Goal: Task Accomplishment & Management: Manage account settings

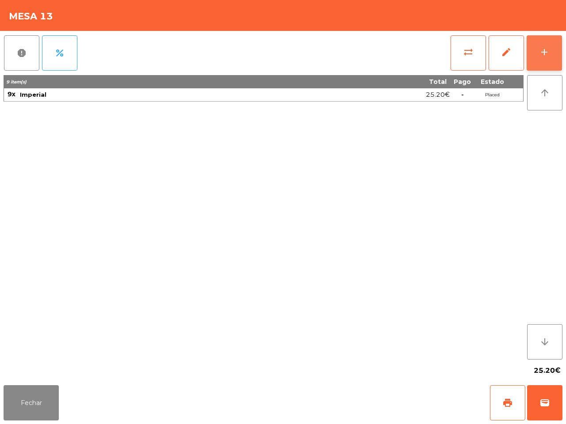
click at [542, 52] on div "add" at bounding box center [544, 52] width 11 height 11
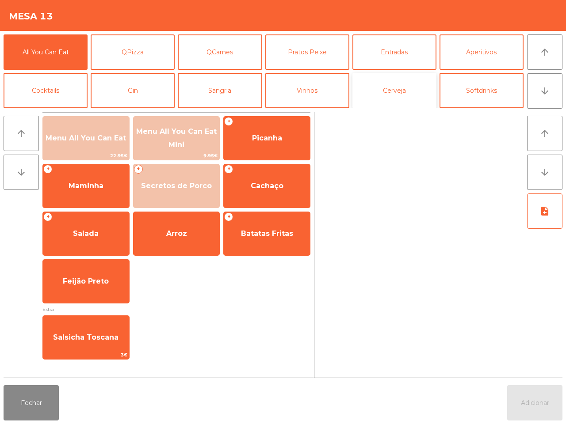
click at [390, 93] on button "Cerveja" at bounding box center [394, 90] width 84 height 35
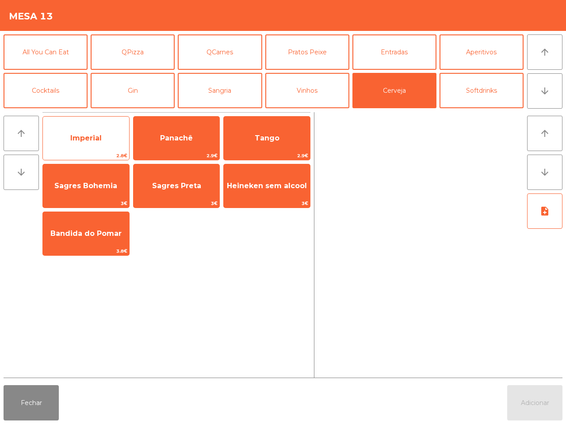
click at [99, 133] on span "Imperial" at bounding box center [86, 138] width 86 height 24
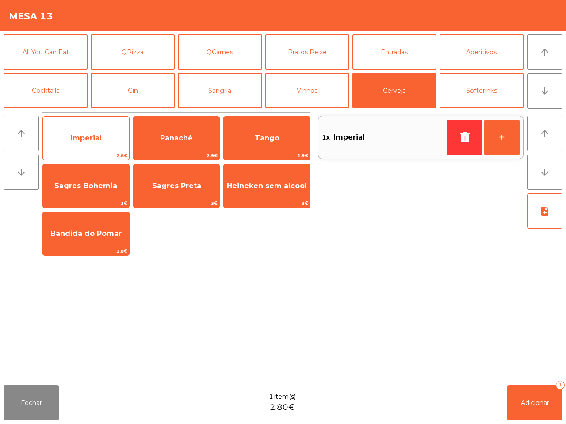
click at [99, 134] on span "Imperial" at bounding box center [85, 138] width 31 height 8
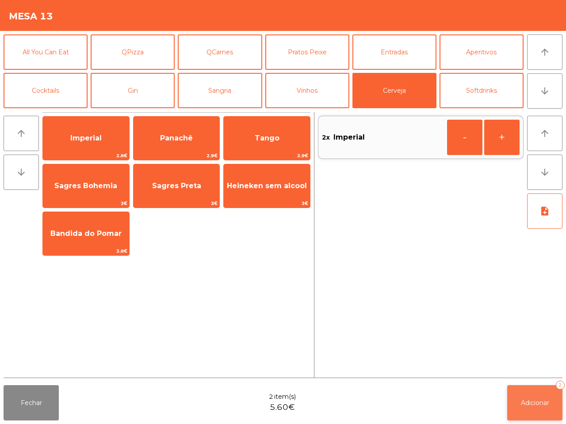
click at [529, 403] on span "Adicionar" at bounding box center [535, 403] width 28 height 8
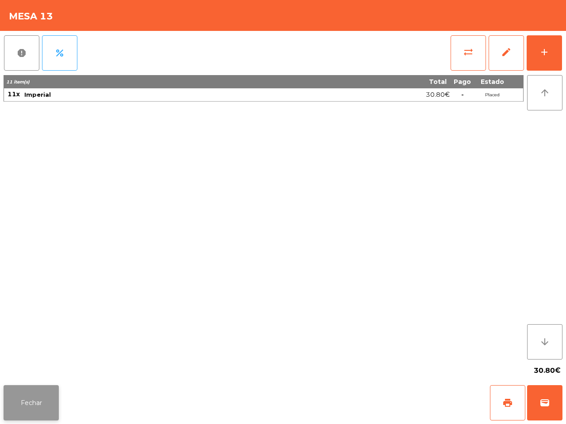
click at [41, 407] on button "Fechar" at bounding box center [31, 402] width 55 height 35
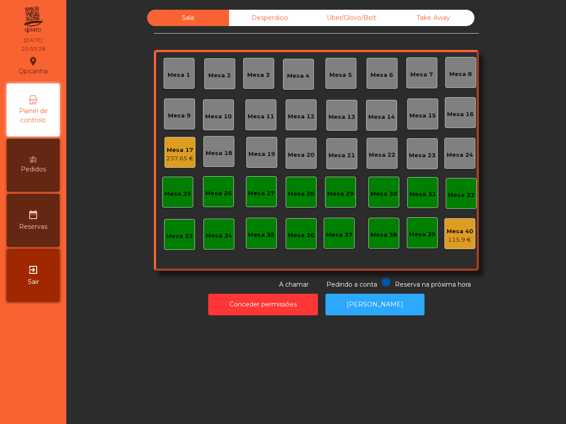
click at [345, 16] on div "Uber/Glovo/Bolt" at bounding box center [352, 18] width 82 height 16
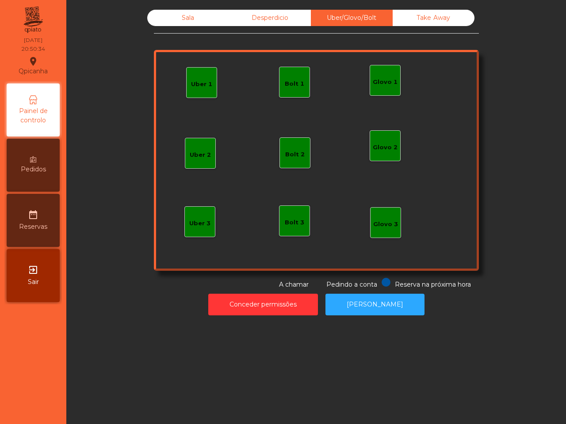
click at [197, 88] on div "Uber 1" at bounding box center [201, 84] width 21 height 9
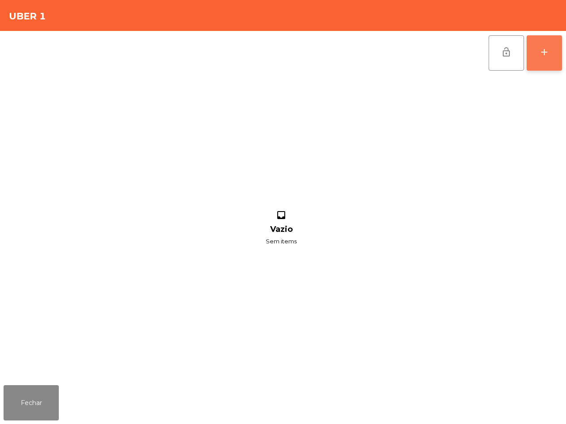
click at [544, 51] on div "add" at bounding box center [544, 52] width 11 height 11
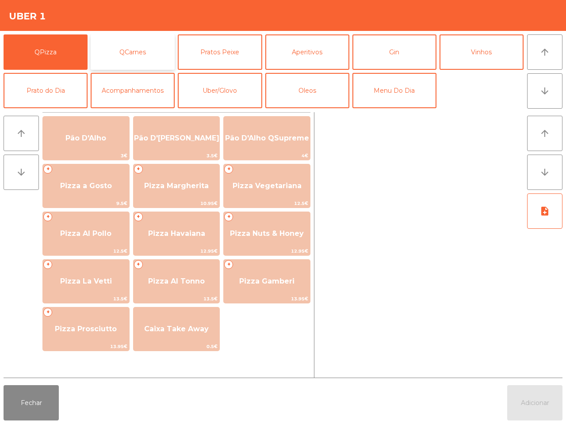
click at [147, 52] on button "QCarnes" at bounding box center [133, 51] width 84 height 35
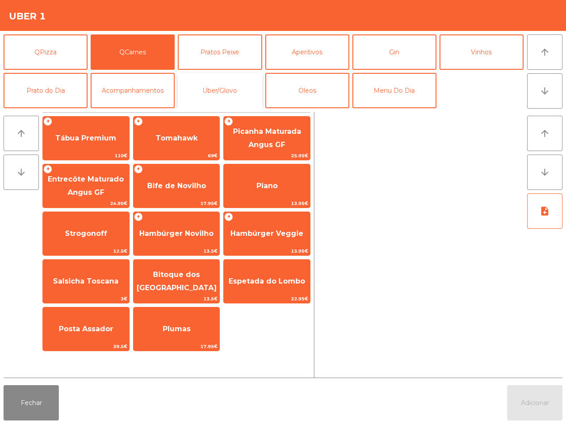
click at [210, 87] on button "Uber/Glovo" at bounding box center [220, 90] width 84 height 35
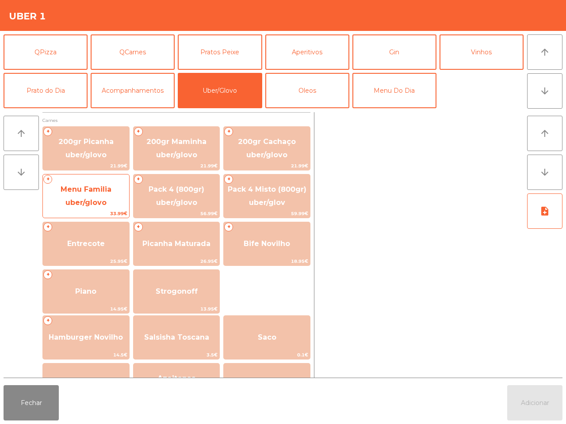
click at [98, 195] on span "Menu Familia uber/glovo" at bounding box center [86, 197] width 86 height 38
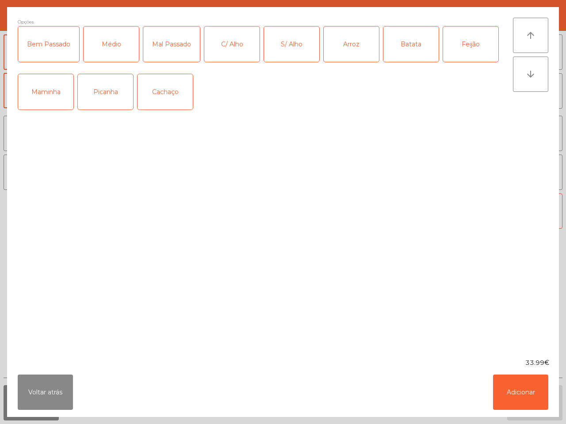
click at [106, 92] on div "Picanha" at bounding box center [105, 91] width 55 height 35
click at [116, 43] on div "Médio" at bounding box center [111, 44] width 55 height 35
click at [343, 43] on div "Arroz" at bounding box center [351, 44] width 55 height 35
click at [400, 40] on div "Batata" at bounding box center [410, 44] width 55 height 35
click at [515, 394] on button "Adicionar" at bounding box center [520, 392] width 55 height 35
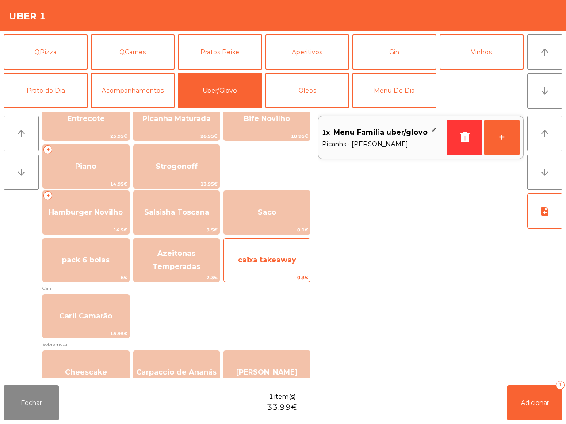
scroll to position [111, 0]
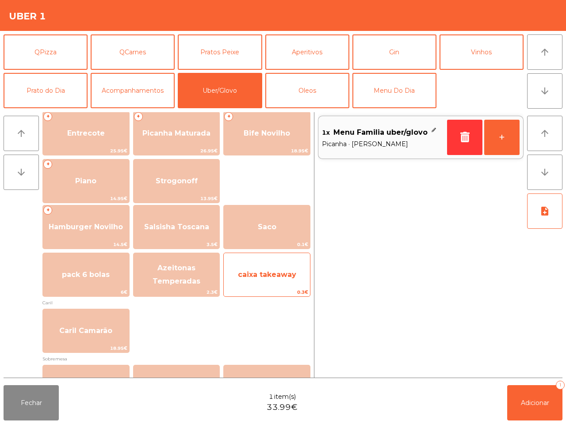
click at [271, 280] on span "caixa takeaway" at bounding box center [267, 275] width 86 height 24
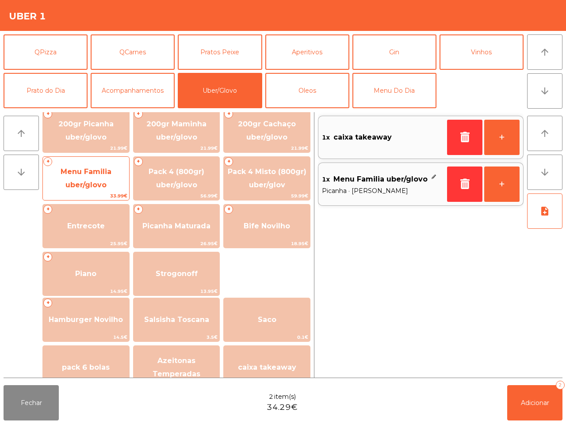
scroll to position [0, 0]
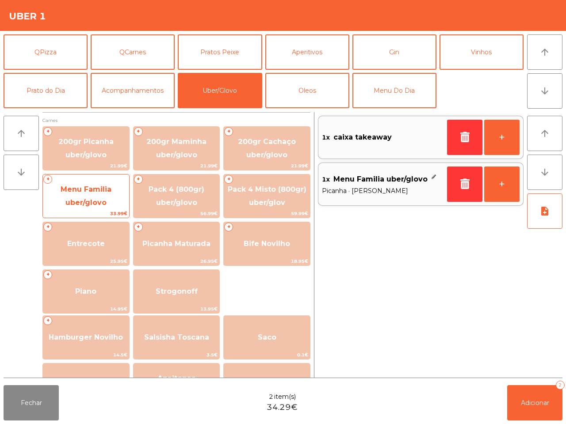
click at [97, 194] on span "Menu Familia uber/glovo" at bounding box center [86, 197] width 86 height 38
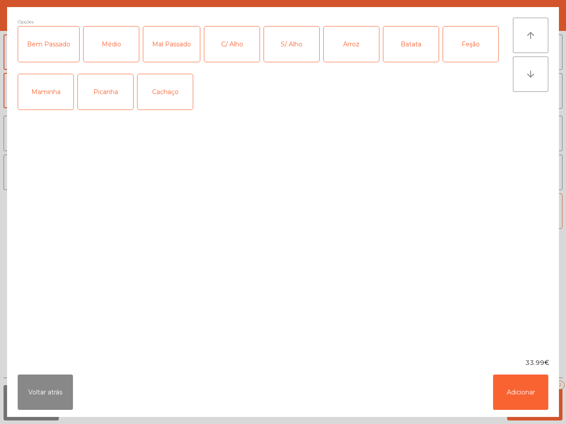
click at [100, 95] on div "Picanha" at bounding box center [105, 91] width 55 height 35
click at [122, 49] on div "Médio" at bounding box center [111, 44] width 55 height 35
click at [472, 38] on div "Feijão" at bounding box center [470, 44] width 55 height 35
click at [399, 45] on div "Batata" at bounding box center [410, 44] width 55 height 35
drag, startPoint x: 516, startPoint y: 397, endPoint x: 503, endPoint y: 383, distance: 19.7
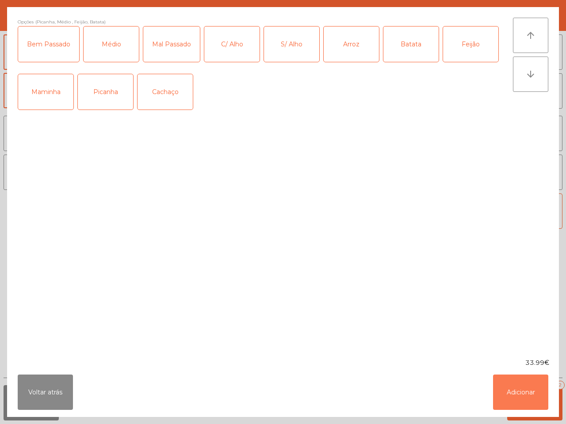
click at [516, 397] on button "Adicionar" at bounding box center [520, 392] width 55 height 35
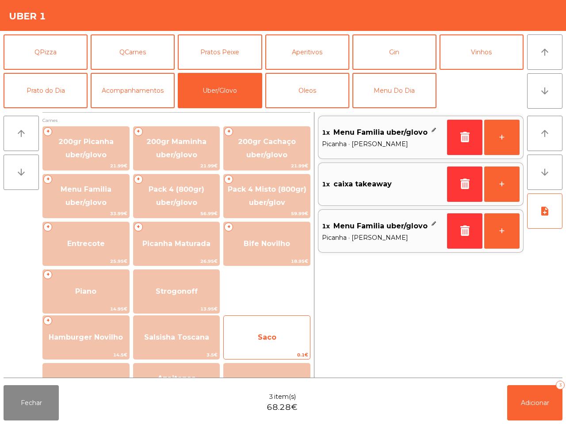
click at [263, 331] on span "Saco" at bounding box center [267, 338] width 86 height 24
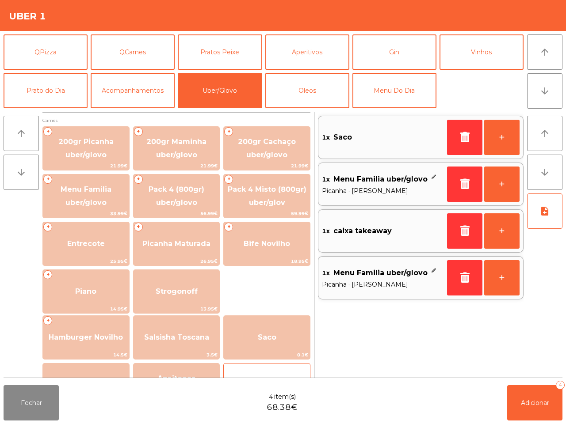
click at [270, 365] on div "caixa takeaway 0.3€" at bounding box center [266, 385] width 87 height 44
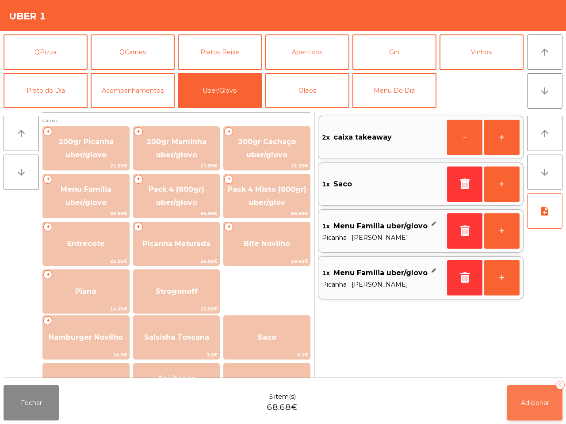
click at [522, 400] on span "Adicionar" at bounding box center [535, 403] width 28 height 8
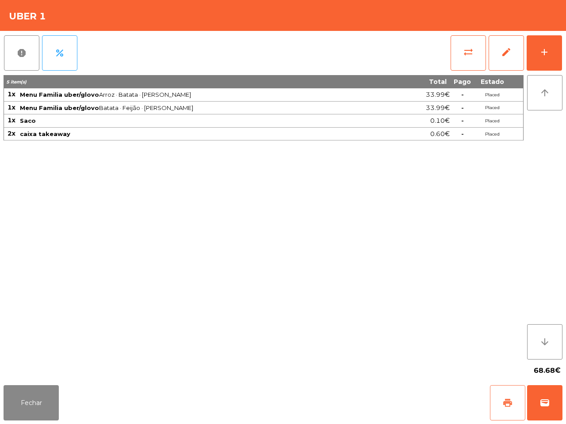
click at [508, 403] on span "print" at bounding box center [507, 403] width 11 height 11
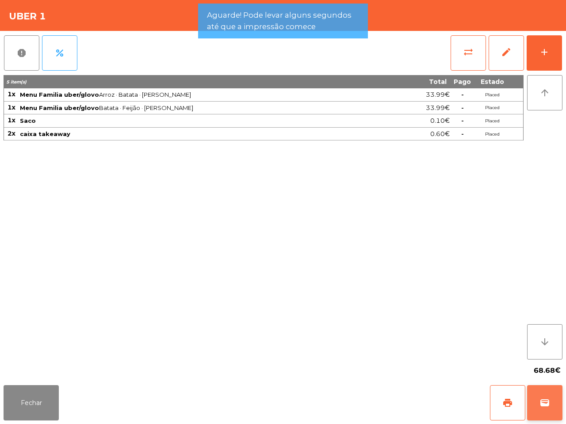
click at [549, 404] on span "wallet" at bounding box center [544, 403] width 11 height 11
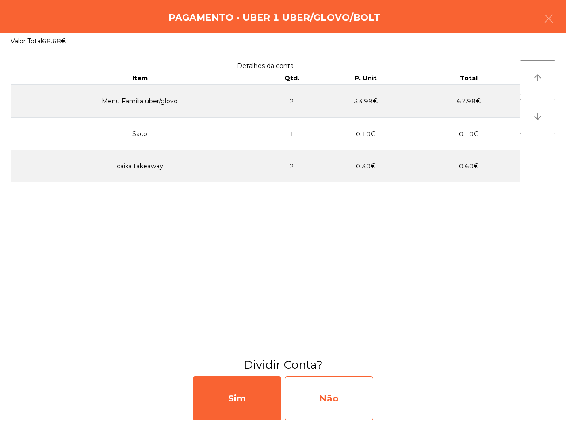
click at [348, 393] on div "Não" at bounding box center [329, 399] width 88 height 44
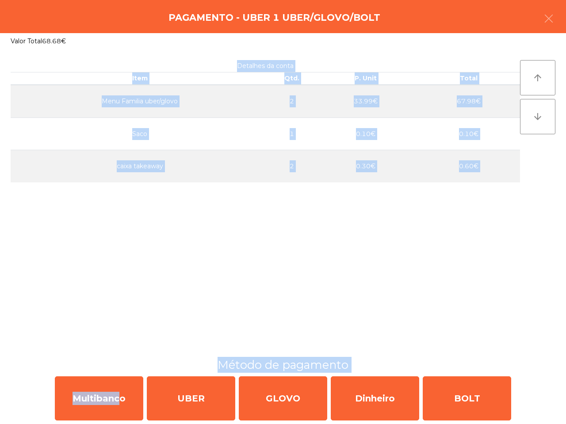
drag, startPoint x: 111, startPoint y: 394, endPoint x: 236, endPoint y: 313, distance: 148.7
click at [236, 313] on app-payment-selector-modal "Pagamento - Uber 1 Uber/Glovo/Bolt Valor Total 68.68€ Detalhes da conta Item Qt…" at bounding box center [283, 212] width 566 height 424
click at [237, 312] on div "Detalhes da conta Item Qtd. P. Unit Total Menu Familia uber/glovo 2 33.99€ 67.9…" at bounding box center [265, 203] width 509 height 286
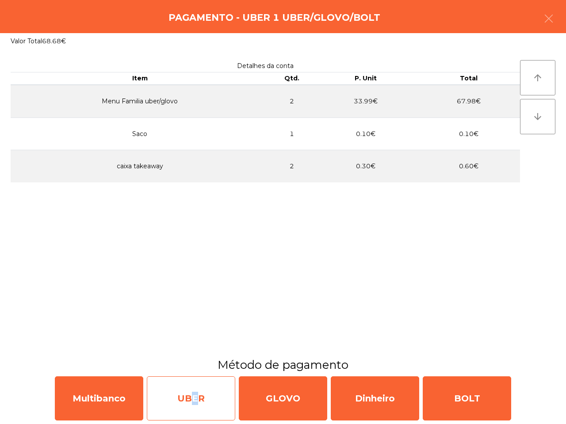
click at [190, 394] on div "UBER" at bounding box center [191, 399] width 88 height 44
select select "**"
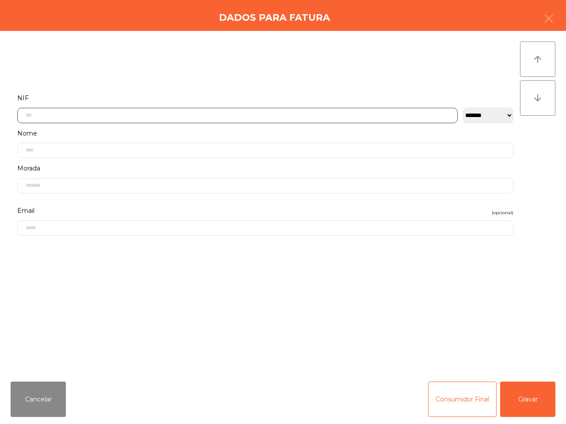
click at [114, 118] on input "text" at bounding box center [237, 115] width 440 height 15
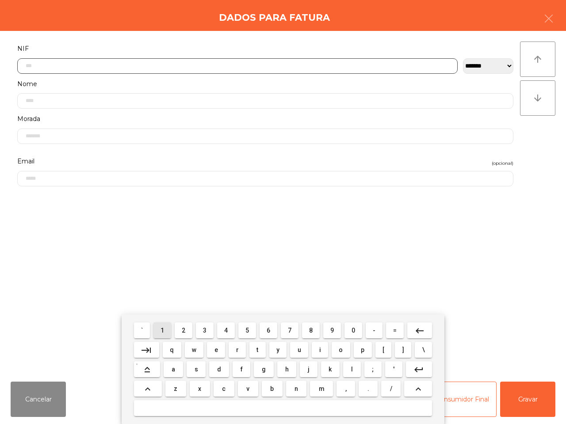
drag, startPoint x: 168, startPoint y: 334, endPoint x: 209, endPoint y: 333, distance: 41.1
click at [169, 334] on button "1" at bounding box center [162, 331] width 18 height 16
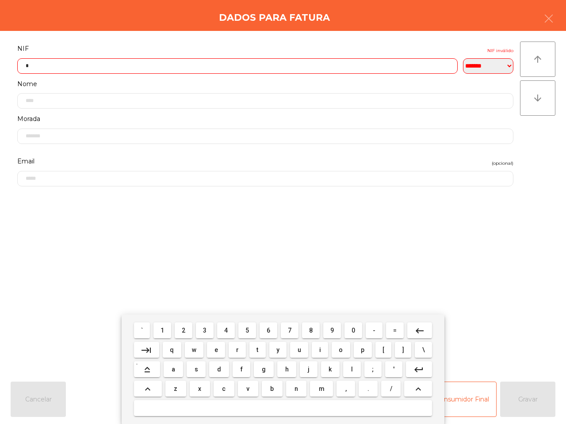
click at [310, 332] on span "8" at bounding box center [311, 330] width 4 height 7
drag, startPoint x: 354, startPoint y: 332, endPoint x: 338, endPoint y: 332, distance: 15.5
click at [353, 332] on span "0" at bounding box center [353, 330] width 4 height 7
click at [332, 331] on span "9" at bounding box center [332, 330] width 4 height 7
click at [284, 328] on button "7" at bounding box center [290, 331] width 18 height 16
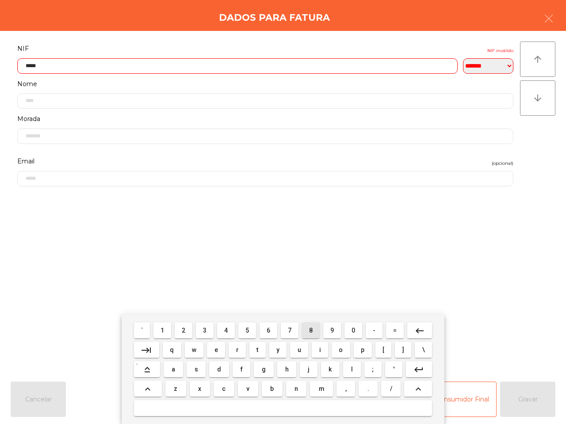
click at [316, 331] on button "8" at bounding box center [311, 331] width 18 height 16
click at [330, 328] on button "9" at bounding box center [332, 331] width 18 height 16
click at [164, 330] on span "1" at bounding box center [162, 330] width 4 height 7
click at [308, 332] on button "8" at bounding box center [311, 331] width 18 height 16
type input "*********"
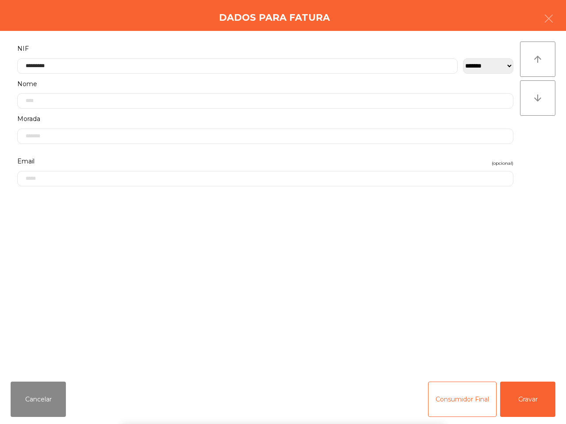
click at [524, 398] on div "` 1 2 3 4 5 6 7 8 9 0 - = keyboard_backspace keyboard_tab q w e r t y u i o p […" at bounding box center [283, 370] width 566 height 110
click at [524, 397] on button "Gravar" at bounding box center [527, 399] width 55 height 35
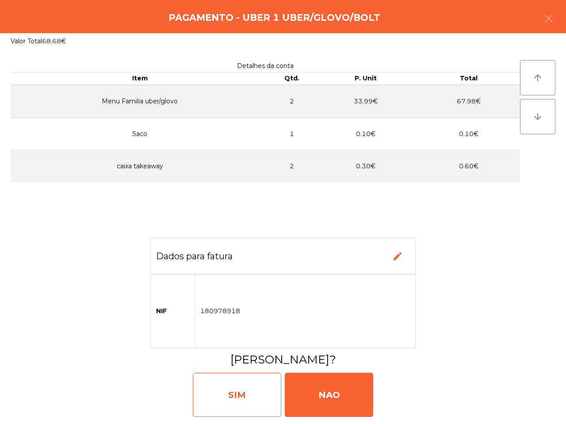
click at [266, 380] on div "SIM" at bounding box center [237, 395] width 88 height 44
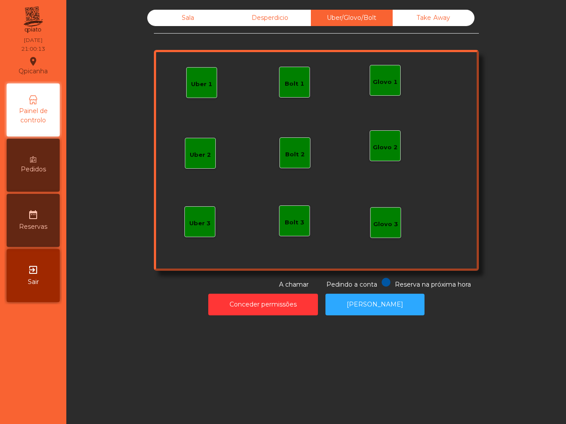
click at [182, 20] on div "Sala" at bounding box center [188, 18] width 82 height 16
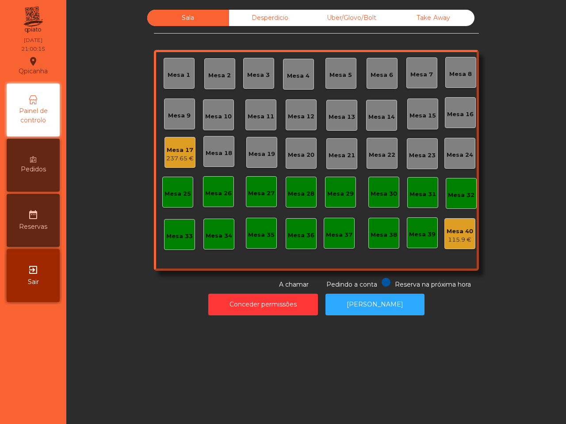
click at [179, 155] on div "237.65 €" at bounding box center [179, 158] width 27 height 9
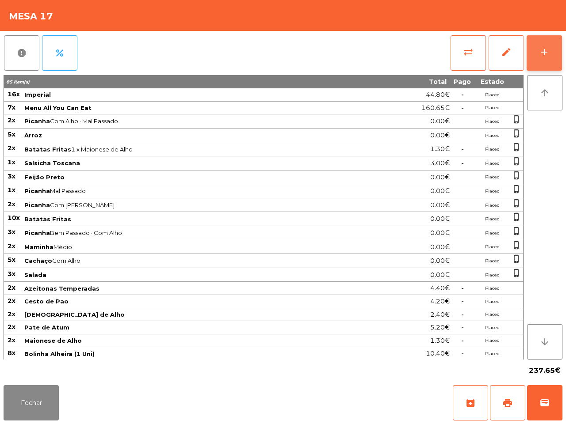
click at [539, 50] on div "add" at bounding box center [544, 52] width 11 height 11
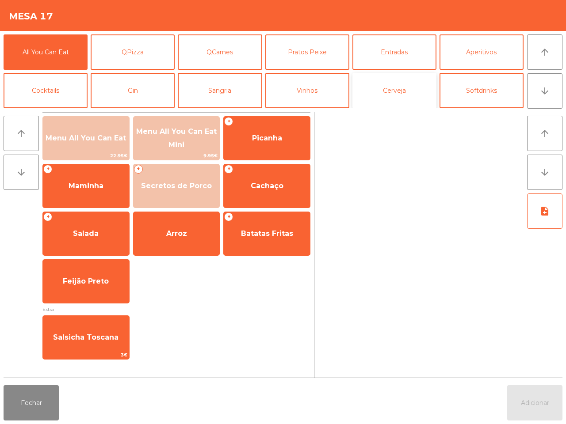
click at [397, 97] on button "Cerveja" at bounding box center [394, 90] width 84 height 35
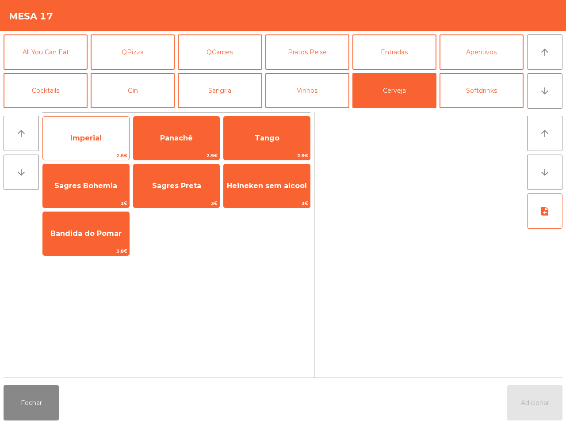
click at [96, 133] on span "Imperial" at bounding box center [86, 138] width 86 height 24
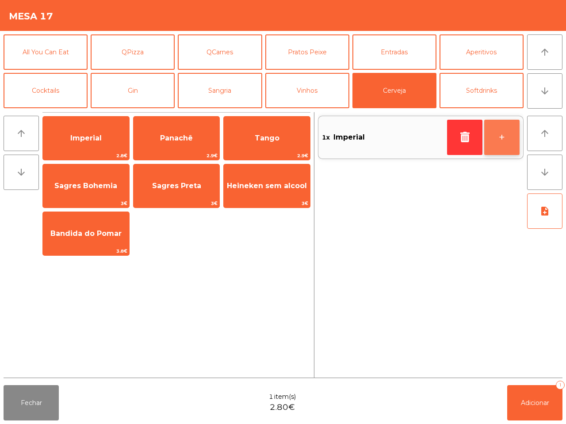
click at [496, 135] on button "+" at bounding box center [501, 137] width 35 height 35
click at [497, 136] on button "+" at bounding box center [501, 137] width 35 height 35
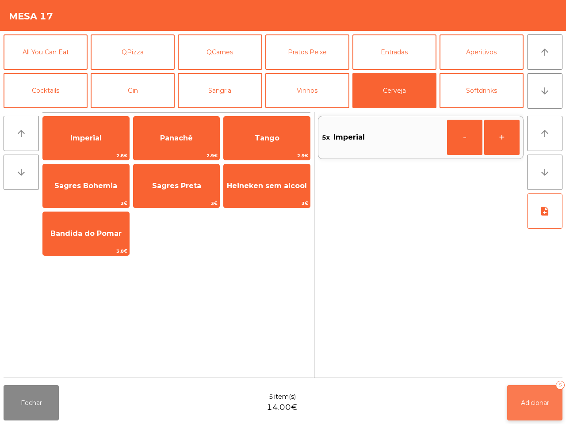
click at [542, 403] on span "Adicionar" at bounding box center [535, 403] width 28 height 8
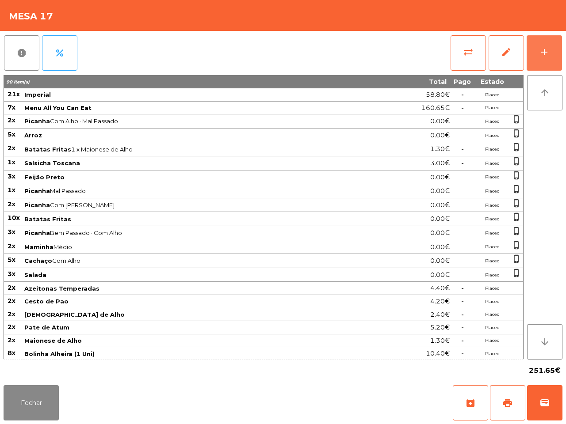
drag, startPoint x: 542, startPoint y: 53, endPoint x: 525, endPoint y: 60, distance: 18.5
click at [541, 53] on div "add" at bounding box center [544, 52] width 11 height 11
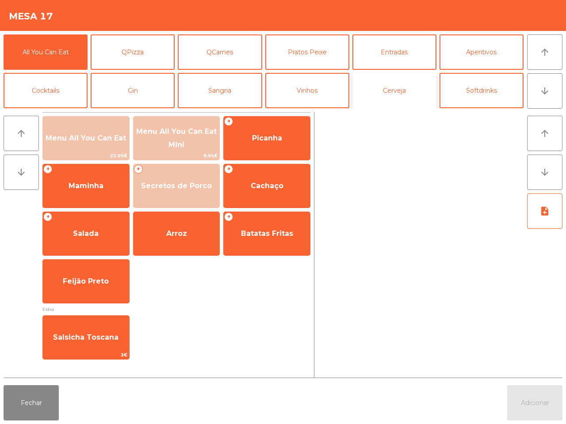
click at [396, 89] on button "Cerveja" at bounding box center [394, 90] width 84 height 35
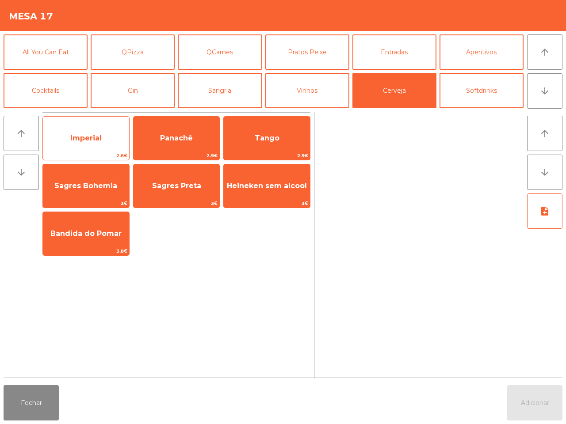
click at [60, 142] on span "Imperial" at bounding box center [86, 138] width 86 height 24
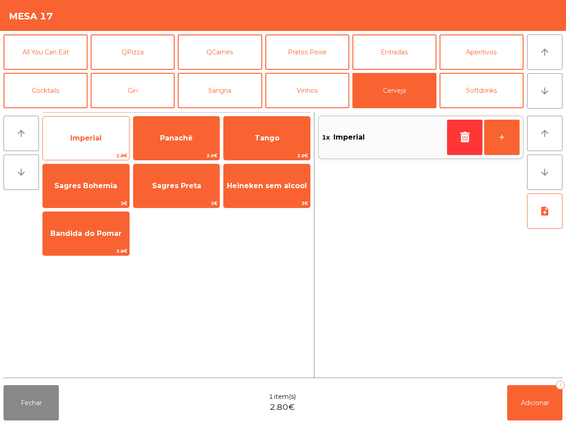
click at [60, 141] on span "Imperial" at bounding box center [86, 138] width 86 height 24
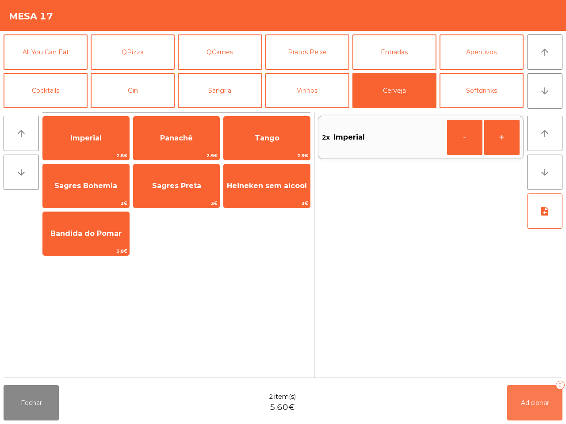
click at [534, 403] on span "Adicionar" at bounding box center [535, 403] width 28 height 8
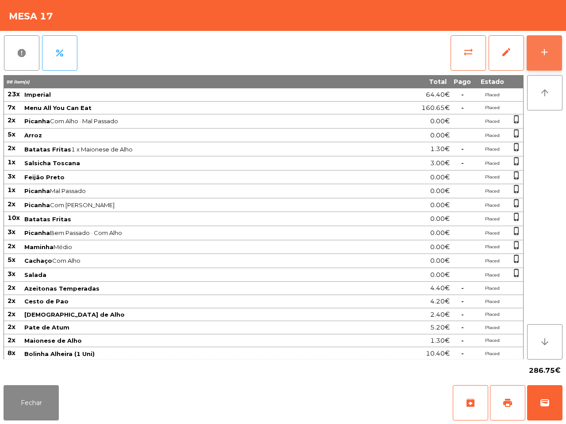
click at [544, 57] on button "add" at bounding box center [543, 52] width 35 height 35
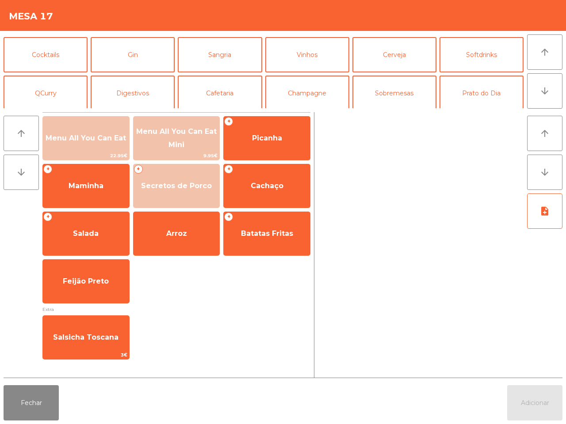
scroll to position [55, 0]
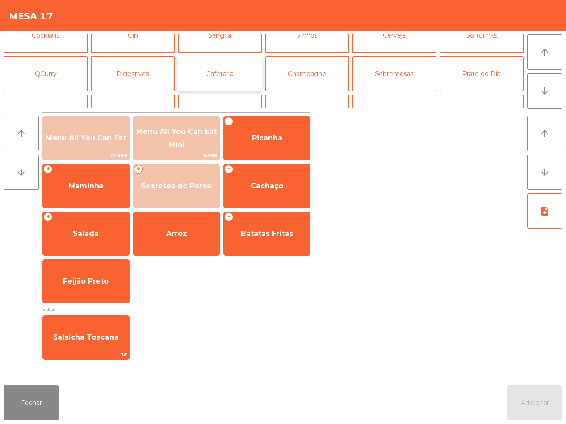
click at [233, 71] on button "Cafetaria" at bounding box center [220, 73] width 84 height 35
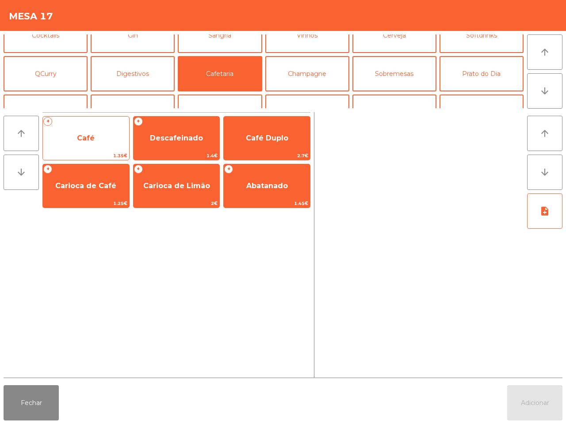
click at [80, 145] on span "Café" at bounding box center [86, 138] width 86 height 24
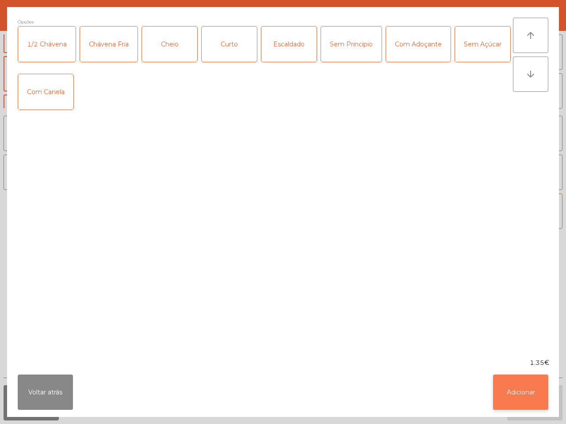
click at [514, 389] on button "Adicionar" at bounding box center [520, 392] width 55 height 35
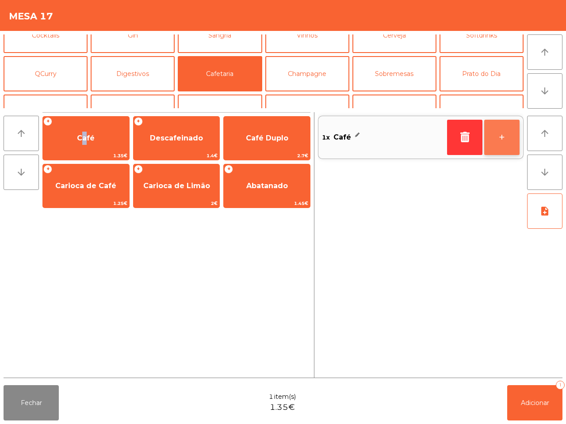
click at [499, 135] on button "+" at bounding box center [501, 137] width 35 height 35
click at [499, 136] on button "+" at bounding box center [501, 137] width 35 height 35
click at [492, 133] on button "+" at bounding box center [501, 137] width 35 height 35
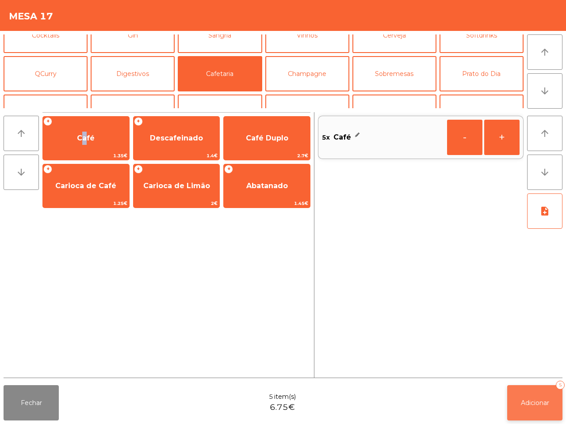
click at [540, 407] on button "Adicionar 5" at bounding box center [534, 402] width 55 height 35
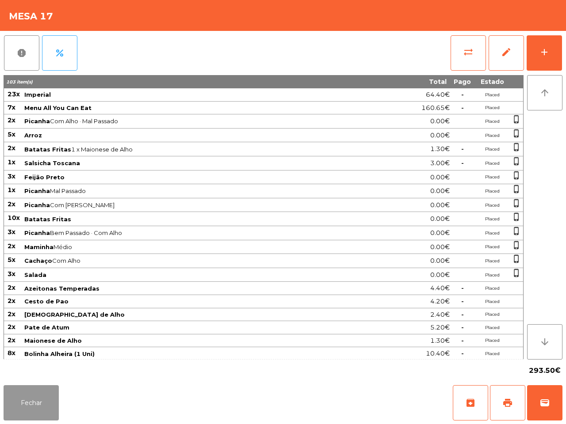
click at [23, 399] on button "Fechar" at bounding box center [31, 402] width 55 height 35
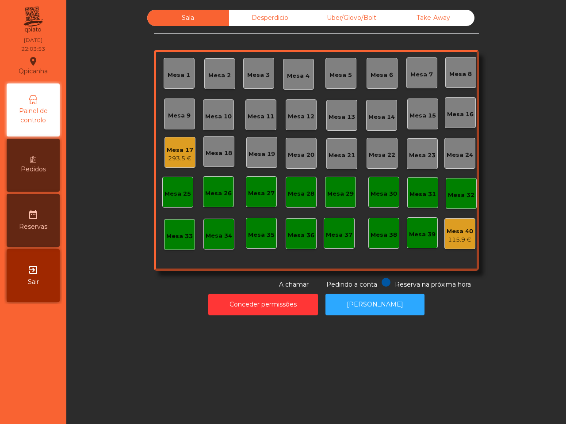
click at [167, 146] on div "Mesa 17" at bounding box center [180, 150] width 27 height 9
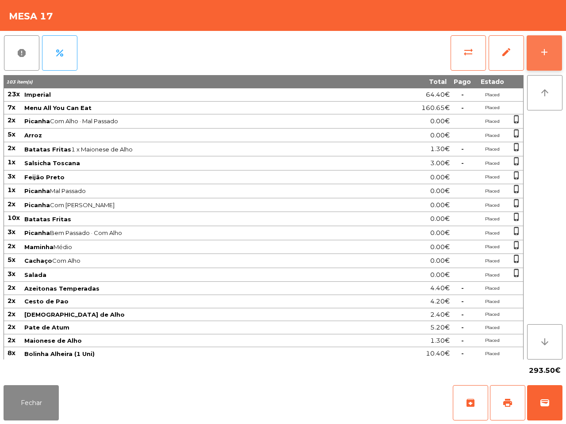
click at [541, 50] on div "add" at bounding box center [544, 52] width 11 height 11
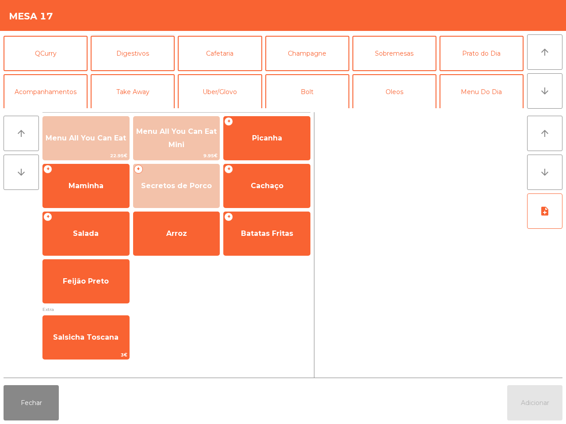
scroll to position [76, 0]
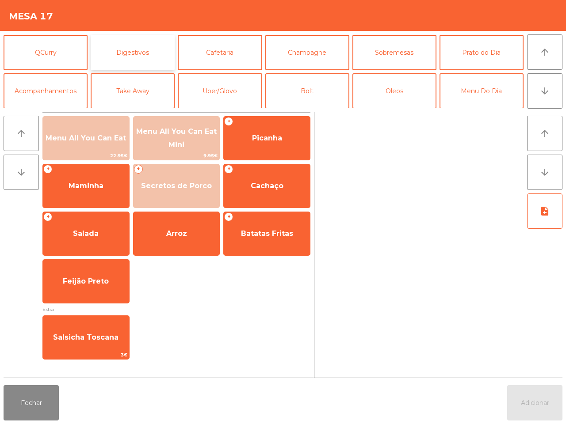
click at [131, 52] on button "Digestivos" at bounding box center [133, 52] width 84 height 35
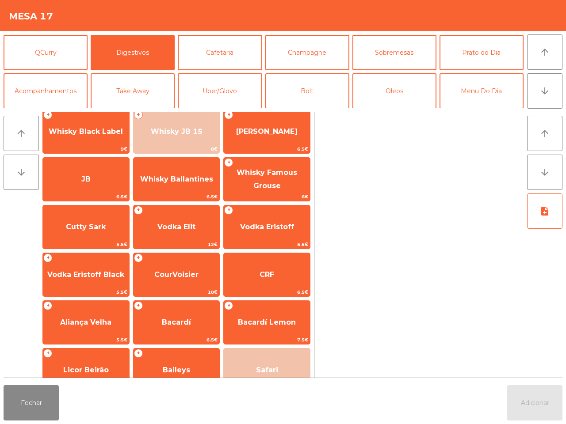
scroll to position [111, 0]
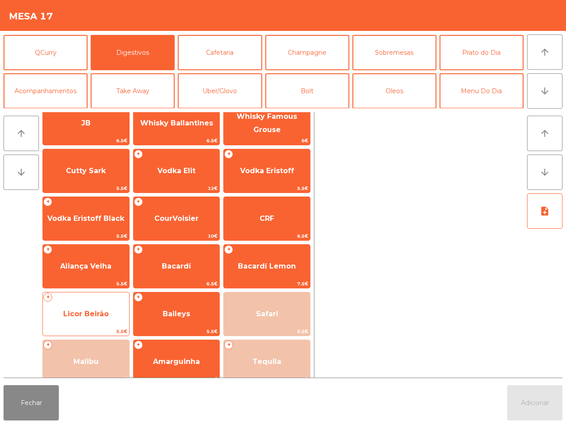
click at [73, 308] on span "Licor Beirão" at bounding box center [86, 314] width 86 height 24
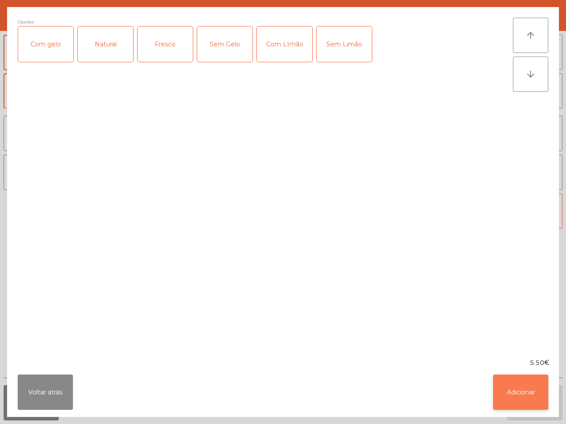
click at [531, 390] on button "Adicionar" at bounding box center [520, 392] width 55 height 35
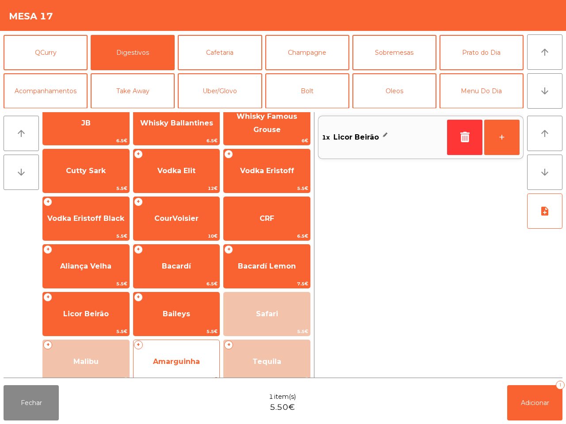
click at [198, 362] on span "Amarguinha" at bounding box center [176, 362] width 47 height 8
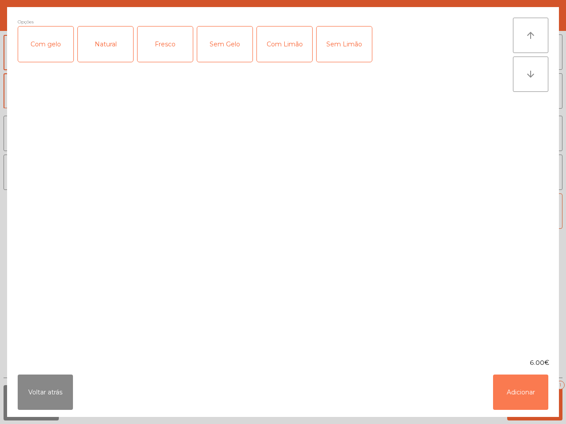
click at [536, 396] on button "Adicionar" at bounding box center [520, 392] width 55 height 35
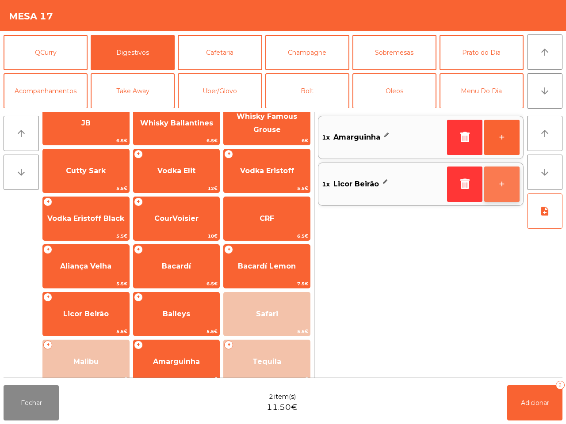
click at [501, 176] on button "+" at bounding box center [501, 184] width 35 height 35
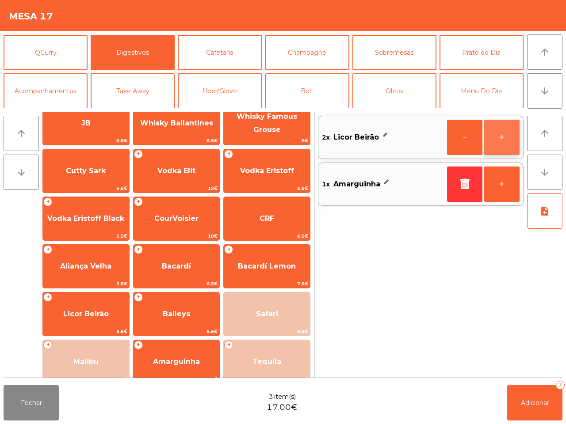
click at [498, 140] on button "+" at bounding box center [501, 137] width 35 height 35
click at [533, 401] on span "Adicionar" at bounding box center [535, 403] width 28 height 8
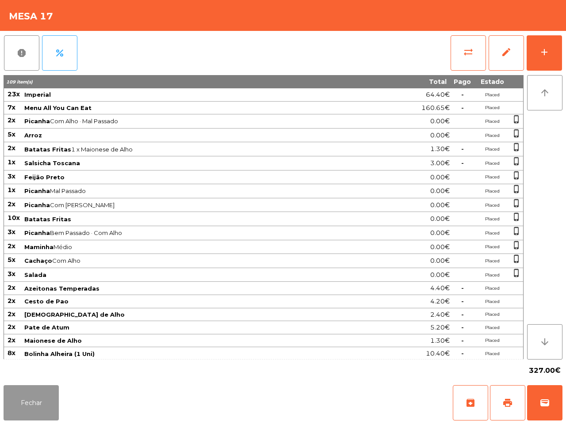
click at [26, 404] on button "Fechar" at bounding box center [31, 402] width 55 height 35
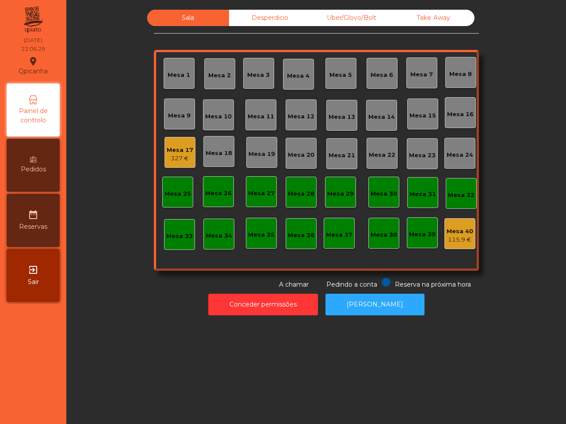
click at [174, 141] on div "Mesa 17 327 €" at bounding box center [179, 152] width 31 height 31
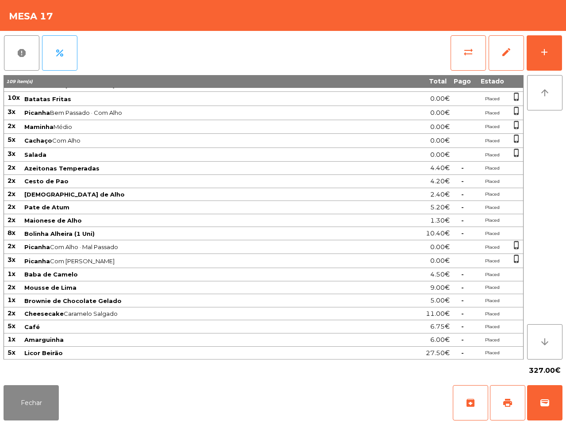
scroll to position [126, 0]
click at [45, 401] on button "Fechar" at bounding box center [31, 402] width 55 height 35
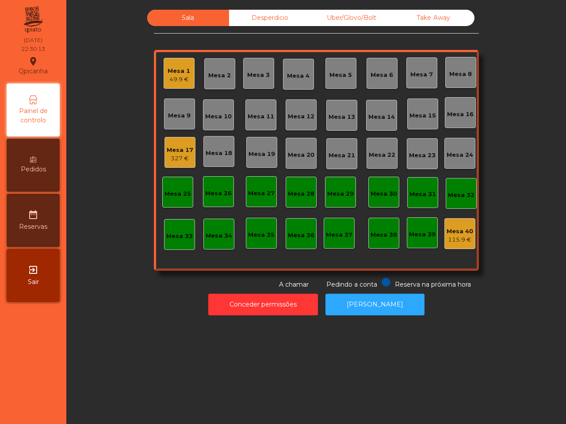
drag, startPoint x: 95, startPoint y: 381, endPoint x: 84, endPoint y: 273, distance: 109.3
click at [93, 370] on div "Sala Desperdicio Uber/Glovo/Bolt Take Away Mesa 1 49.9 € Mesa 2 Mesa 3 Mesa 4 M…" at bounding box center [315, 212] width 499 height 424
drag, startPoint x: 236, startPoint y: 103, endPoint x: 219, endPoint y: 112, distance: 20.0
click at [219, 112] on div "Mesa 10" at bounding box center [218, 116] width 27 height 9
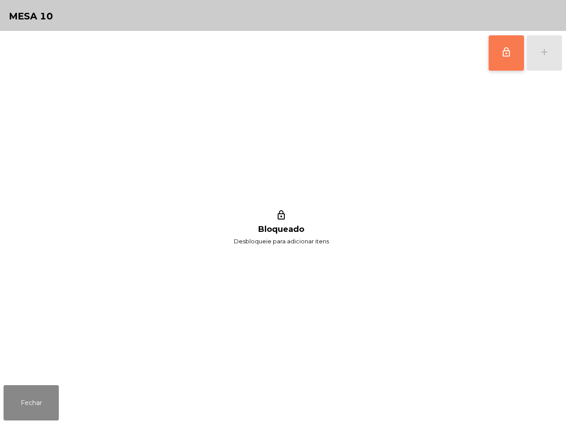
drag, startPoint x: 507, startPoint y: 45, endPoint x: 507, endPoint y: 38, distance: 7.1
click at [507, 45] on button "lock_outline" at bounding box center [505, 52] width 35 height 35
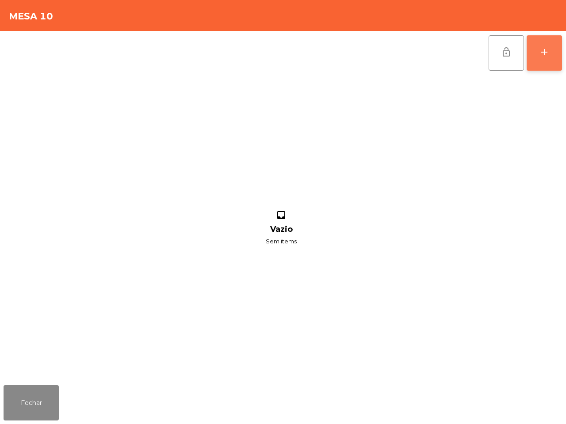
click at [545, 47] on div "add" at bounding box center [544, 52] width 11 height 11
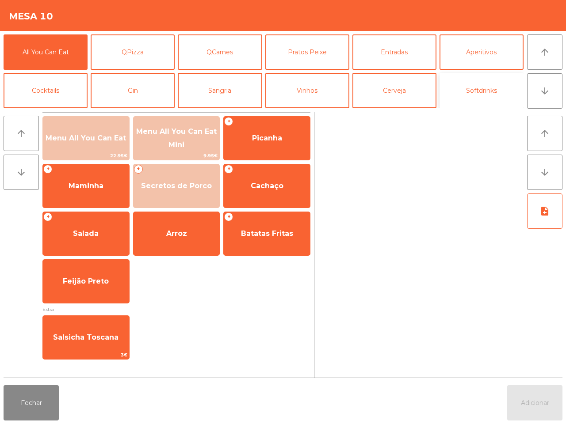
click at [460, 90] on button "Softdrinks" at bounding box center [481, 90] width 84 height 35
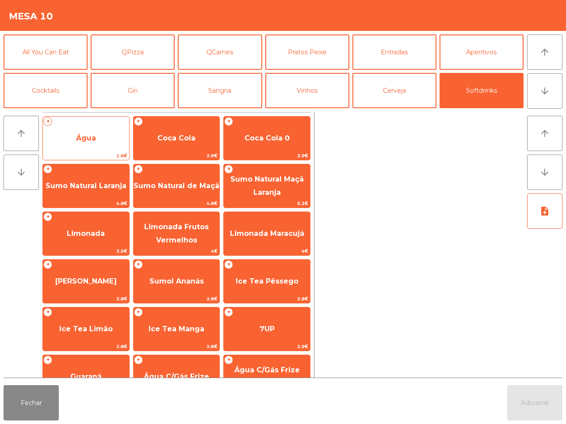
click at [112, 134] on span "Água" at bounding box center [86, 138] width 86 height 24
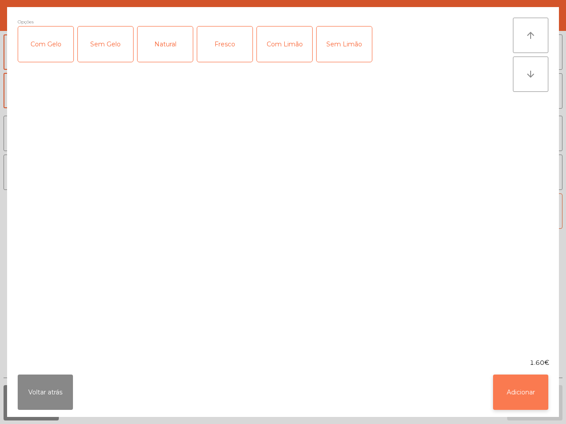
click at [506, 392] on button "Adicionar" at bounding box center [520, 392] width 55 height 35
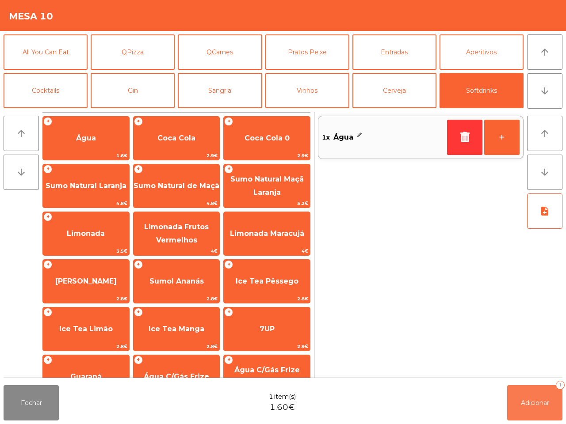
click at [527, 410] on button "Adicionar 1" at bounding box center [534, 402] width 55 height 35
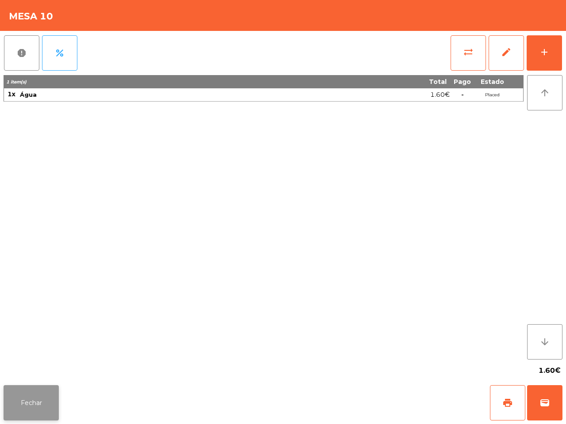
click at [45, 403] on button "Fechar" at bounding box center [31, 402] width 55 height 35
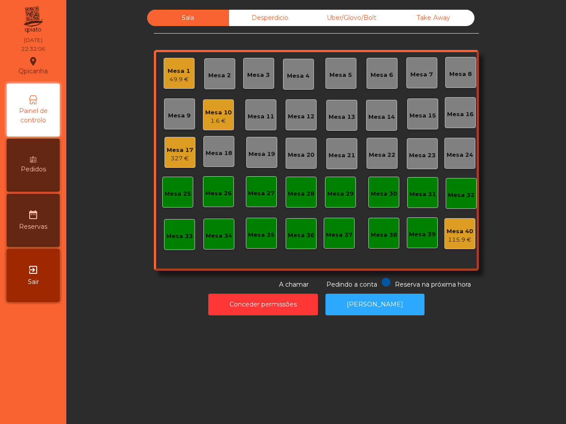
click at [220, 72] on div "Mesa 2" at bounding box center [219, 75] width 23 height 9
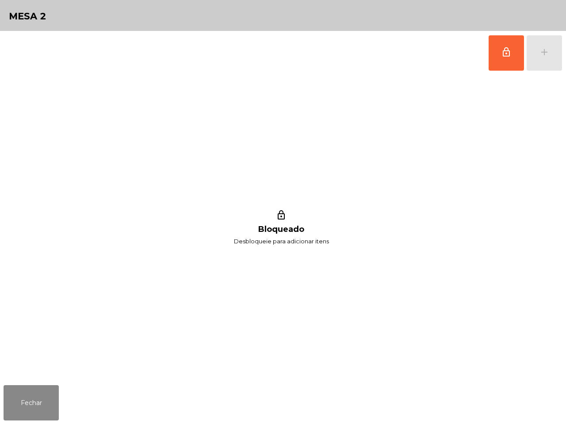
click at [538, 47] on div "lock_outline add" at bounding box center [525, 53] width 74 height 44
click at [508, 59] on button "lock_outline" at bounding box center [505, 52] width 35 height 35
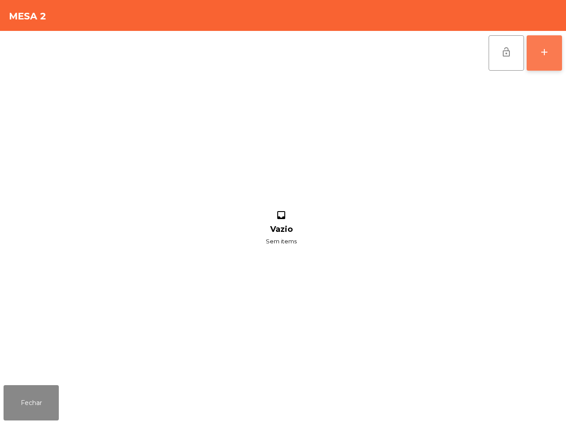
click at [549, 54] on div "add" at bounding box center [544, 52] width 11 height 11
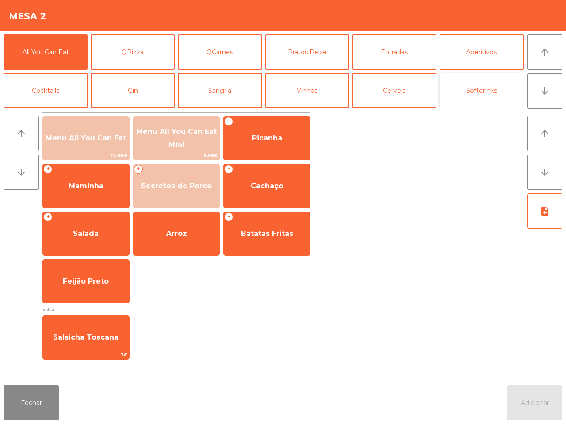
click at [468, 85] on button "Softdrinks" at bounding box center [481, 90] width 84 height 35
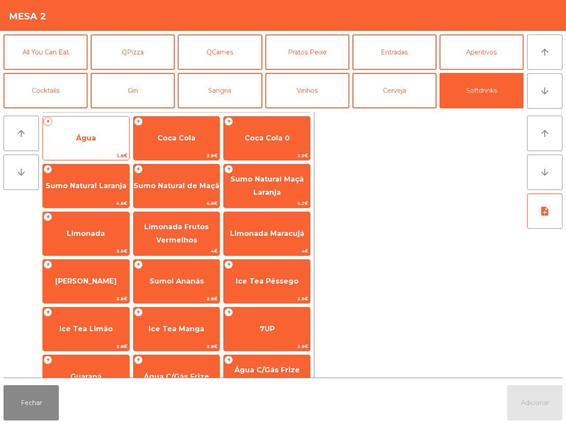
click at [78, 148] on span "Água" at bounding box center [86, 138] width 86 height 24
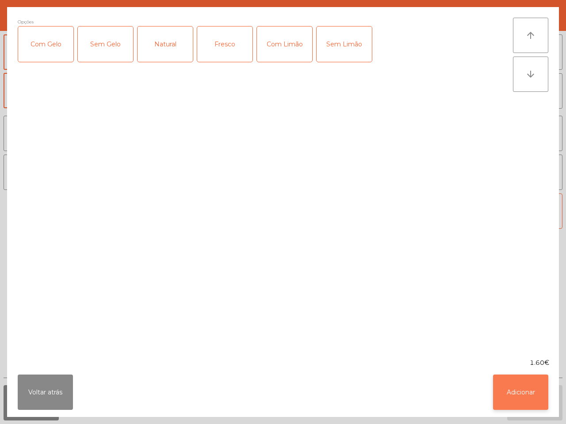
click at [528, 398] on button "Adicionar" at bounding box center [520, 392] width 55 height 35
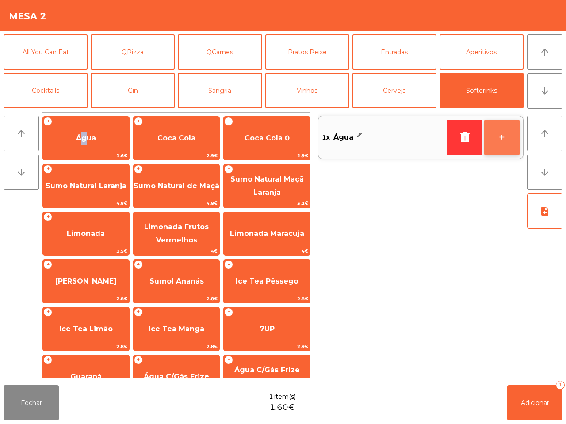
click at [500, 131] on button "+" at bounding box center [501, 137] width 35 height 35
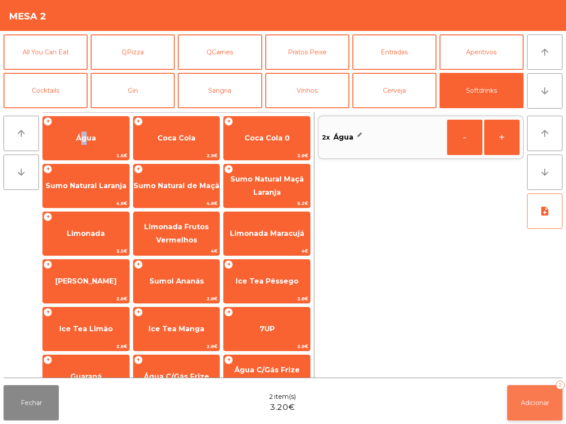
click at [530, 403] on span "Adicionar" at bounding box center [535, 403] width 28 height 8
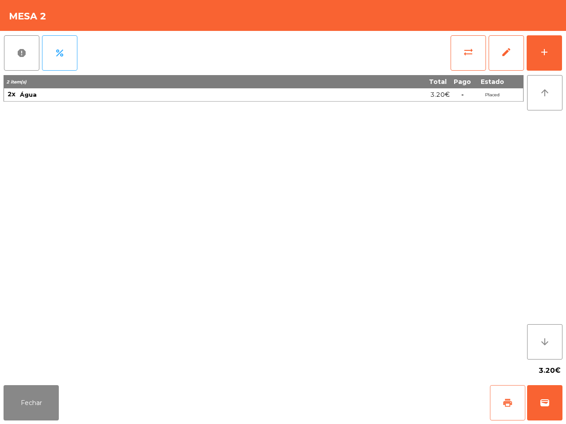
click at [504, 405] on span "print" at bounding box center [507, 403] width 11 height 11
click at [40, 404] on button "Fechar" at bounding box center [31, 402] width 55 height 35
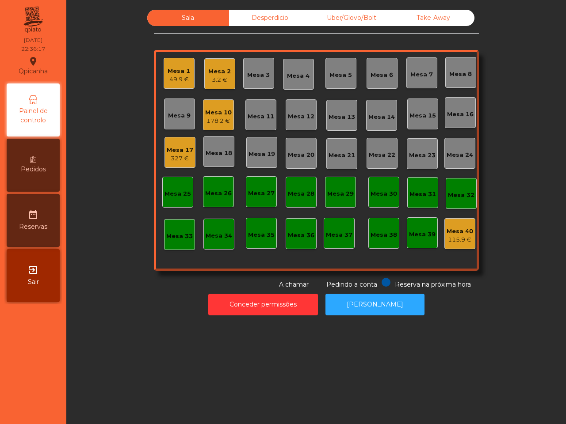
drag, startPoint x: 127, startPoint y: 333, endPoint x: 138, endPoint y: 294, distance: 39.9
click at [153, 322] on div "Sala Desperdicio Uber/Glovo/Bolt Take Away Mesa 1 49.9 € Mesa 2 3.2 € Mesa 3 Me…" at bounding box center [315, 212] width 499 height 424
click at [213, 109] on div "Mesa 10" at bounding box center [218, 112] width 27 height 9
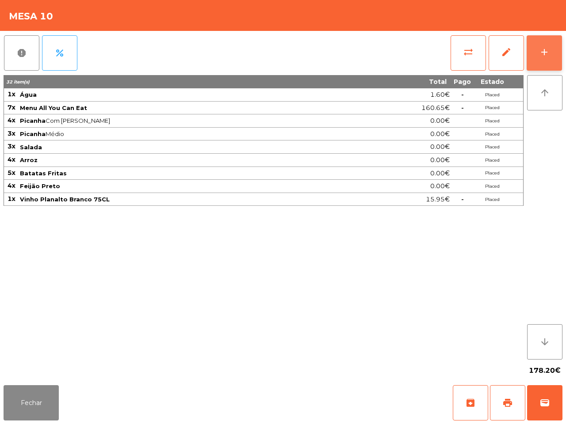
click at [545, 58] on button "add" at bounding box center [543, 52] width 35 height 35
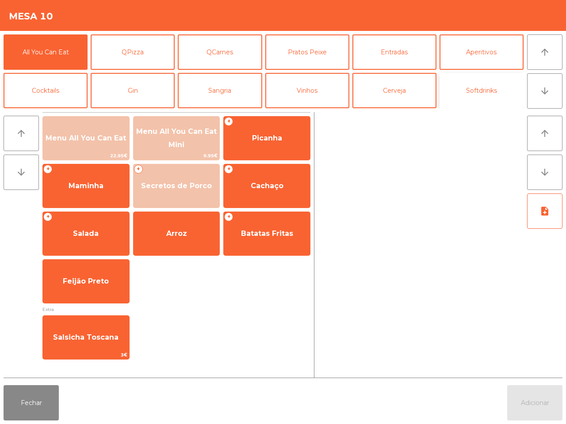
click at [465, 88] on button "Softdrinks" at bounding box center [481, 90] width 84 height 35
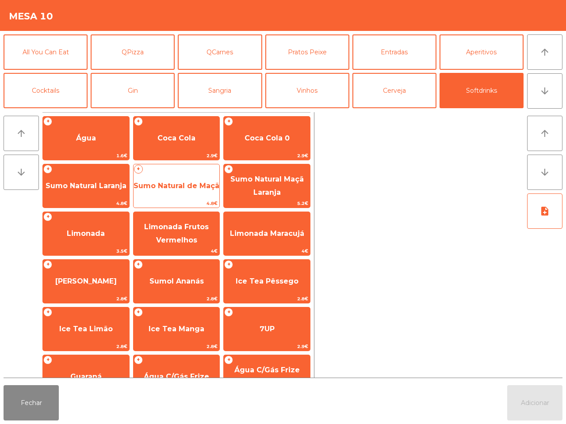
scroll to position [72, 0]
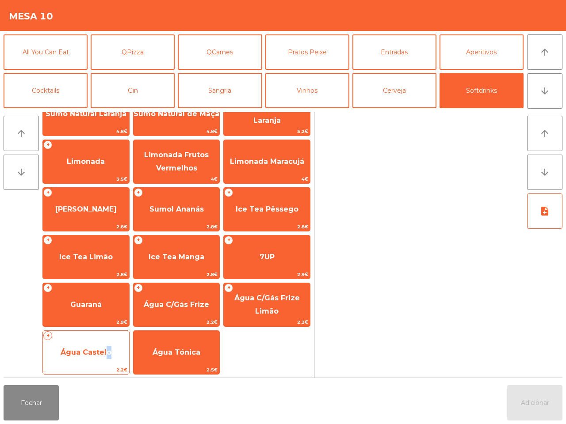
click at [107, 337] on div "+ Água Castelo 2.2€" at bounding box center [85, 353] width 87 height 44
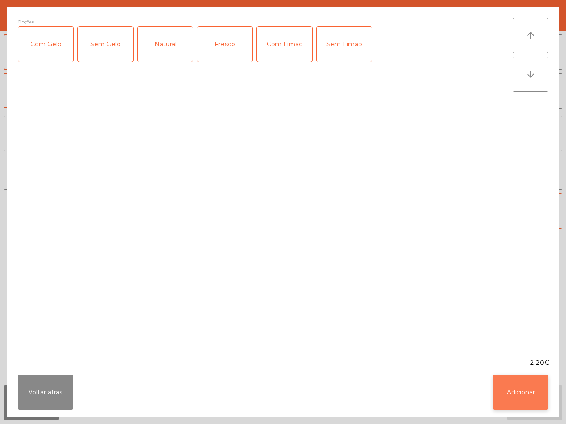
click at [511, 392] on button "Adicionar" at bounding box center [520, 392] width 55 height 35
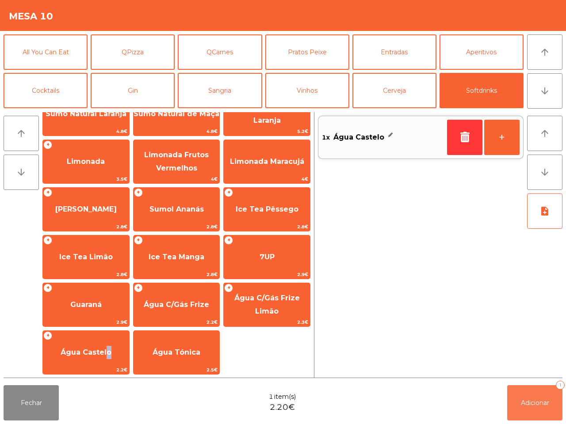
click at [527, 401] on span "Adicionar" at bounding box center [535, 403] width 28 height 8
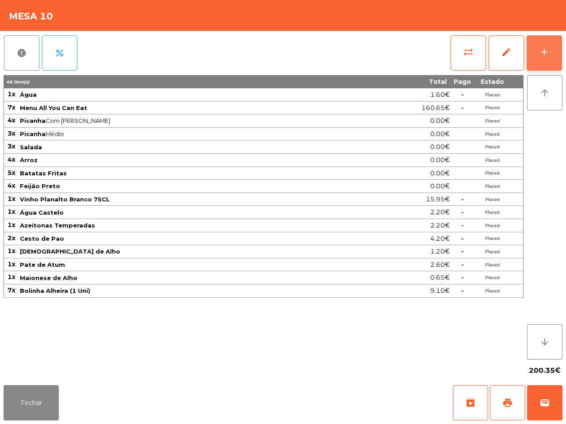
click at [553, 56] on button "add" at bounding box center [543, 52] width 35 height 35
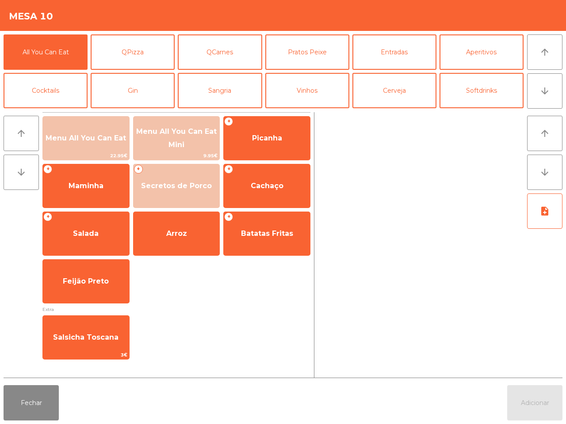
click at [461, 87] on button "Softdrinks" at bounding box center [481, 90] width 84 height 35
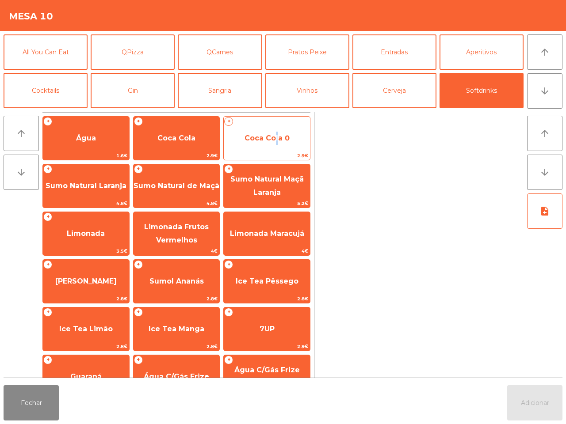
drag, startPoint x: 270, startPoint y: 142, endPoint x: 275, endPoint y: 144, distance: 4.8
click at [275, 144] on span "Coca Cola 0" at bounding box center [267, 138] width 86 height 24
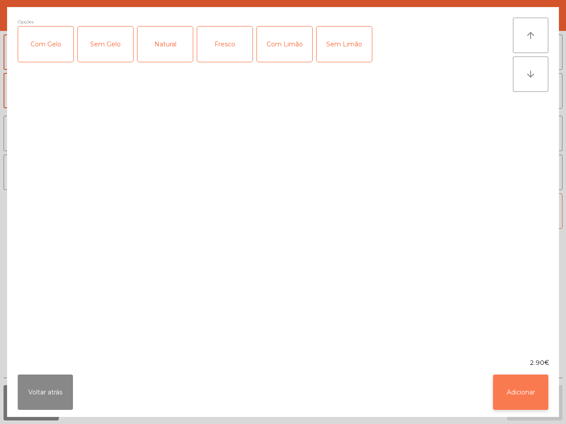
click at [518, 389] on button "Adicionar" at bounding box center [520, 392] width 55 height 35
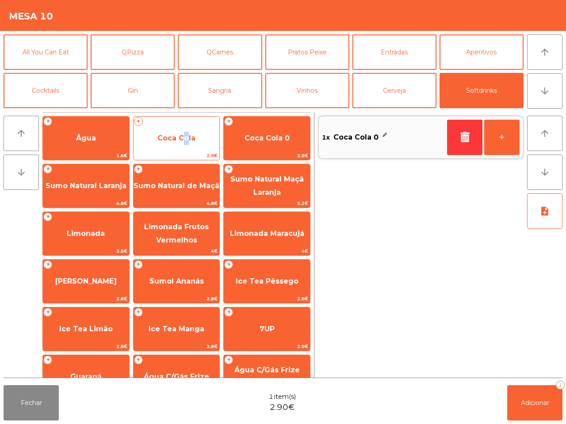
click at [183, 130] on span "Coca Cola" at bounding box center [176, 138] width 86 height 24
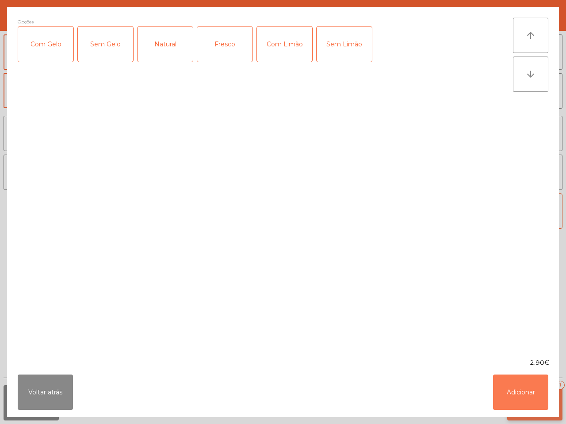
drag, startPoint x: 518, startPoint y: 394, endPoint x: 514, endPoint y: 385, distance: 10.3
click at [518, 394] on button "Adicionar" at bounding box center [520, 392] width 55 height 35
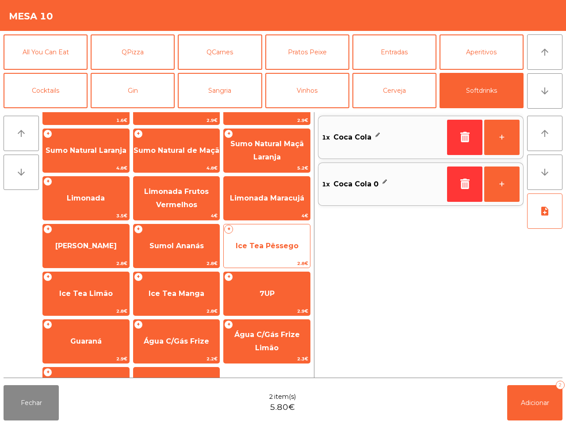
scroll to position [72, 0]
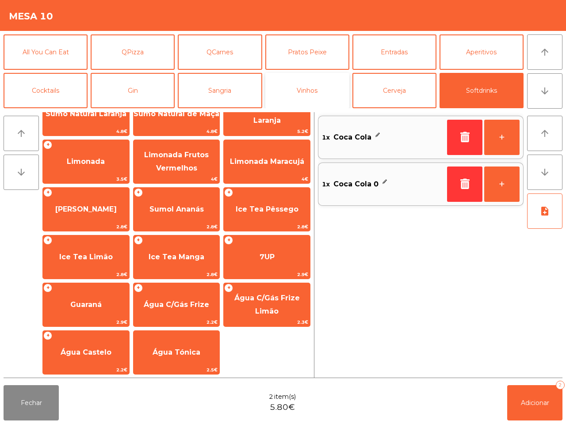
click at [286, 92] on button "Vinhos" at bounding box center [307, 90] width 84 height 35
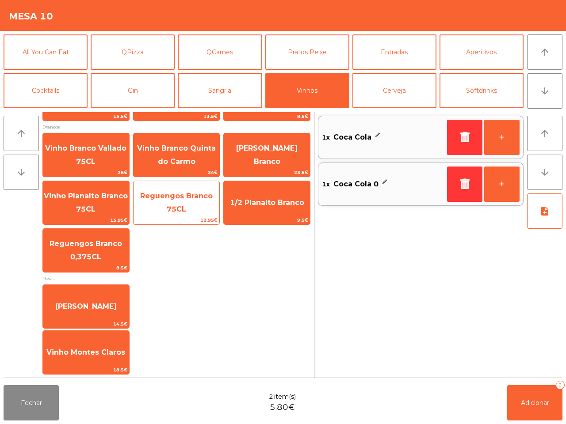
scroll to position [27, 0]
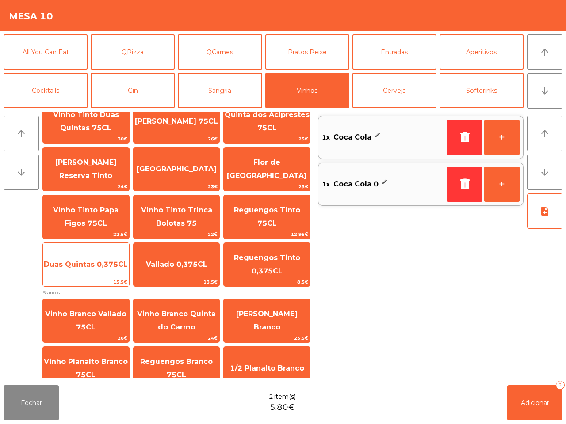
click at [107, 266] on span "Duas Quintas 0,375CL" at bounding box center [86, 265] width 86 height 24
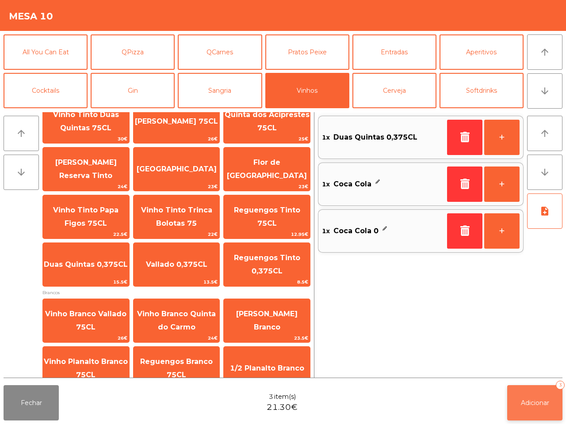
click at [526, 397] on button "Adicionar 3" at bounding box center [534, 402] width 55 height 35
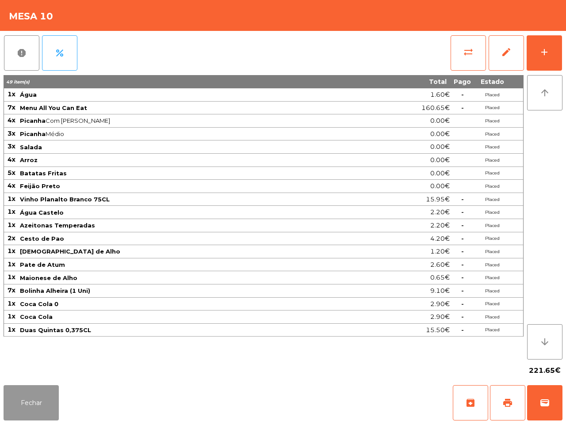
drag, startPoint x: 36, startPoint y: 412, endPoint x: 44, endPoint y: 414, distance: 8.8
click at [42, 413] on button "Fechar" at bounding box center [31, 402] width 55 height 35
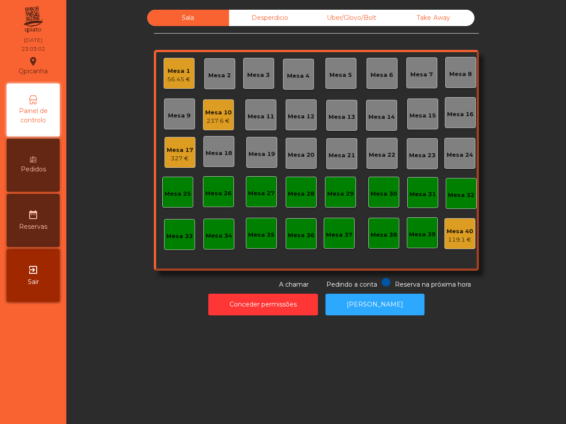
click at [177, 158] on div "327 €" at bounding box center [180, 158] width 27 height 9
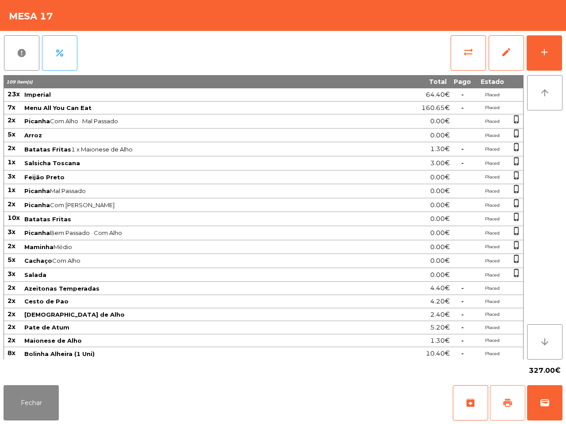
click at [500, 398] on button "print" at bounding box center [507, 402] width 35 height 35
click at [460, 54] on button "sync_alt" at bounding box center [467, 52] width 35 height 35
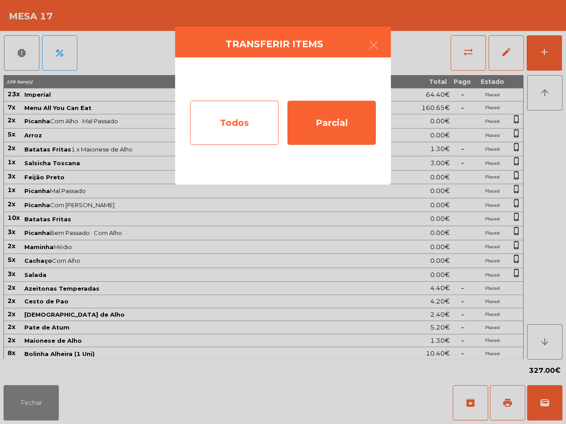
click at [269, 122] on div "Todos" at bounding box center [234, 123] width 88 height 44
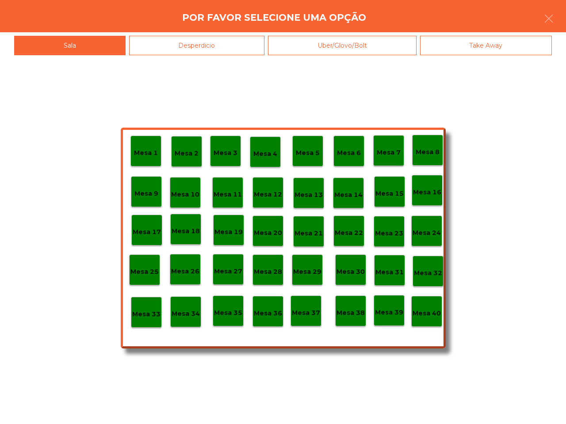
click at [423, 315] on p "Mesa 40" at bounding box center [426, 314] width 28 height 10
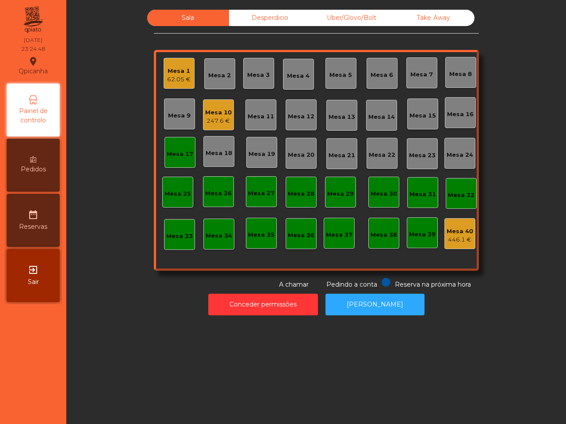
drag, startPoint x: 427, startPoint y: 212, endPoint x: 418, endPoint y: 206, distance: 11.3
click at [429, 212] on div "Mesa 1 62.05 € Mesa 2 Mesa 3 Mesa 4 Mesa 5 Mesa 6 Mesa 7 Mesa 8 Mesa 9 Mesa 10 …" at bounding box center [316, 160] width 325 height 221
click at [208, 106] on div "Mesa 10 247.6 €" at bounding box center [218, 115] width 27 height 21
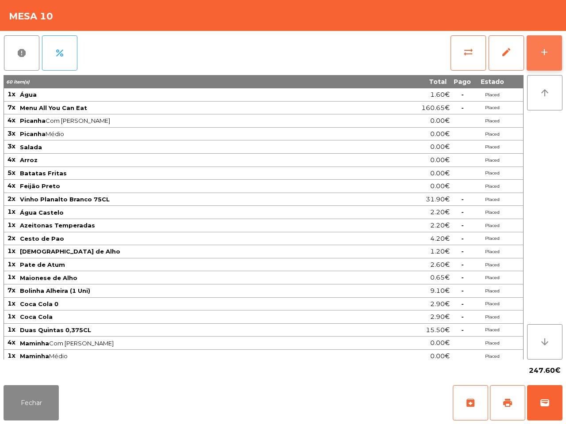
click at [538, 50] on button "add" at bounding box center [543, 52] width 35 height 35
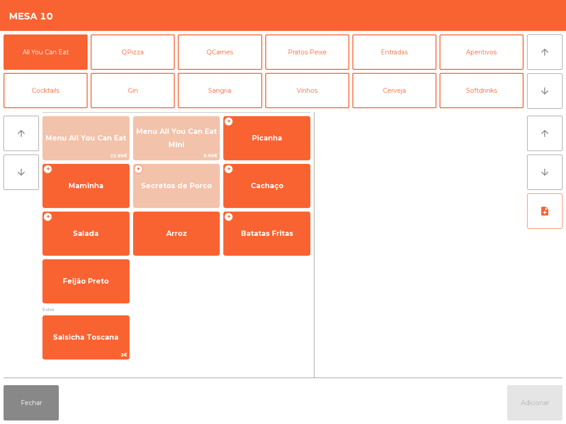
scroll to position [55, 0]
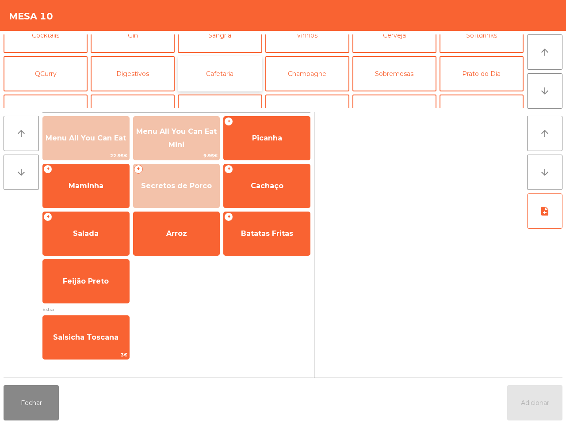
click at [213, 80] on button "Cafetaria" at bounding box center [220, 73] width 84 height 35
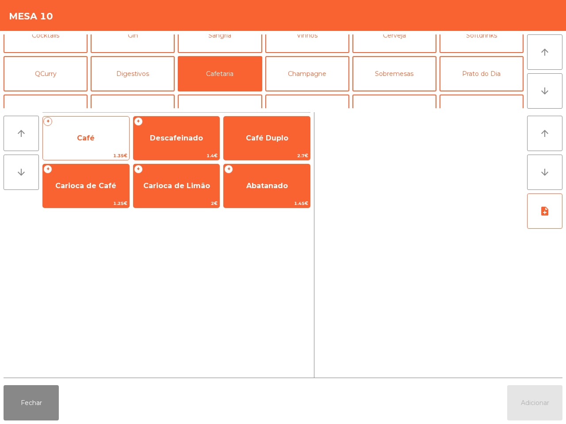
click at [111, 135] on span "Café" at bounding box center [86, 138] width 86 height 24
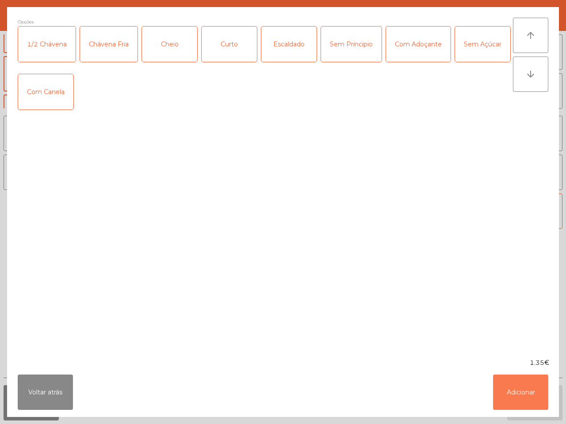
drag, startPoint x: 510, startPoint y: 396, endPoint x: 504, endPoint y: 393, distance: 6.4
click at [508, 396] on button "Adicionar" at bounding box center [520, 392] width 55 height 35
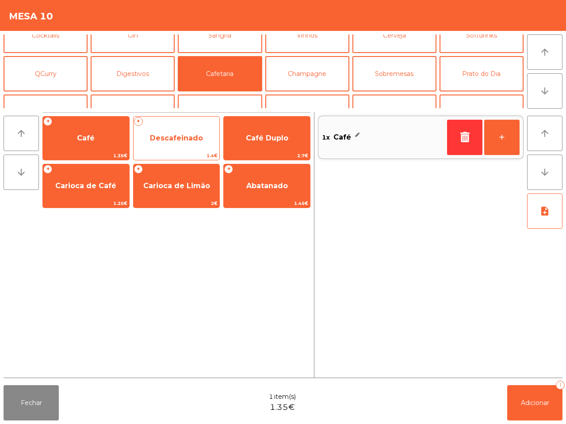
click at [172, 131] on span "Descafeinado" at bounding box center [176, 138] width 86 height 24
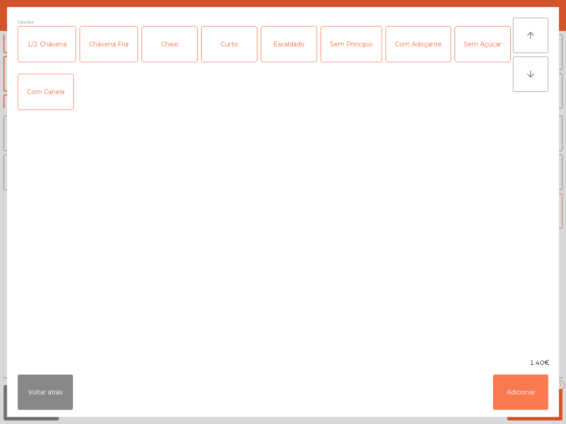
drag, startPoint x: 515, startPoint y: 390, endPoint x: 507, endPoint y: 337, distance: 53.1
click at [514, 388] on button "Adicionar" at bounding box center [520, 392] width 55 height 35
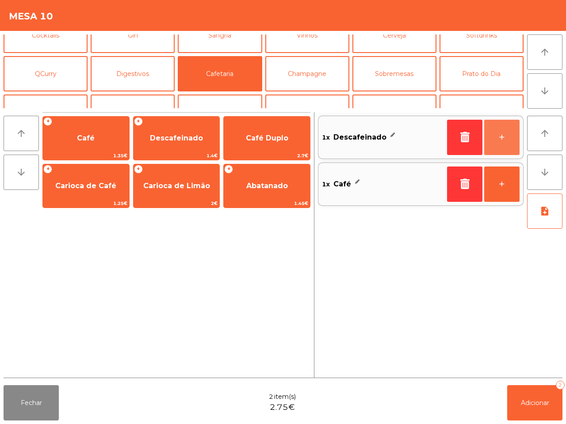
click at [496, 149] on button "+" at bounding box center [501, 137] width 35 height 35
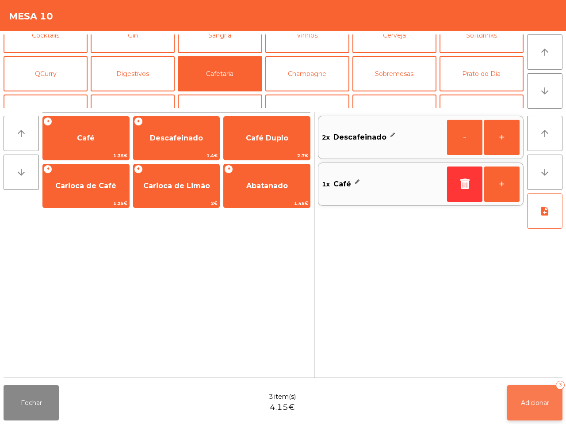
click at [533, 399] on span "Adicionar" at bounding box center [535, 403] width 28 height 8
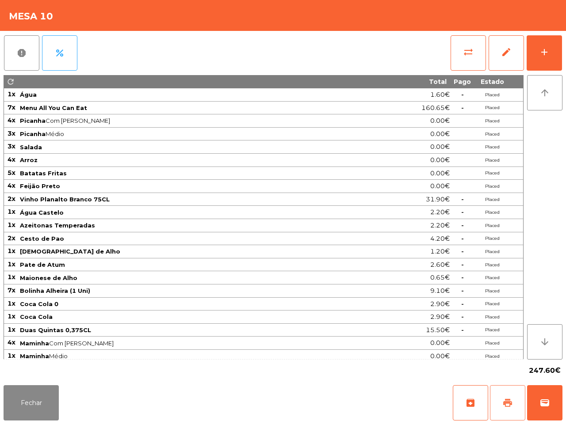
click at [502, 399] on button "print" at bounding box center [507, 402] width 35 height 35
click at [545, 404] on span "wallet" at bounding box center [544, 403] width 11 height 11
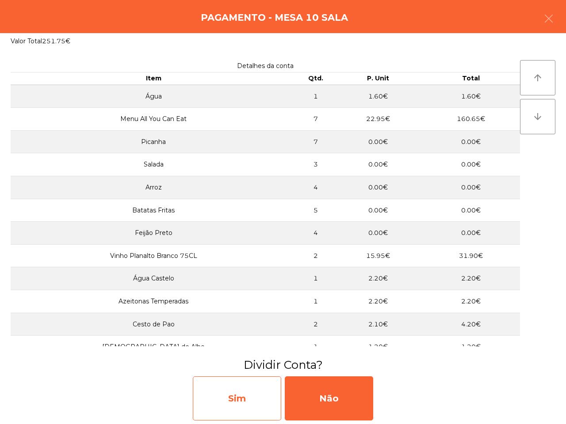
click at [259, 396] on div "Sim" at bounding box center [237, 399] width 88 height 44
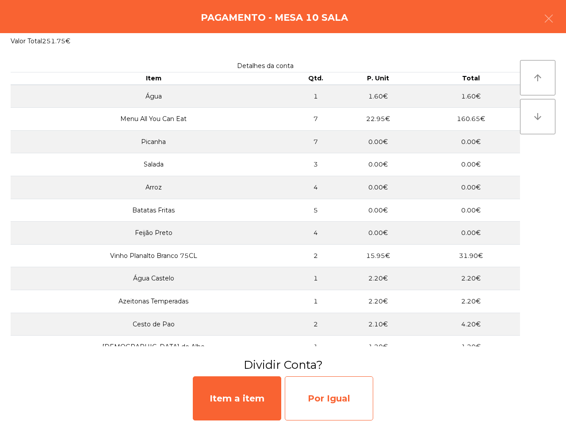
click at [323, 399] on div "Por Igual" at bounding box center [329, 399] width 88 height 44
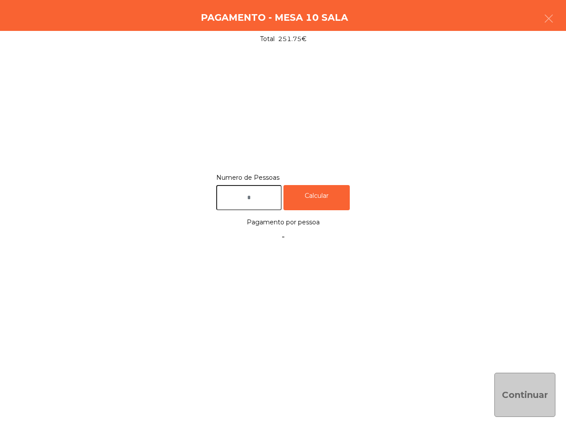
click at [256, 197] on input "text" at bounding box center [248, 197] width 65 height 25
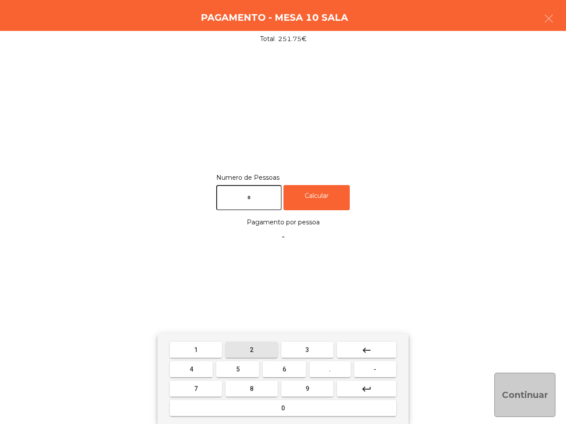
click at [257, 350] on button "2" at bounding box center [251, 350] width 52 height 16
type input "*"
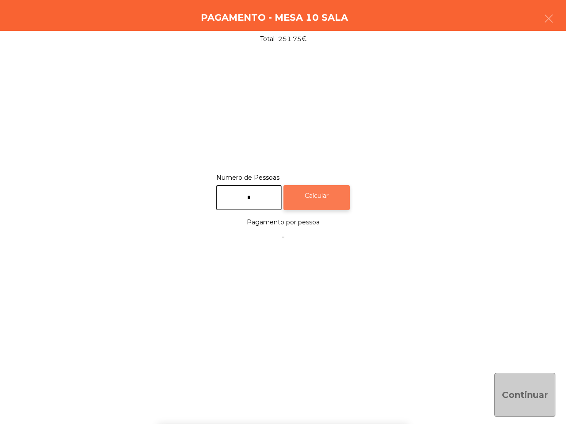
click at [331, 202] on div "Calcular" at bounding box center [316, 197] width 66 height 25
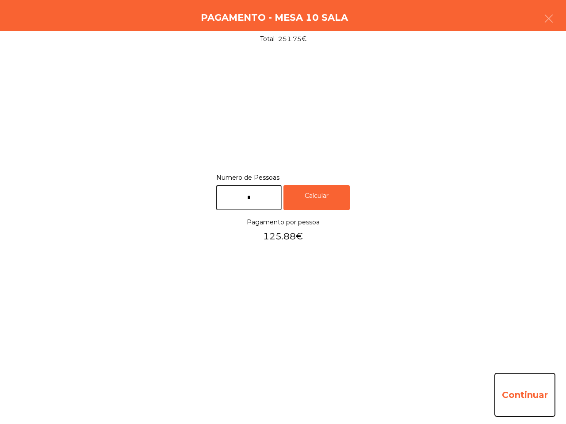
click at [515, 396] on button "Continuar" at bounding box center [524, 395] width 61 height 44
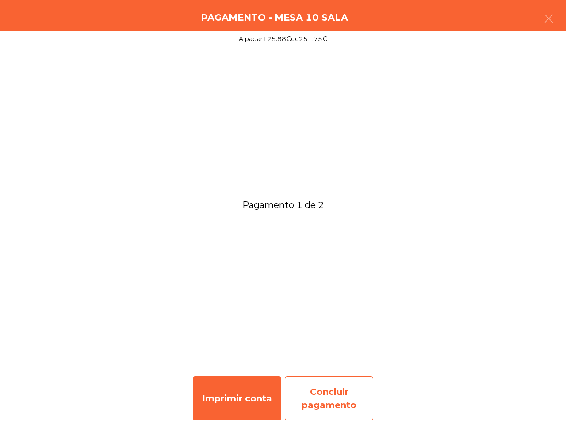
click at [310, 398] on div "Concluir pagamento" at bounding box center [329, 399] width 88 height 44
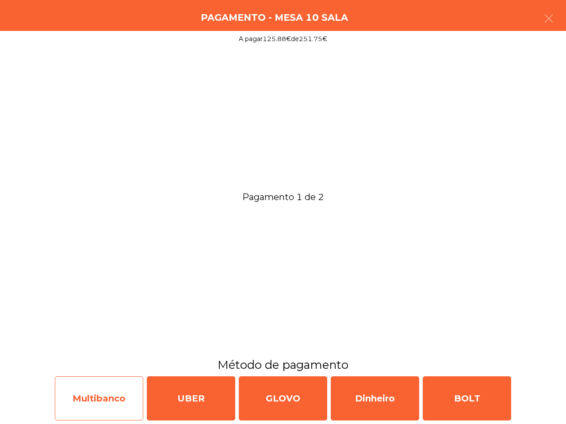
click at [105, 392] on div "Multibanco" at bounding box center [99, 399] width 88 height 44
select select "**"
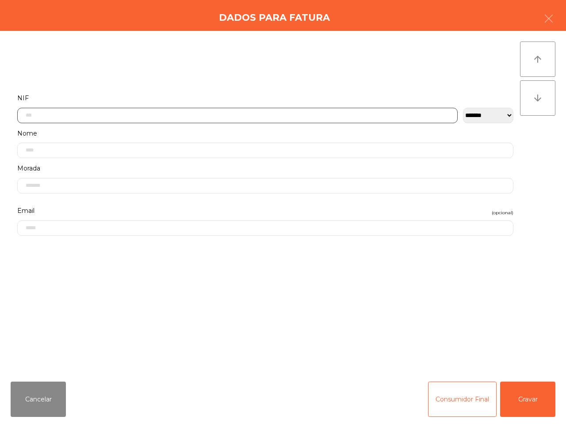
click at [123, 112] on input "text" at bounding box center [237, 115] width 440 height 15
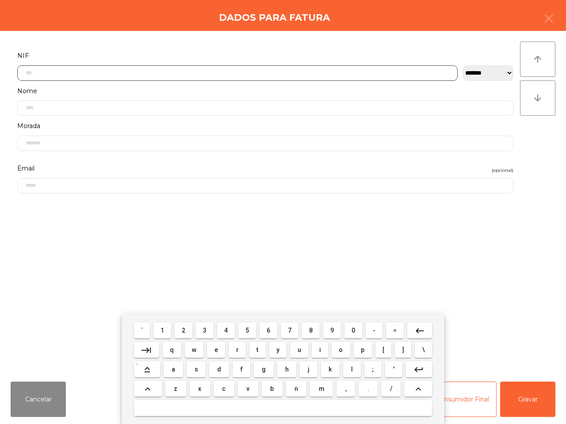
scroll to position [50, 0]
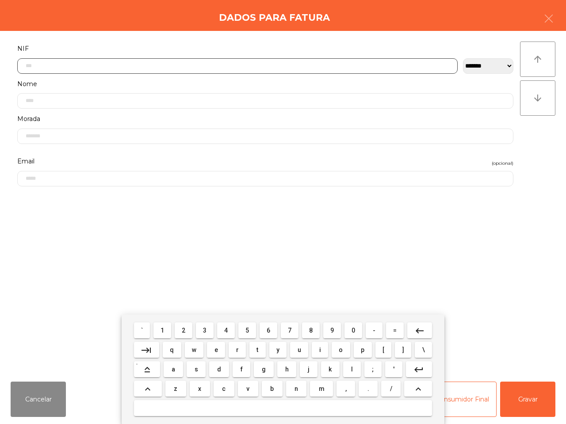
click at [182, 332] on button "2" at bounding box center [184, 331] width 18 height 16
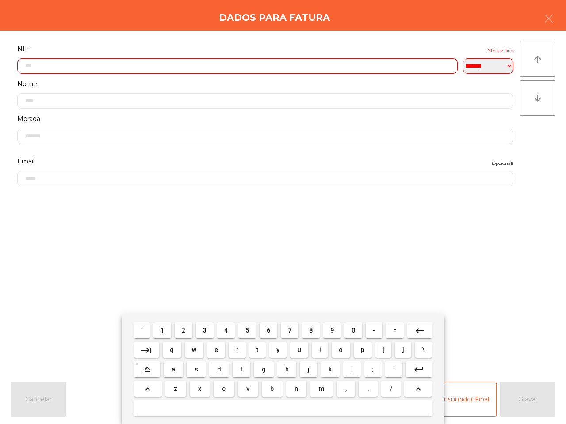
click at [205, 332] on button "3" at bounding box center [205, 331] width 18 height 16
click at [190, 330] on button "2" at bounding box center [184, 331] width 18 height 16
click at [312, 329] on span "8" at bounding box center [311, 330] width 4 height 7
click at [252, 330] on button "5" at bounding box center [247, 331] width 18 height 16
click at [267, 329] on button "6" at bounding box center [268, 331] width 18 height 16
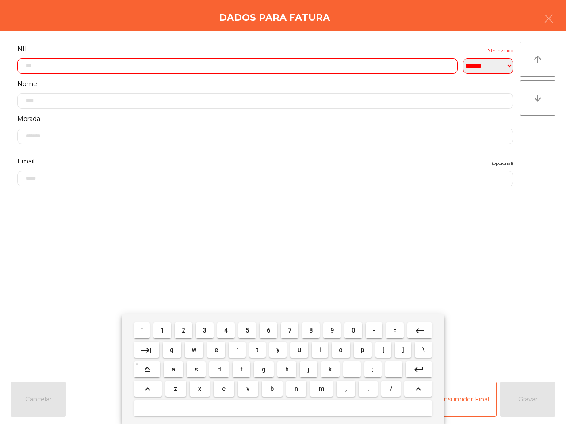
click at [210, 331] on button "3" at bounding box center [205, 331] width 18 height 16
click at [331, 330] on span "9" at bounding box center [332, 330] width 4 height 7
click at [290, 330] on span "7" at bounding box center [290, 330] width 4 height 7
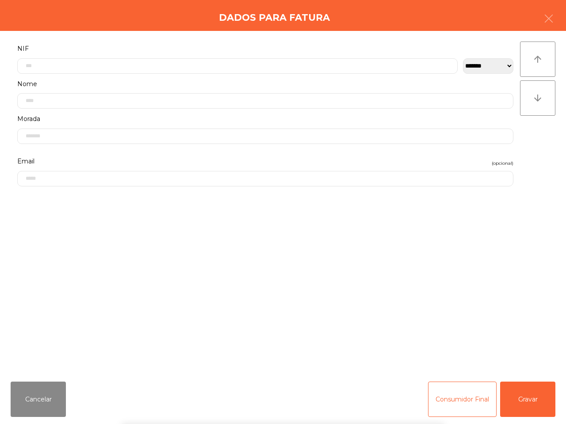
click at [522, 398] on div "` 1 2 3 4 5 6 7 8 9 0 - = keyboard_backspace keyboard_tab q w e r t y u i o p […" at bounding box center [283, 370] width 566 height 110
click at [520, 397] on button "Gravar" at bounding box center [527, 399] width 55 height 35
click at [261, 390] on div "SIM" at bounding box center [237, 395] width 88 height 44
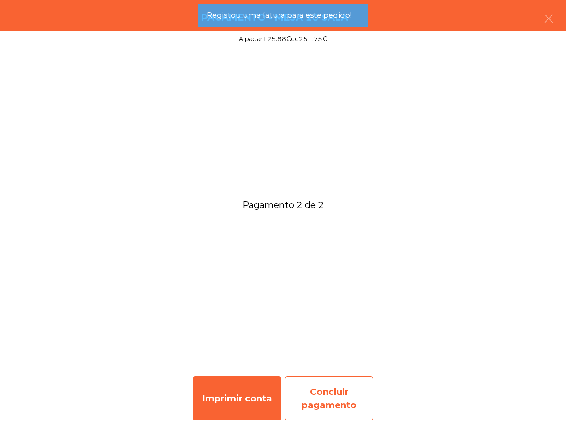
click at [328, 402] on div "Concluir pagamento" at bounding box center [329, 399] width 88 height 44
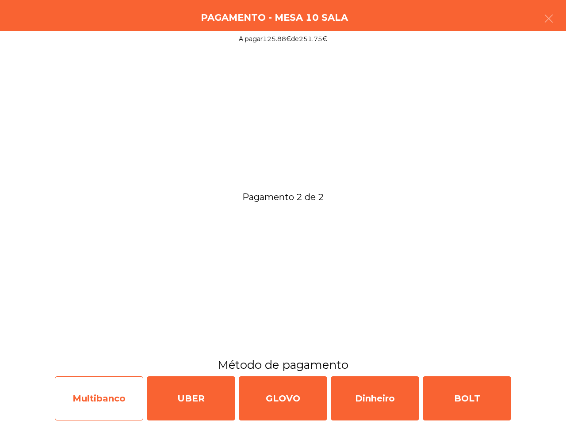
click at [115, 386] on div "Multibanco" at bounding box center [99, 399] width 88 height 44
select select "**"
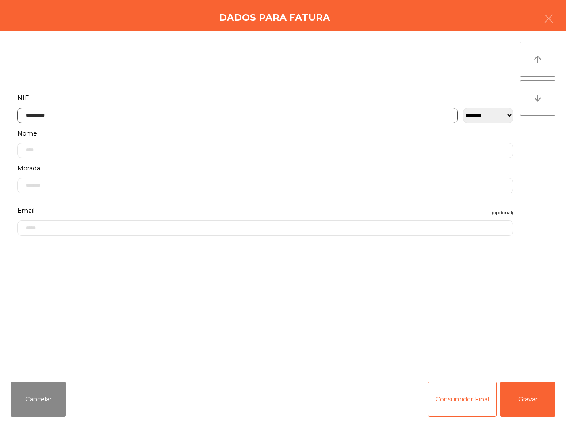
click at [92, 115] on input "*********" at bounding box center [237, 115] width 440 height 15
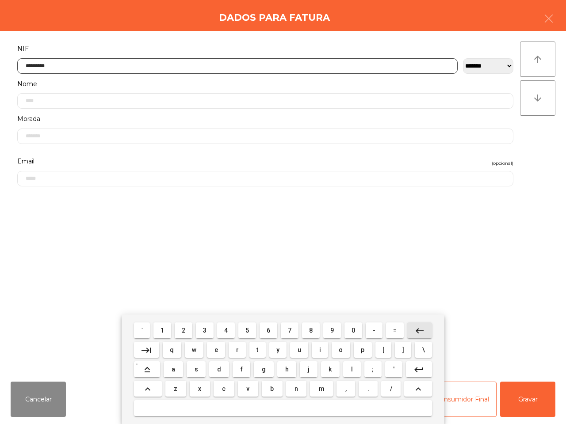
click at [415, 330] on mat-icon "keyboard_backspace" at bounding box center [419, 331] width 11 height 11
click at [248, 328] on span "5" at bounding box center [247, 330] width 4 height 7
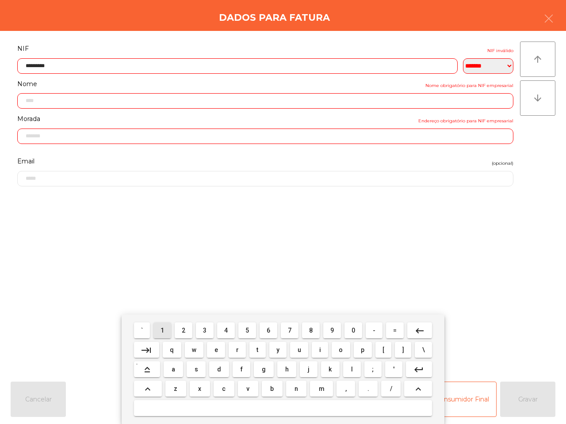
click at [160, 325] on button "1" at bounding box center [162, 331] width 18 height 16
click at [203, 328] on button "3" at bounding box center [205, 331] width 18 height 16
click at [354, 332] on span "0" at bounding box center [353, 330] width 4 height 7
click at [205, 328] on span "3" at bounding box center [205, 330] width 4 height 7
click at [308, 329] on button "8" at bounding box center [311, 331] width 18 height 16
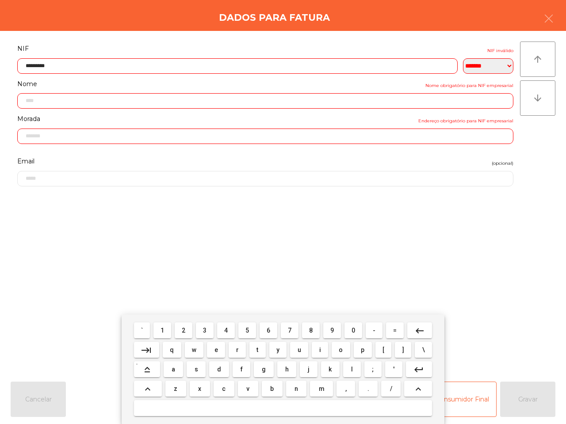
click at [271, 330] on button "6" at bounding box center [268, 331] width 18 height 16
click at [328, 329] on button "9" at bounding box center [332, 331] width 18 height 16
click at [309, 328] on span "8" at bounding box center [311, 330] width 4 height 7
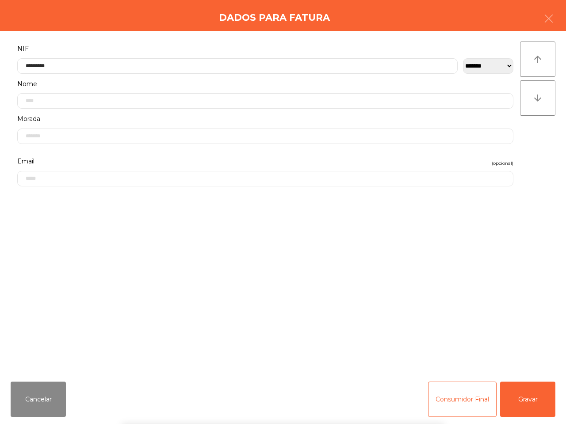
click at [528, 396] on div "` 1 2 3 4 5 6 7 8 9 0 - = keyboard_backspace keyboard_tab q w e r t y u i o p […" at bounding box center [283, 370] width 566 height 110
click at [528, 396] on button "Gravar" at bounding box center [527, 399] width 55 height 35
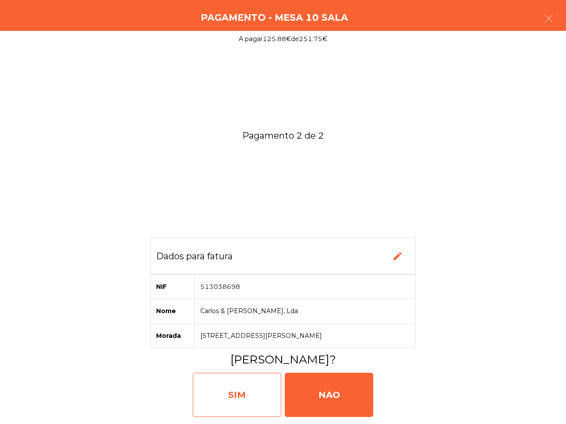
click at [252, 391] on div "SIM" at bounding box center [237, 395] width 88 height 44
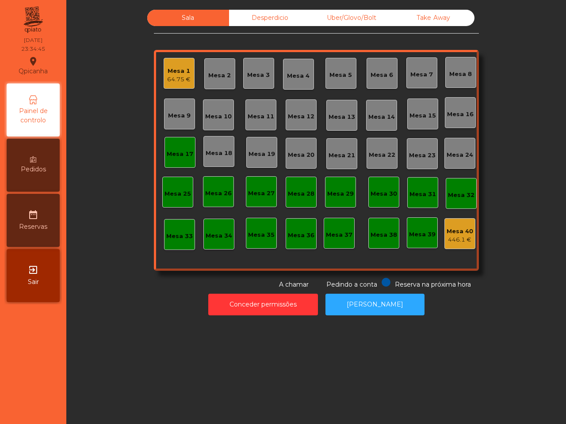
click at [177, 70] on div "Mesa 1" at bounding box center [178, 71] width 23 height 9
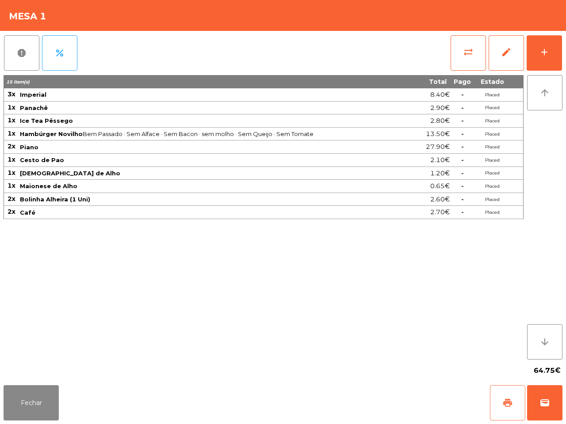
drag, startPoint x: 502, startPoint y: 404, endPoint x: 500, endPoint y: 395, distance: 9.8
click at [505, 405] on span "print" at bounding box center [507, 403] width 11 height 11
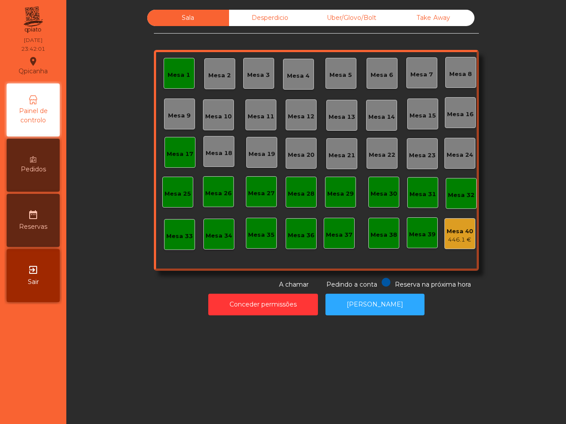
click at [456, 236] on div "446.1 €" at bounding box center [459, 240] width 27 height 9
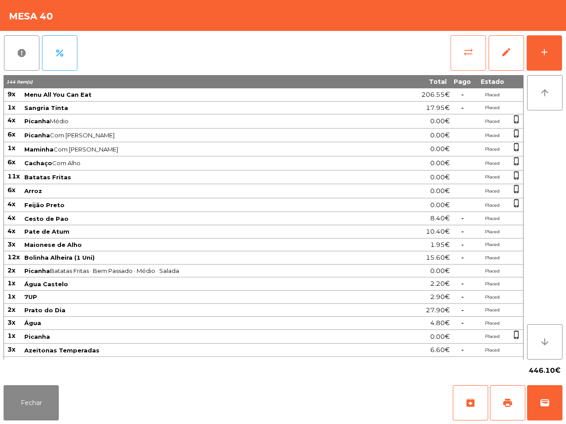
click at [467, 49] on span "sync_alt" at bounding box center [468, 52] width 11 height 11
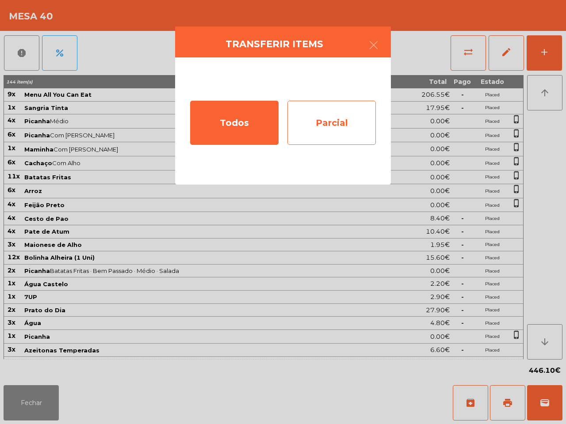
click at [334, 111] on div "Parcial" at bounding box center [331, 123] width 88 height 44
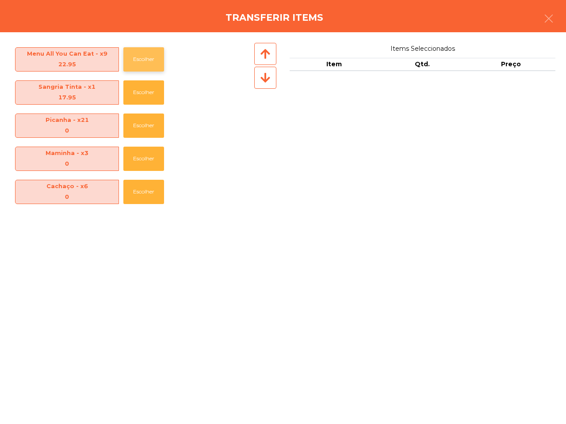
click at [133, 53] on button "Escolher" at bounding box center [143, 59] width 41 height 24
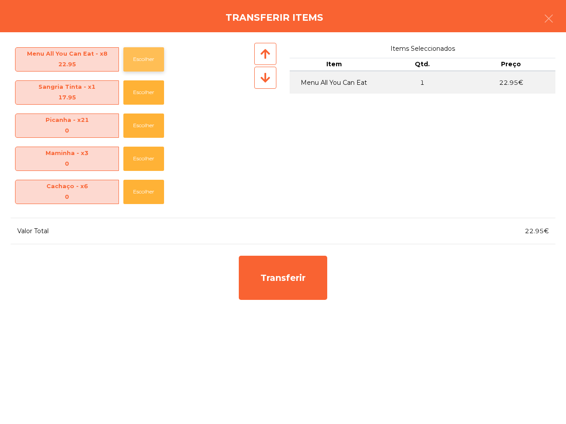
drag, startPoint x: 133, startPoint y: 53, endPoint x: 129, endPoint y: 49, distance: 6.3
click at [134, 53] on button "Escolher" at bounding box center [143, 59] width 41 height 24
click at [129, 49] on button "Escolher" at bounding box center [143, 59] width 41 height 24
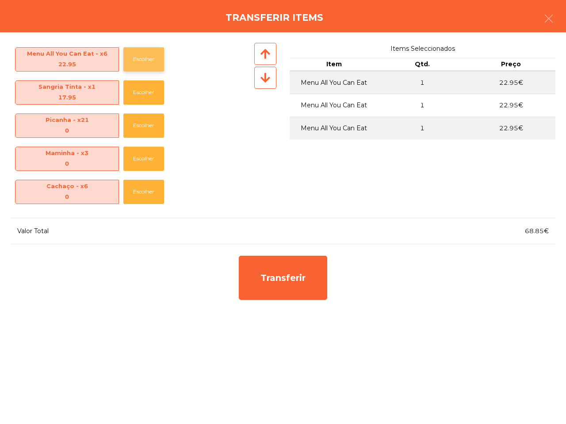
click at [129, 49] on button "Escolher" at bounding box center [143, 59] width 41 height 24
click at [131, 50] on button "Escolher" at bounding box center [143, 59] width 41 height 24
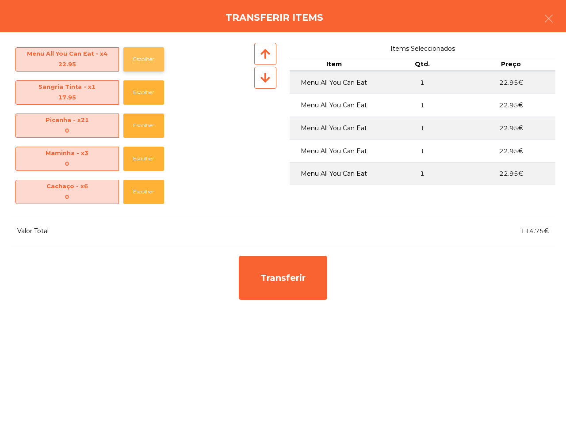
click at [129, 50] on button "Escolher" at bounding box center [143, 59] width 41 height 24
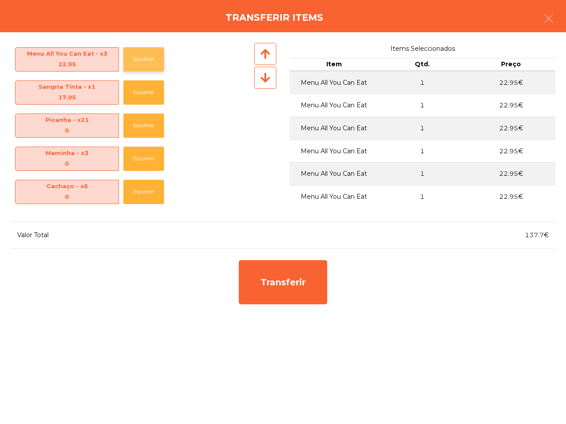
click at [129, 50] on button "Escolher" at bounding box center [143, 59] width 41 height 24
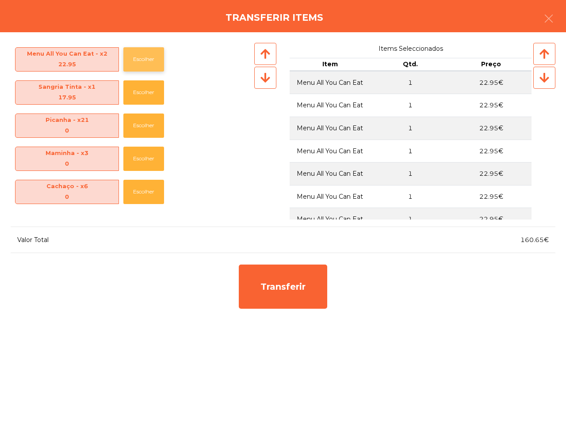
click at [129, 50] on button "Escolher" at bounding box center [143, 59] width 41 height 24
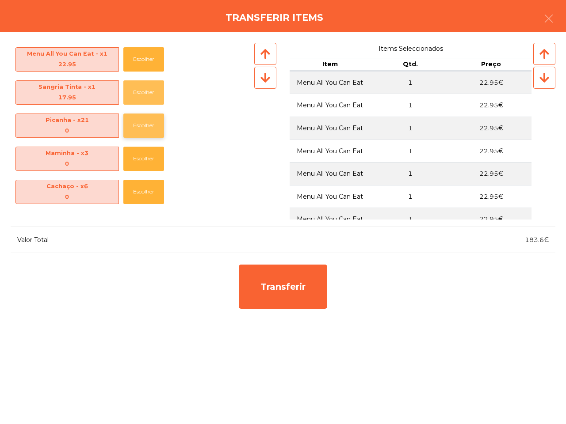
click at [145, 92] on button "Escolher" at bounding box center [143, 92] width 41 height 24
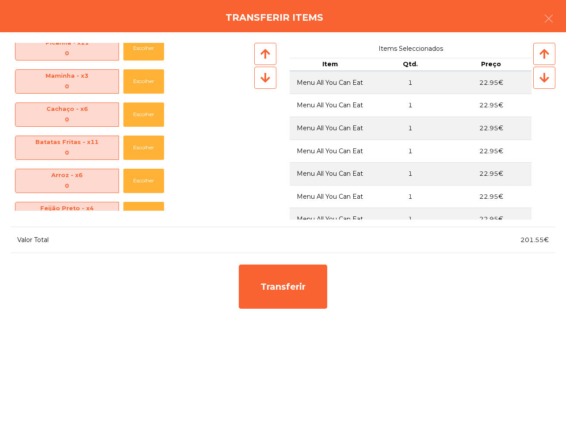
scroll to position [111, 0]
click at [145, 176] on button "Escolher" at bounding box center [143, 181] width 41 height 24
click at [153, 153] on button "Escolher" at bounding box center [143, 148] width 41 height 24
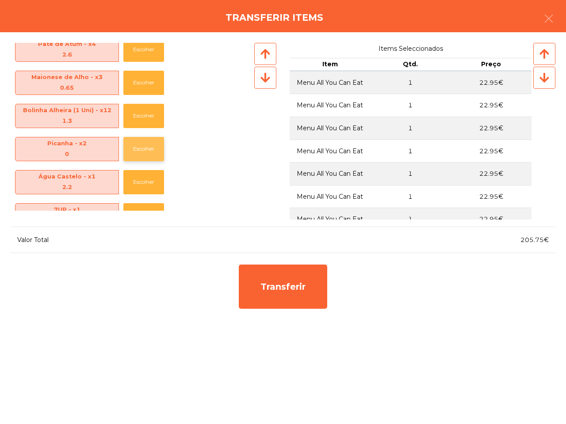
scroll to position [276, 0]
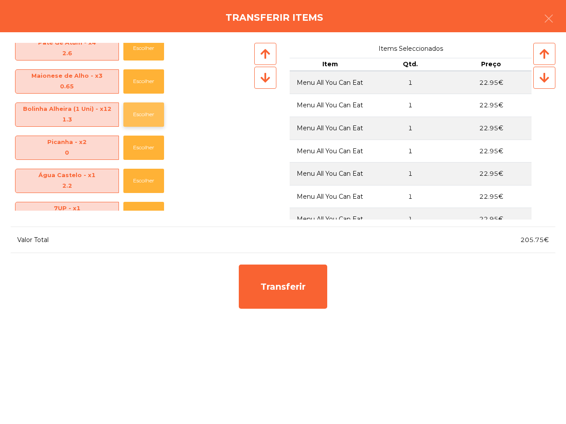
click at [151, 115] on button "Escolher" at bounding box center [143, 115] width 41 height 24
click at [150, 115] on button "Escolher" at bounding box center [143, 115] width 41 height 24
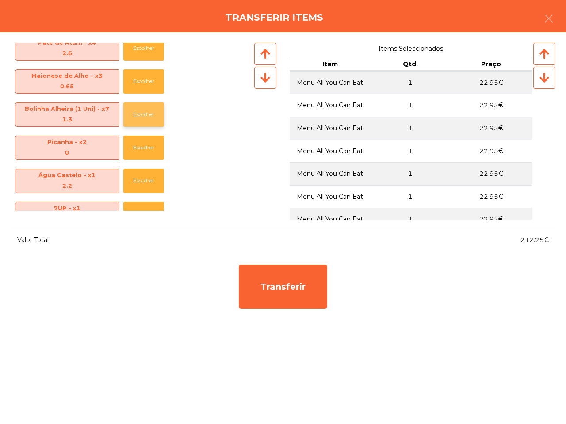
click at [150, 115] on button "Escolher" at bounding box center [143, 115] width 41 height 24
click at [152, 117] on button "Escolher" at bounding box center [143, 115] width 41 height 24
click at [151, 117] on button "Escolher" at bounding box center [143, 115] width 41 height 24
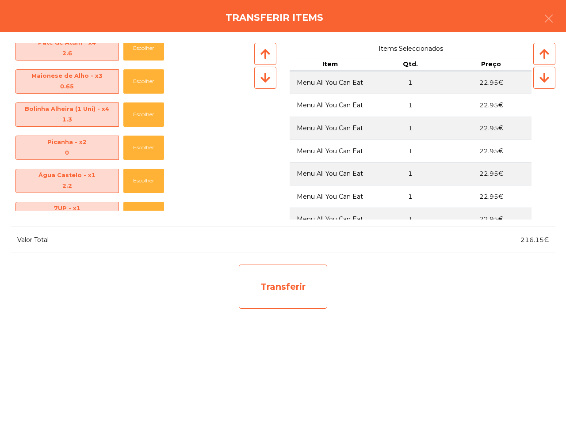
click at [266, 268] on div "Transferir" at bounding box center [283, 287] width 88 height 44
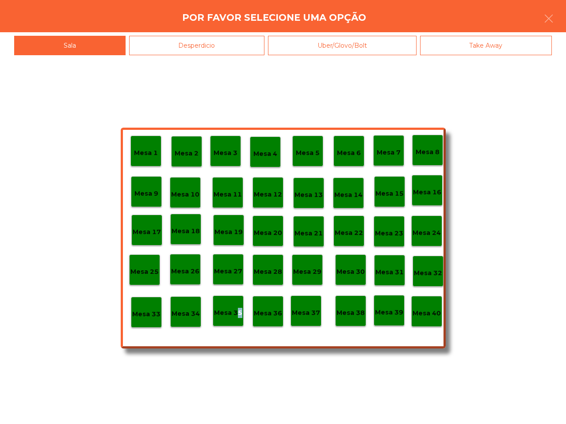
click at [236, 311] on p "Mesa 35" at bounding box center [228, 313] width 28 height 10
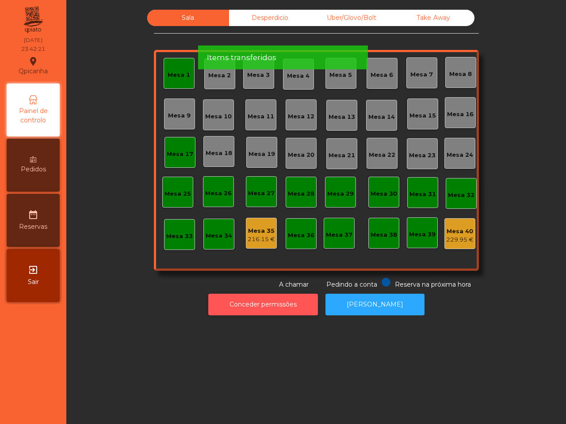
click at [272, 301] on button "Conceder permissões" at bounding box center [263, 305] width 110 height 22
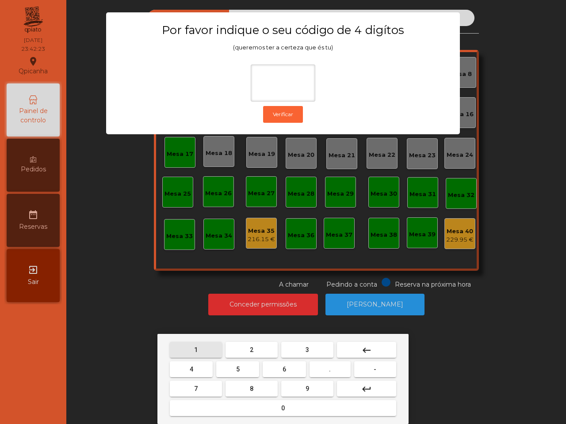
click at [206, 347] on button "1" at bounding box center [196, 350] width 52 height 16
click at [293, 385] on button "9" at bounding box center [307, 389] width 52 height 16
click at [197, 366] on button "4" at bounding box center [191, 370] width 43 height 16
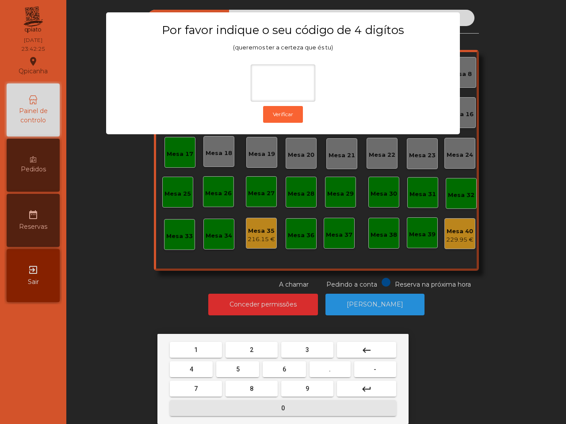
click at [229, 406] on button "0" at bounding box center [283, 408] width 226 height 16
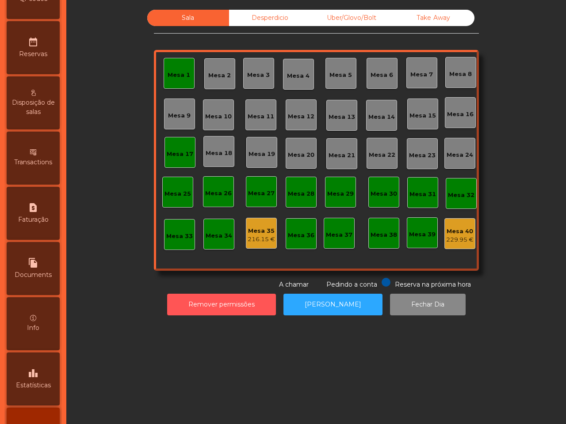
scroll to position [336, 0]
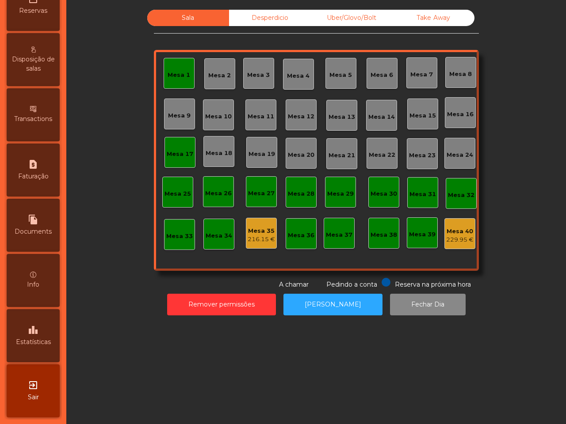
drag, startPoint x: 43, startPoint y: 320, endPoint x: 38, endPoint y: 311, distance: 11.1
click at [45, 321] on div "leaderboard Estatísticas" at bounding box center [33, 335] width 53 height 53
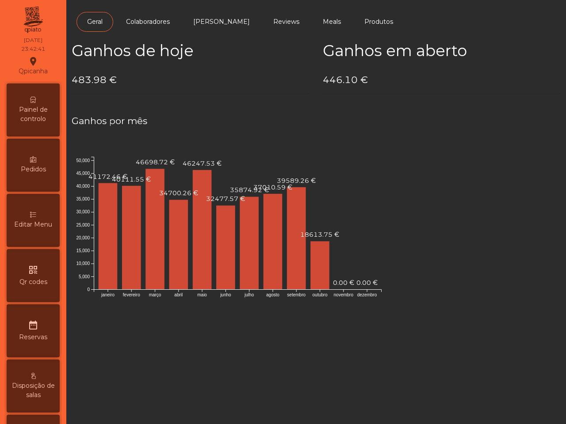
click at [21, 102] on div "Painel de controlo" at bounding box center [33, 110] width 53 height 53
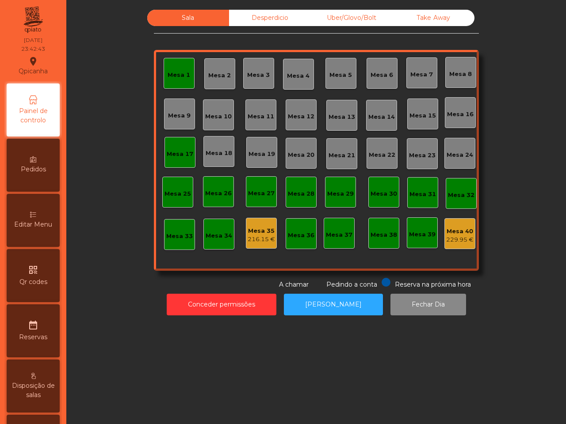
click at [449, 236] on div "229.95 €" at bounding box center [459, 240] width 27 height 9
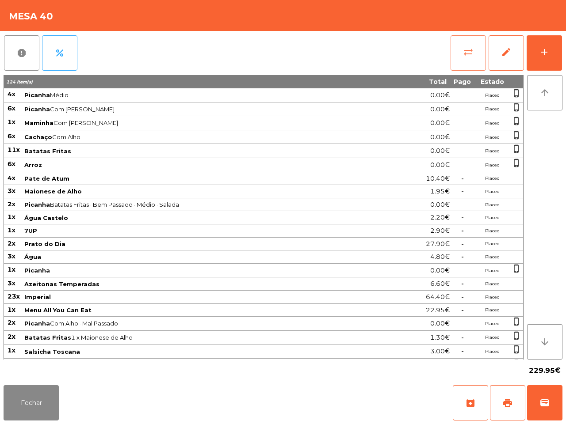
click at [466, 60] on button "sync_alt" at bounding box center [467, 52] width 35 height 35
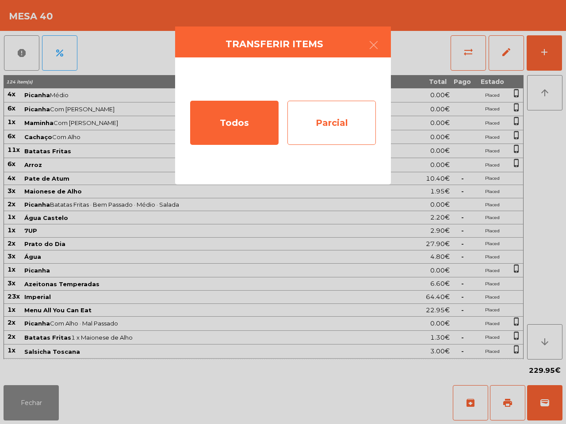
click at [358, 111] on div "Parcial" at bounding box center [331, 123] width 88 height 44
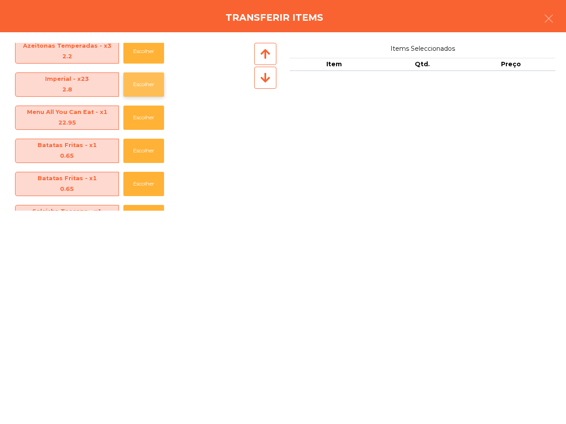
scroll to position [387, 0]
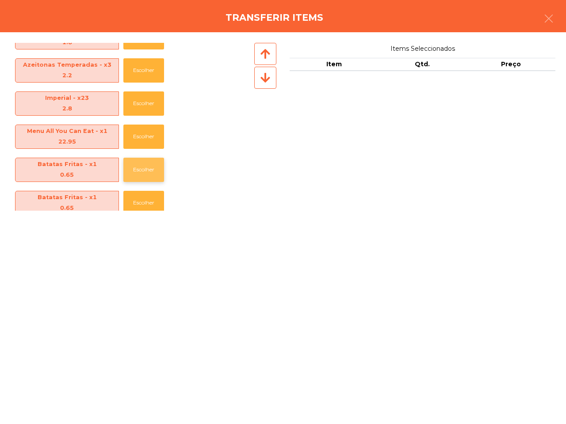
click at [138, 162] on button "Escolher" at bounding box center [143, 170] width 41 height 24
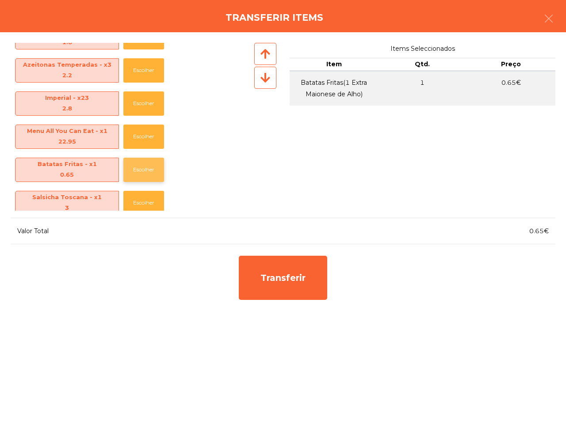
click at [140, 169] on button "Escolher" at bounding box center [143, 170] width 41 height 24
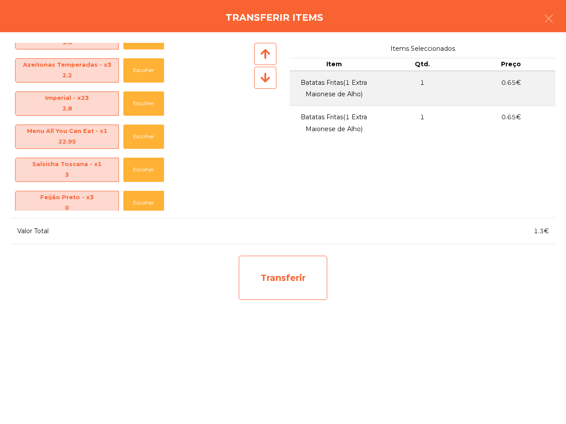
click at [290, 277] on div "Transferir" at bounding box center [283, 278] width 88 height 44
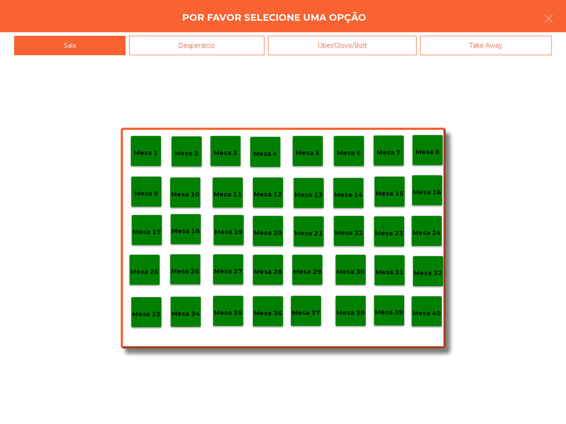
click at [302, 308] on p "Mesa 37" at bounding box center [306, 313] width 28 height 10
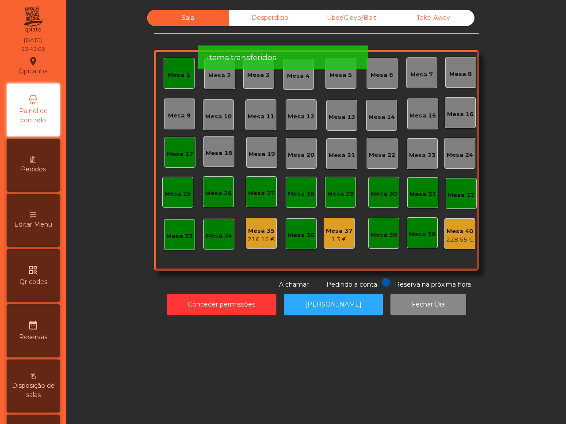
click at [452, 238] on div "228.65 €" at bounding box center [459, 240] width 27 height 9
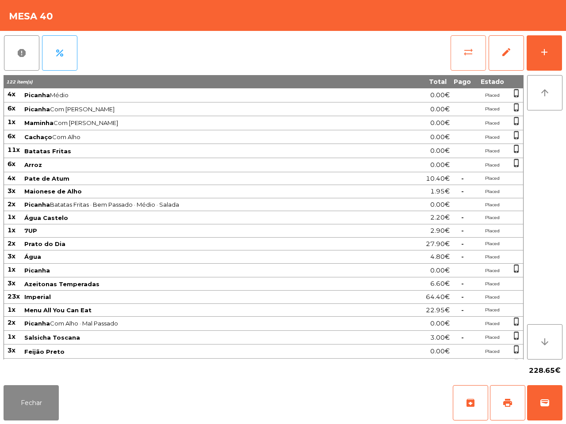
click at [474, 50] on button "sync_alt" at bounding box center [467, 52] width 35 height 35
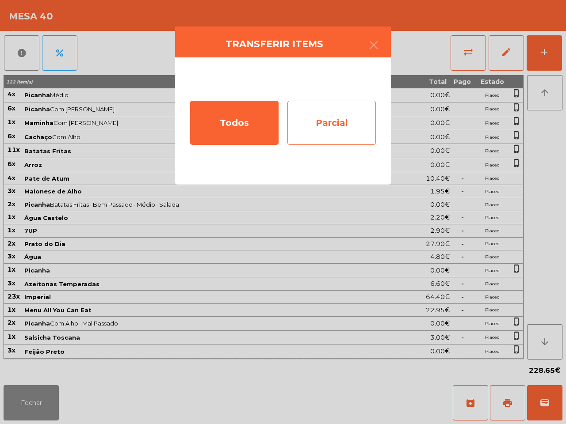
click at [322, 114] on div "Parcial" at bounding box center [331, 123] width 88 height 44
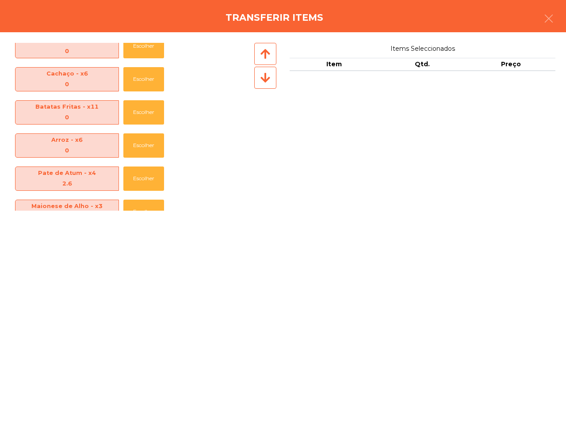
scroll to position [111, 0]
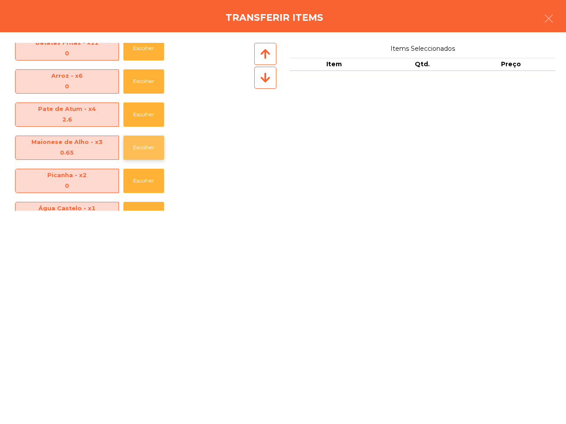
click at [131, 147] on button "Escolher" at bounding box center [143, 148] width 41 height 24
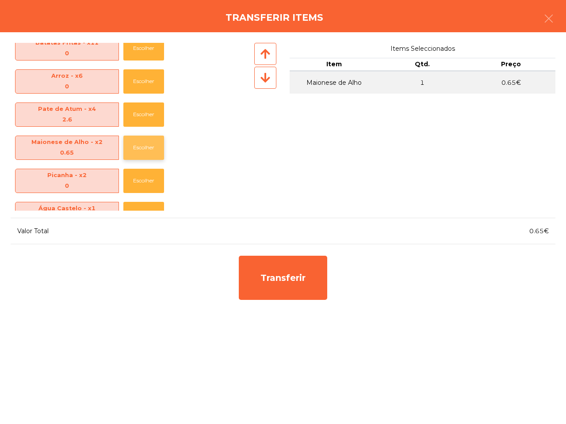
click at [131, 147] on button "Escolher" at bounding box center [143, 148] width 41 height 24
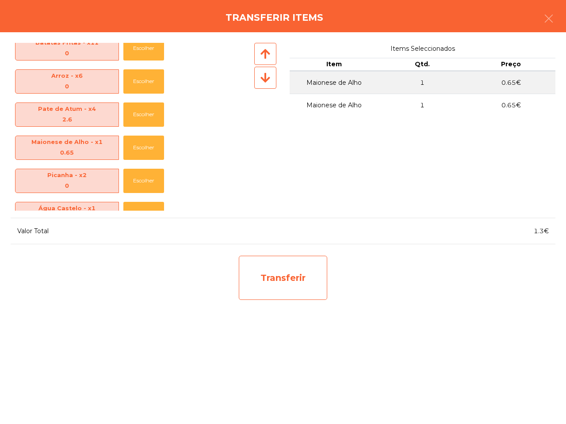
click at [269, 287] on div "Transferir" at bounding box center [283, 278] width 88 height 44
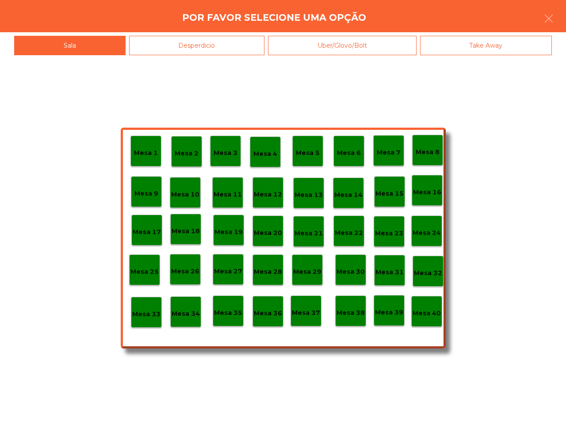
click at [275, 315] on p "Mesa 36" at bounding box center [268, 314] width 28 height 10
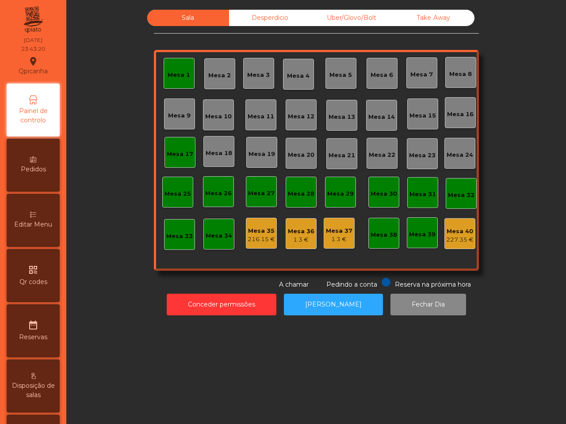
click at [446, 233] on div "Mesa 40" at bounding box center [459, 231] width 27 height 9
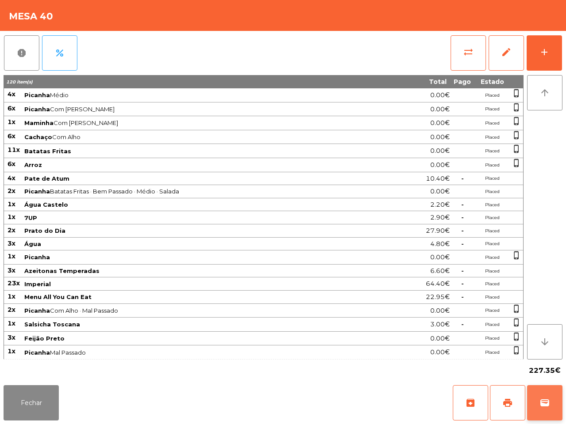
click at [544, 400] on span "wallet" at bounding box center [544, 403] width 11 height 11
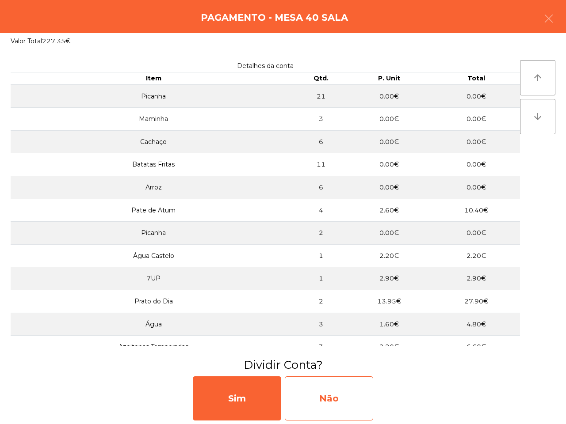
click at [336, 390] on div "Não" at bounding box center [329, 399] width 88 height 44
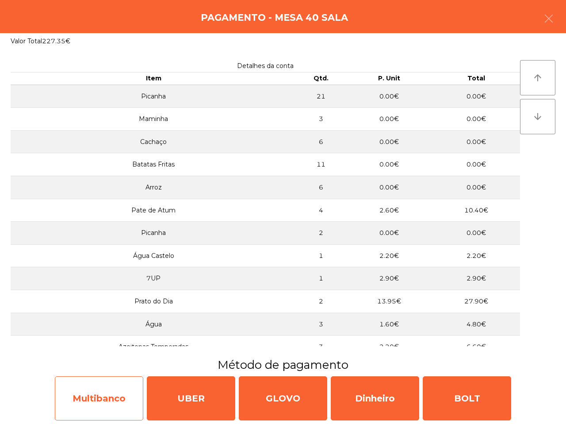
click at [121, 388] on div "Multibanco" at bounding box center [99, 399] width 88 height 44
select select "**"
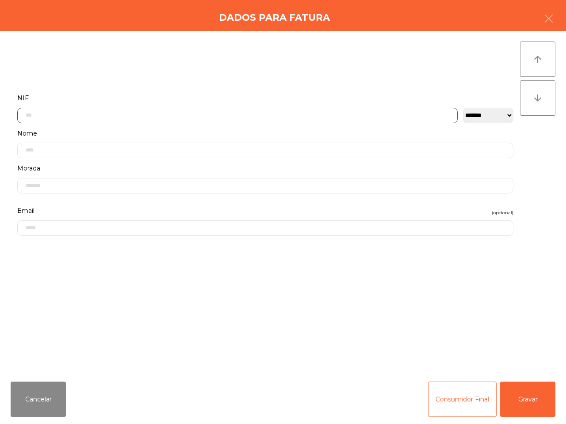
click at [175, 113] on input "text" at bounding box center [237, 115] width 440 height 15
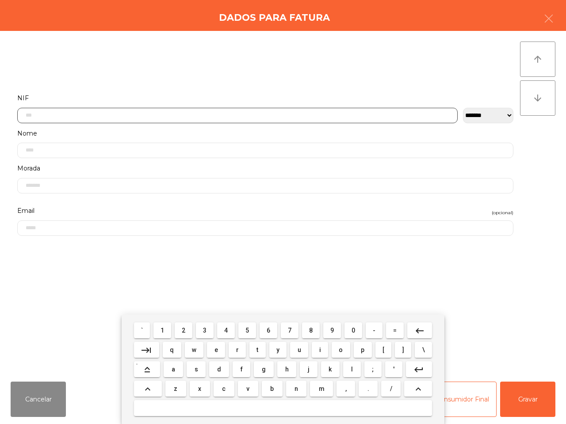
scroll to position [50, 0]
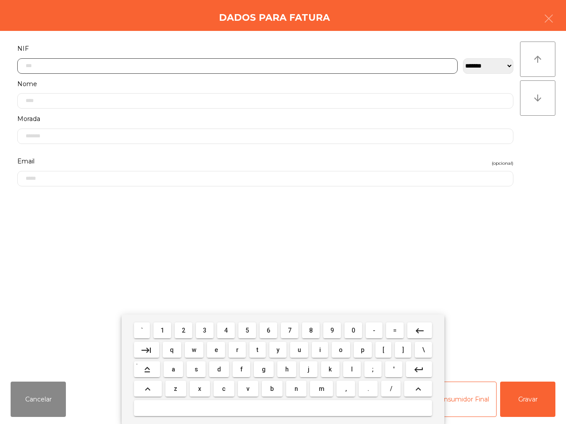
drag, startPoint x: 245, startPoint y: 325, endPoint x: 272, endPoint y: 328, distance: 26.7
click at [246, 326] on button "5" at bounding box center [247, 331] width 18 height 16
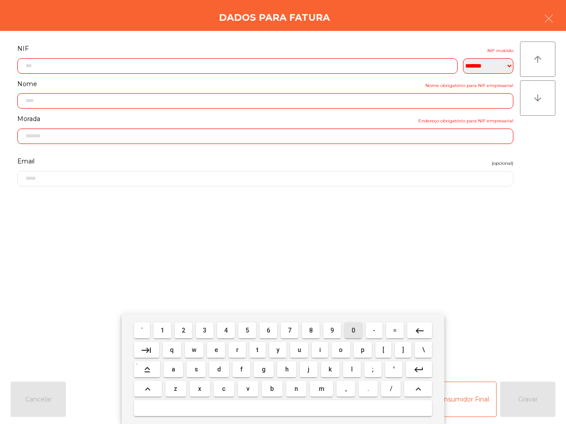
click at [350, 330] on button "0" at bounding box center [353, 331] width 18 height 16
click at [293, 328] on button "7" at bounding box center [290, 331] width 18 height 16
drag, startPoint x: 293, startPoint y: 328, endPoint x: 304, endPoint y: 328, distance: 10.6
click at [294, 328] on button "7" at bounding box center [290, 331] width 18 height 16
click at [354, 329] on button "0" at bounding box center [353, 331] width 18 height 16
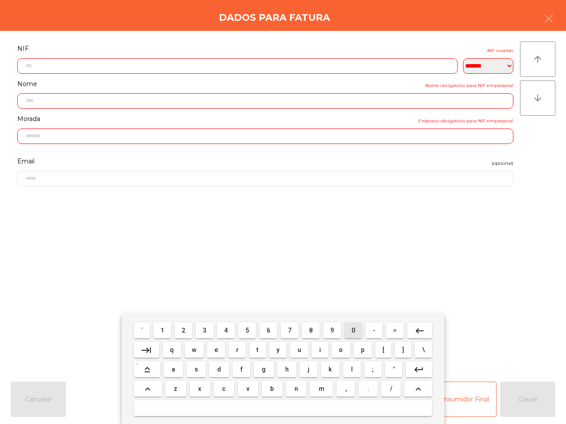
click at [354, 329] on span "0" at bounding box center [353, 330] width 4 height 7
drag, startPoint x: 164, startPoint y: 332, endPoint x: 200, endPoint y: 337, distance: 35.8
click at [164, 332] on span "1" at bounding box center [162, 330] width 4 height 7
click at [248, 330] on span "5" at bounding box center [247, 330] width 4 height 7
click at [312, 330] on span "8" at bounding box center [311, 330] width 4 height 7
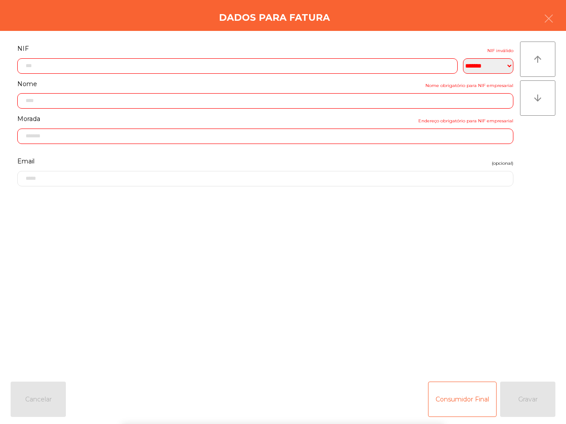
click at [351, 259] on form "**********" at bounding box center [265, 204] width 509 height 323
click at [82, 66] on input "text" at bounding box center [237, 65] width 440 height 15
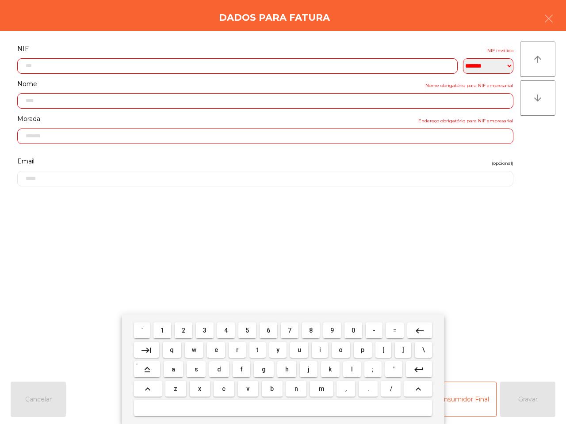
click at [418, 330] on mat-icon "keyboard_backspace" at bounding box center [419, 331] width 11 height 11
click at [354, 328] on span "0" at bounding box center [353, 330] width 4 height 7
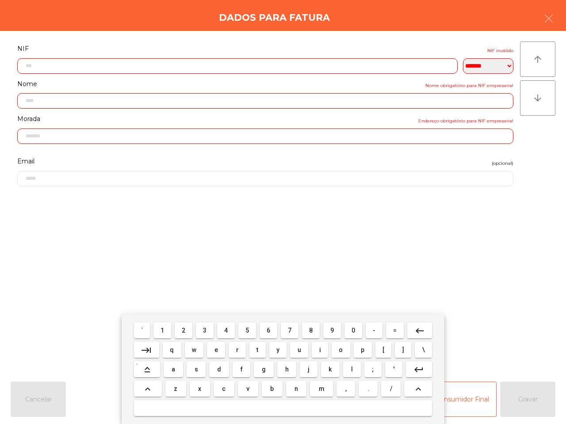
click at [166, 332] on button "1" at bounding box center [162, 331] width 18 height 16
click at [328, 328] on button "9" at bounding box center [332, 331] width 18 height 16
click at [310, 331] on span "8" at bounding box center [311, 330] width 4 height 7
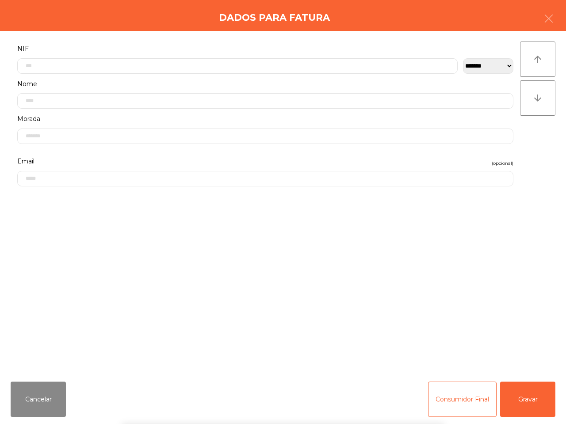
click at [531, 403] on div "` 1 2 3 4 5 6 7 8 9 0 - = keyboard_backspace keyboard_tab q w e r t y u i o p […" at bounding box center [283, 370] width 566 height 110
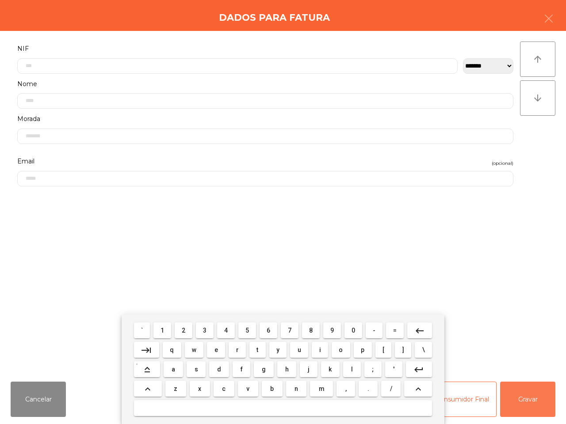
click at [531, 403] on button "Gravar" at bounding box center [527, 399] width 55 height 35
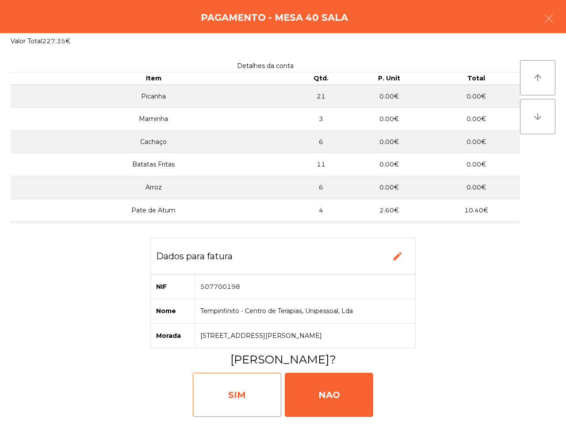
click at [271, 390] on div "SIM" at bounding box center [237, 395] width 88 height 44
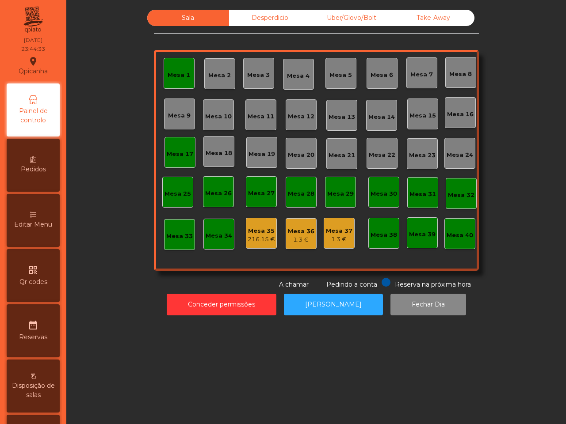
click at [262, 235] on div "216.15 €" at bounding box center [261, 239] width 27 height 9
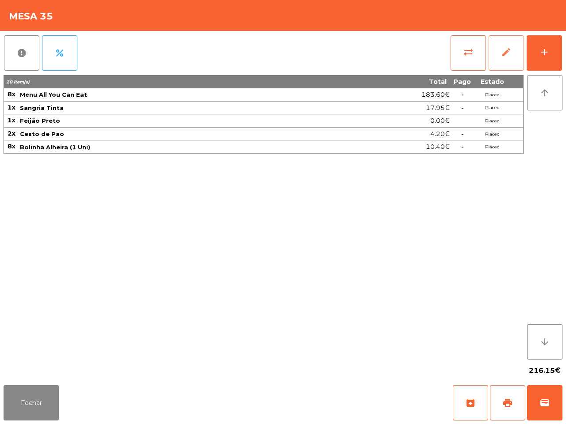
click at [507, 52] on span "edit" at bounding box center [506, 52] width 11 height 11
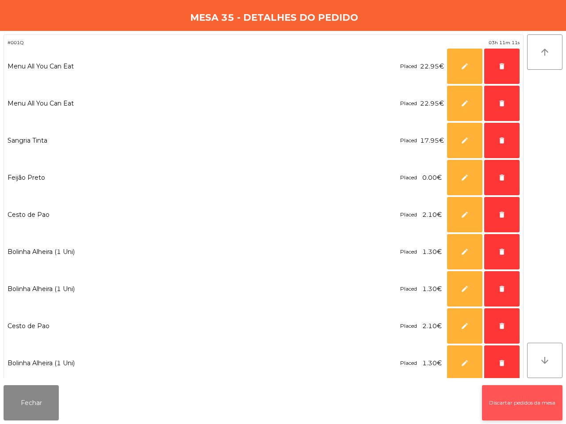
click at [524, 403] on button "Discartar pedidos da mesa" at bounding box center [522, 402] width 80 height 35
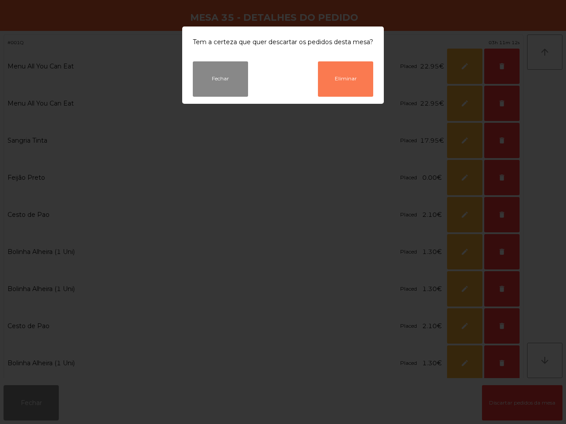
click at [339, 68] on button "Eliminar" at bounding box center [345, 78] width 55 height 35
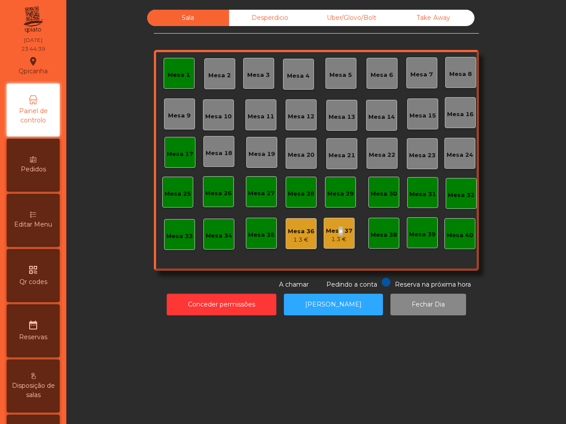
drag, startPoint x: 332, startPoint y: 229, endPoint x: 337, endPoint y: 231, distance: 5.3
click at [337, 231] on div "Mesa 37" at bounding box center [339, 231] width 27 height 9
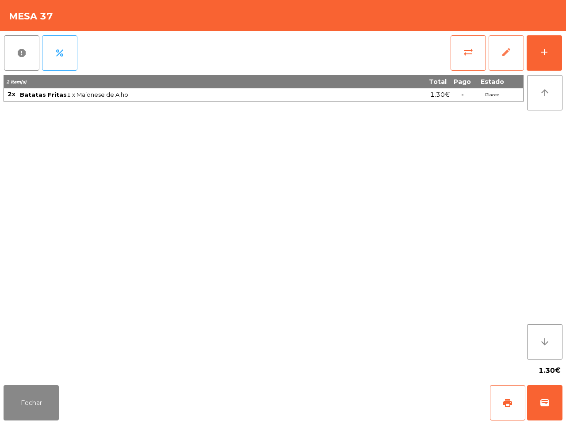
click at [504, 56] on span "edit" at bounding box center [506, 52] width 11 height 11
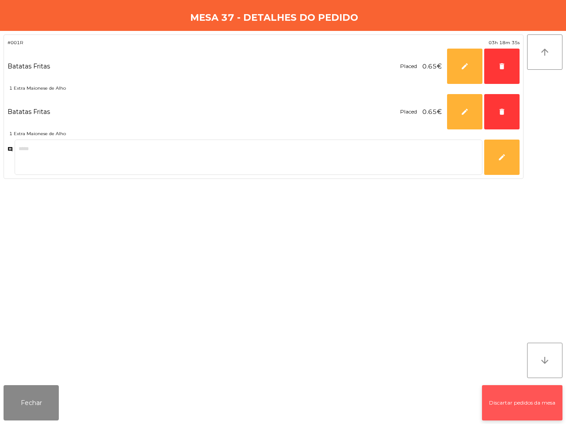
click at [512, 400] on button "Discartar pedidos da mesa" at bounding box center [522, 402] width 80 height 35
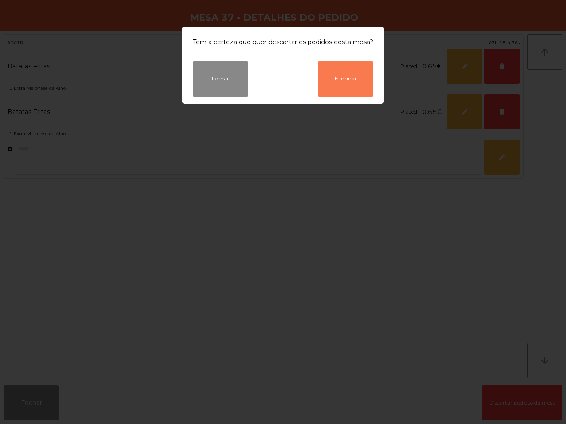
click at [356, 70] on button "Eliminar" at bounding box center [345, 78] width 55 height 35
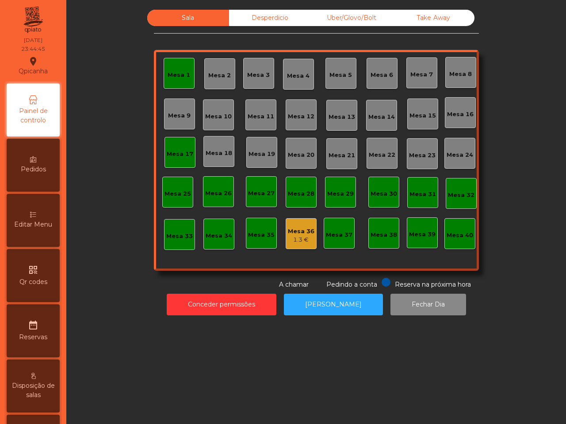
click at [297, 228] on div "Mesa 36" at bounding box center [301, 231] width 27 height 9
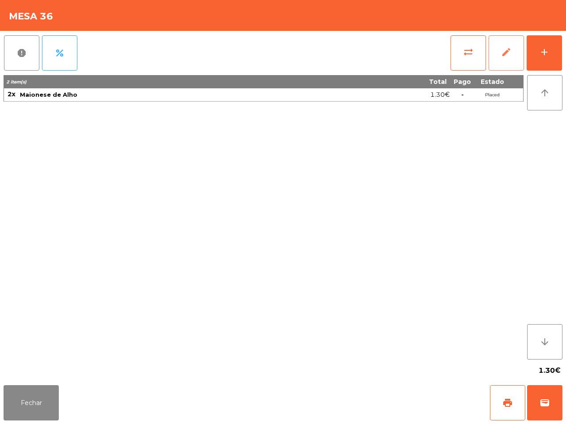
click at [501, 57] on span "edit" at bounding box center [506, 52] width 11 height 11
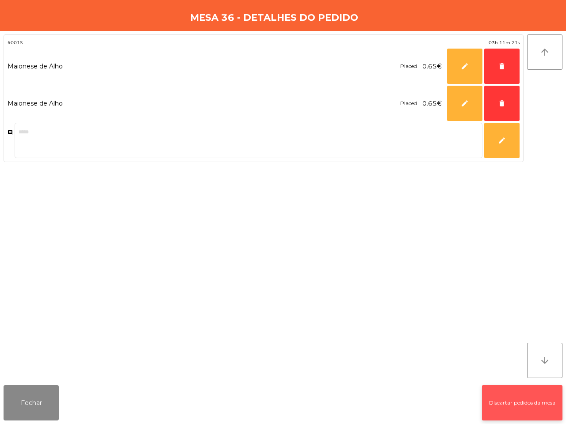
click at [513, 404] on button "Discartar pedidos da mesa" at bounding box center [522, 402] width 80 height 35
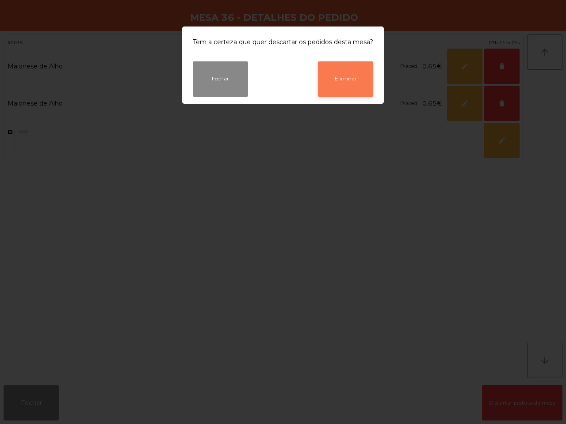
click at [346, 80] on button "Eliminar" at bounding box center [345, 78] width 55 height 35
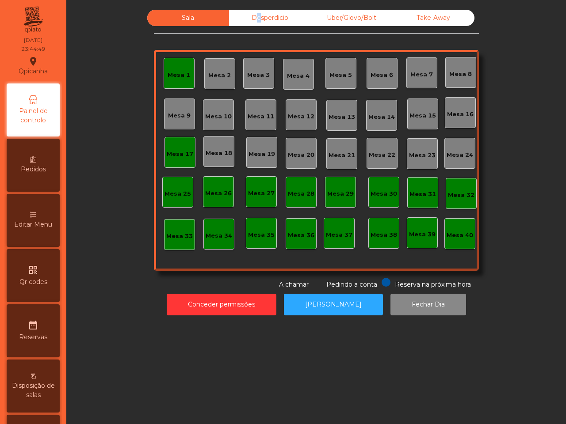
click at [251, 18] on div "Desperdicio" at bounding box center [270, 18] width 82 height 16
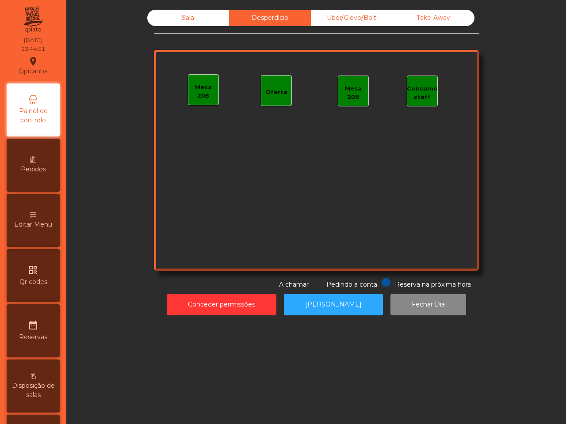
click at [347, 15] on div "Uber/Glovo/Bolt" at bounding box center [352, 18] width 82 height 16
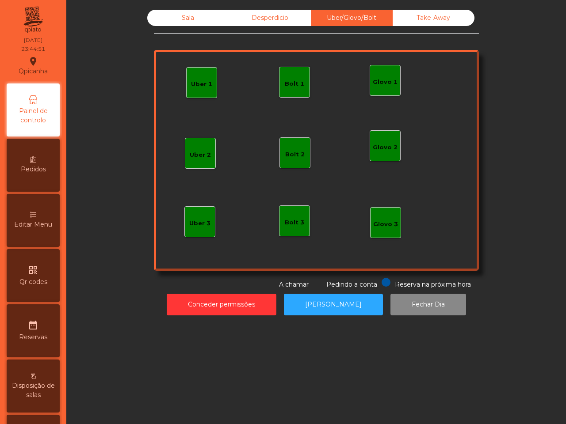
click at [412, 20] on div "Take Away" at bounding box center [434, 18] width 82 height 16
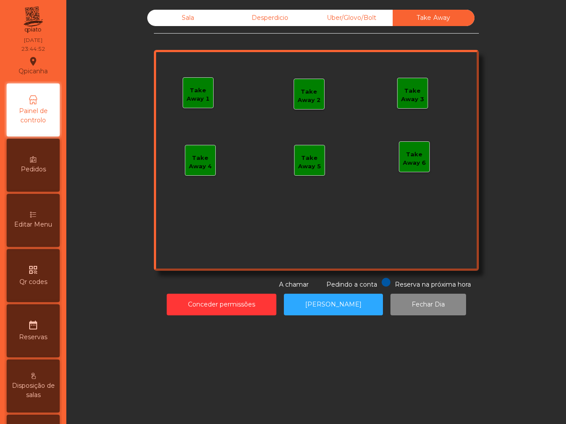
click at [179, 12] on div "Sala" at bounding box center [188, 18] width 82 height 16
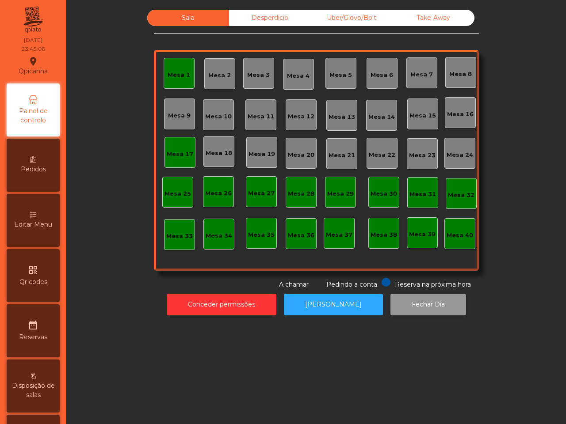
click at [417, 306] on button "Fechar Dia" at bounding box center [428, 305] width 76 height 22
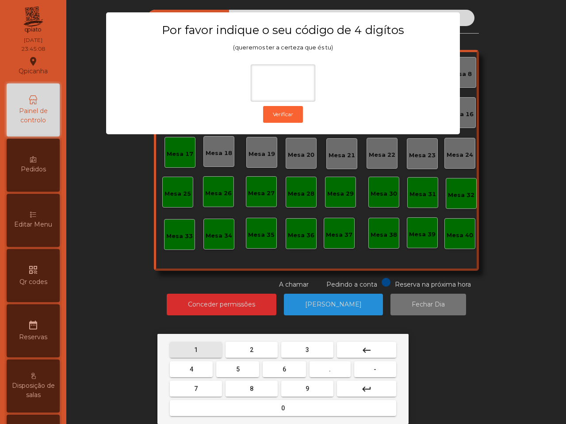
drag, startPoint x: 194, startPoint y: 351, endPoint x: 210, endPoint y: 361, distance: 19.9
click at [196, 351] on button "1" at bounding box center [196, 350] width 52 height 16
drag, startPoint x: 306, startPoint y: 389, endPoint x: 219, endPoint y: 367, distance: 89.4
click at [305, 389] on span "9" at bounding box center [307, 388] width 4 height 7
drag, startPoint x: 194, startPoint y: 365, endPoint x: 204, endPoint y: 376, distance: 14.7
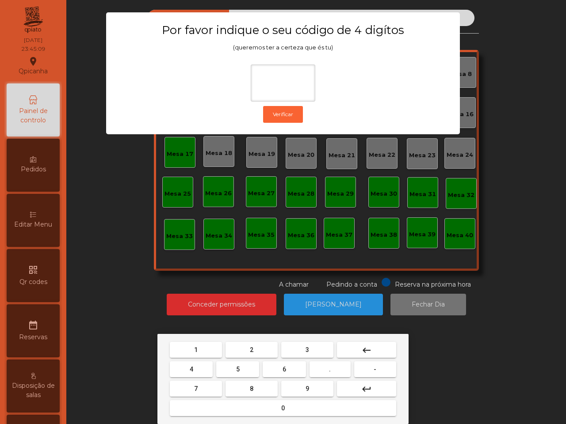
click at [202, 368] on button "4" at bounding box center [191, 370] width 43 height 16
click at [252, 406] on button "0" at bounding box center [283, 408] width 226 height 16
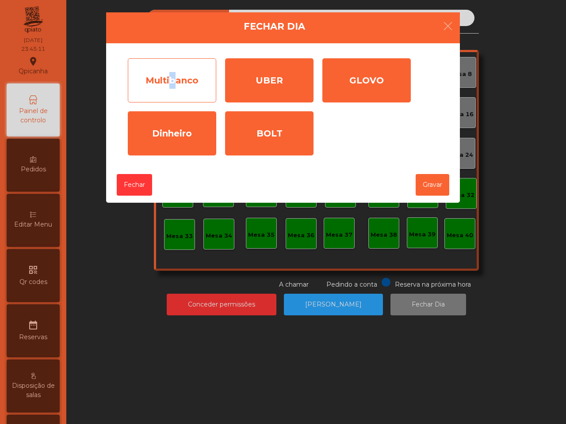
click at [171, 78] on div "Multibanco" at bounding box center [172, 80] width 88 height 44
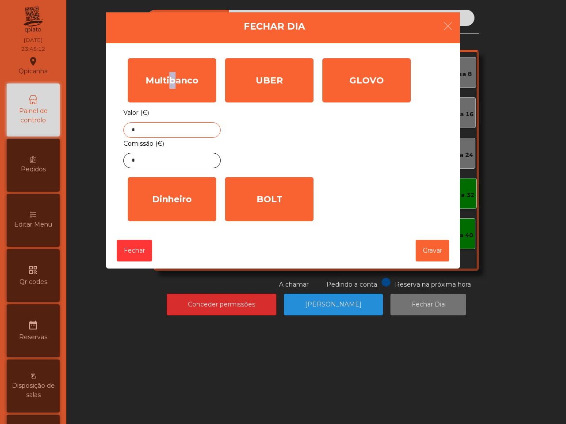
click at [200, 131] on input "*" at bounding box center [171, 129] width 97 height 15
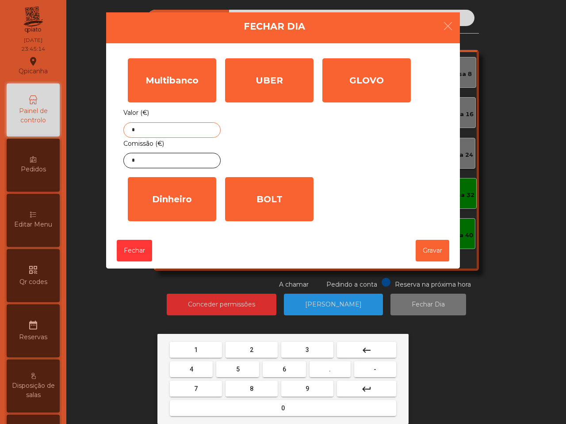
click at [282, 368] on button "6" at bounding box center [284, 370] width 43 height 16
drag, startPoint x: 251, startPoint y: 339, endPoint x: 251, endPoint y: 358, distance: 19.0
click at [252, 339] on div "1 2 3 keyboard_backspace 4 5 6 . - 7 8 9 keyboard_return 0" at bounding box center [282, 379] width 251 height 90
click at [255, 392] on button "8" at bounding box center [251, 389] width 52 height 16
click at [372, 348] on button "keyboard_backspace" at bounding box center [366, 350] width 59 height 16
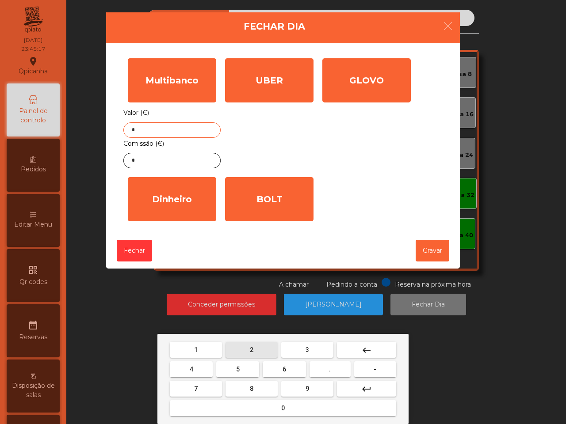
drag, startPoint x: 247, startPoint y: 350, endPoint x: 250, endPoint y: 374, distance: 23.7
click at [247, 351] on button "2" at bounding box center [251, 350] width 52 height 16
click at [256, 388] on button "8" at bounding box center [251, 389] width 52 height 16
click at [331, 371] on button "." at bounding box center [329, 370] width 41 height 16
drag, startPoint x: 278, startPoint y: 408, endPoint x: 265, endPoint y: 401, distance: 14.6
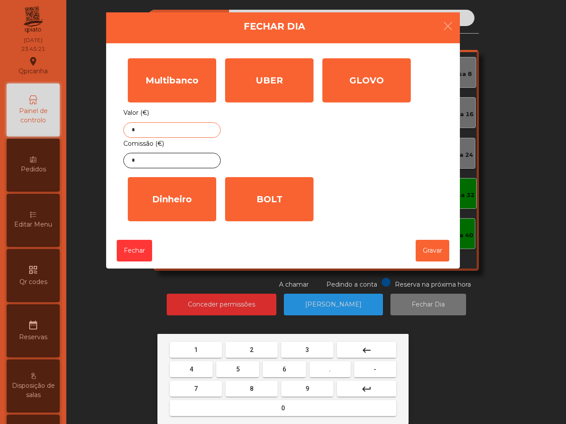
click at [279, 408] on button "0" at bounding box center [283, 408] width 226 height 16
click at [208, 383] on button "7" at bounding box center [196, 389] width 52 height 16
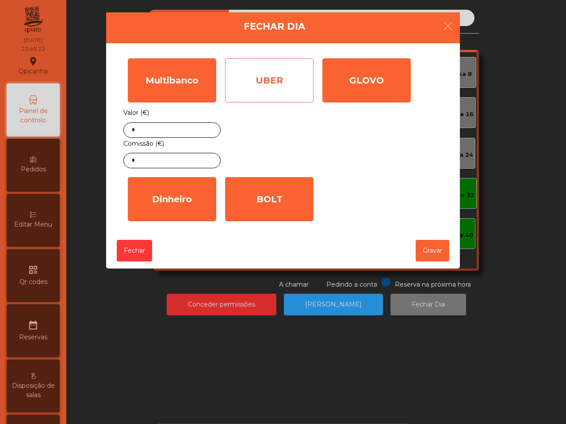
click at [283, 88] on div "UBER" at bounding box center [269, 80] width 88 height 44
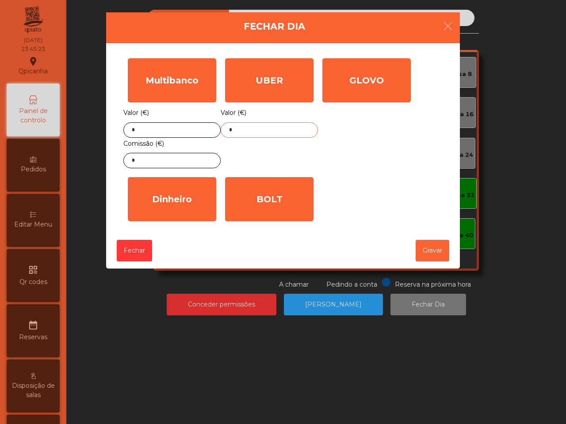
click at [273, 134] on input "*" at bounding box center [269, 129] width 97 height 15
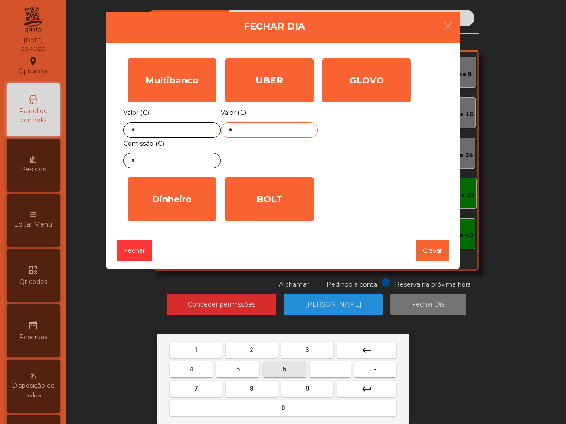
click at [290, 372] on button "6" at bounding box center [284, 370] width 43 height 16
click at [258, 388] on button "8" at bounding box center [251, 389] width 52 height 16
click at [341, 364] on button "." at bounding box center [329, 370] width 41 height 16
click at [279, 364] on button "6" at bounding box center [284, 370] width 43 height 16
drag, startPoint x: 255, startPoint y: 389, endPoint x: 244, endPoint y: 364, distance: 27.5
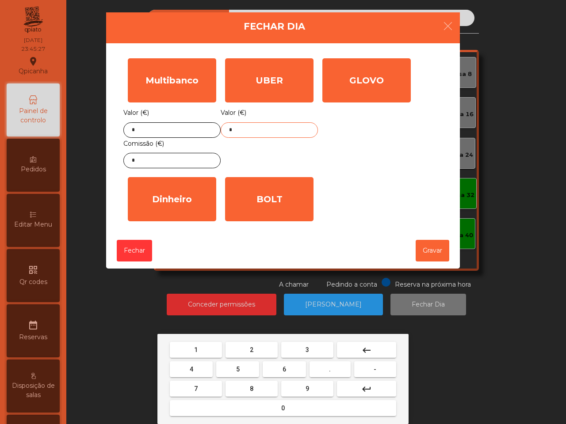
click at [258, 387] on button "8" at bounding box center [251, 389] width 52 height 16
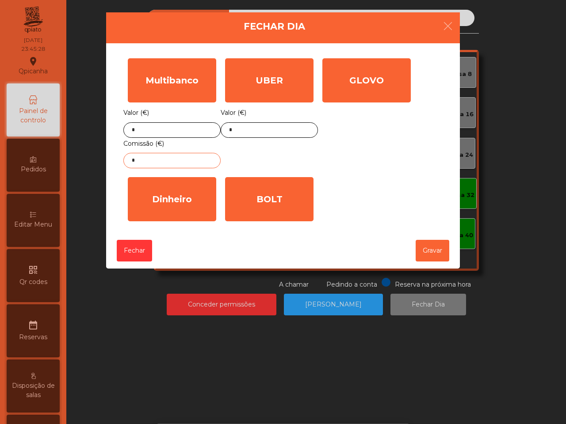
click at [192, 160] on input "*" at bounding box center [171, 160] width 97 height 15
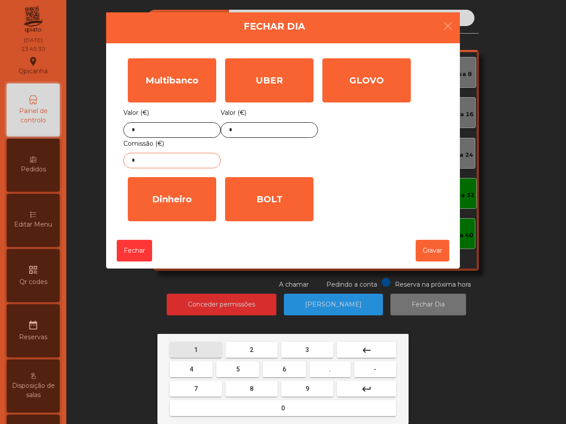
click at [202, 345] on button "1" at bounding box center [196, 350] width 52 height 16
drag, startPoint x: 337, startPoint y: 371, endPoint x: 312, endPoint y: 356, distance: 29.7
click at [336, 371] on button "." at bounding box center [329, 370] width 41 height 16
click at [306, 347] on button "3" at bounding box center [307, 350] width 52 height 16
click at [314, 389] on button "9" at bounding box center [307, 389] width 52 height 16
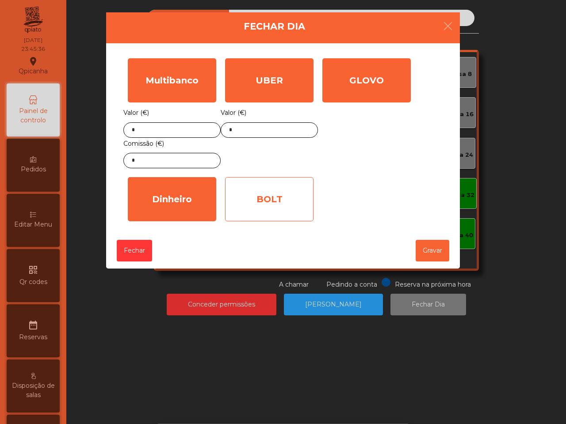
click at [244, 206] on div "BOLT" at bounding box center [269, 199] width 88 height 44
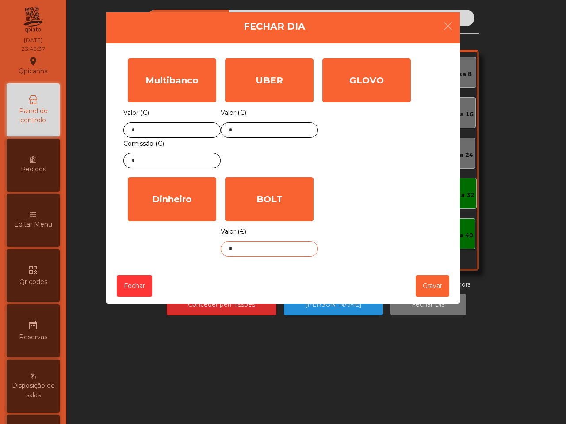
click at [250, 252] on input "*" at bounding box center [269, 248] width 97 height 15
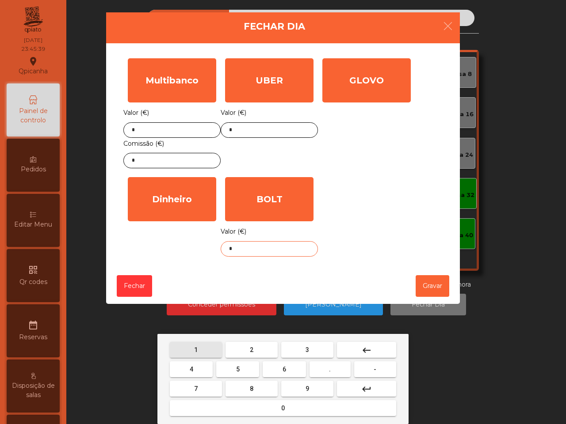
drag, startPoint x: 195, startPoint y: 347, endPoint x: 200, endPoint y: 349, distance: 4.8
click at [206, 351] on button "1" at bounding box center [196, 350] width 52 height 16
drag, startPoint x: 195, startPoint y: 365, endPoint x: 205, endPoint y: 366, distance: 9.8
click at [198, 365] on button "4" at bounding box center [191, 370] width 43 height 16
drag, startPoint x: 320, startPoint y: 367, endPoint x: 275, endPoint y: 362, distance: 45.3
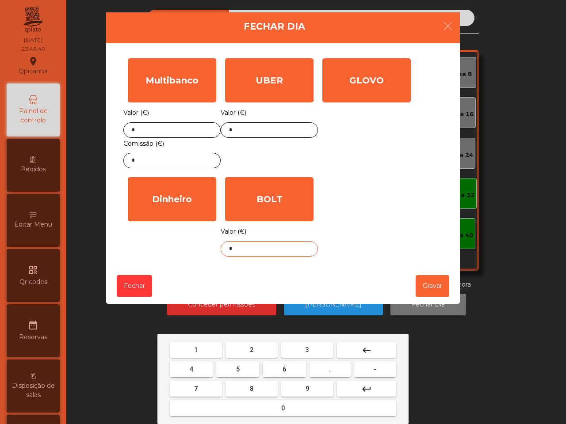
click at [321, 367] on button "." at bounding box center [329, 370] width 41 height 16
drag, startPoint x: 303, startPoint y: 348, endPoint x: 289, endPoint y: 349, distance: 14.2
click at [303, 348] on button "3" at bounding box center [307, 350] width 52 height 16
drag, startPoint x: 242, startPoint y: 365, endPoint x: 241, endPoint y: 355, distance: 10.2
click at [244, 366] on button "5" at bounding box center [237, 370] width 43 height 16
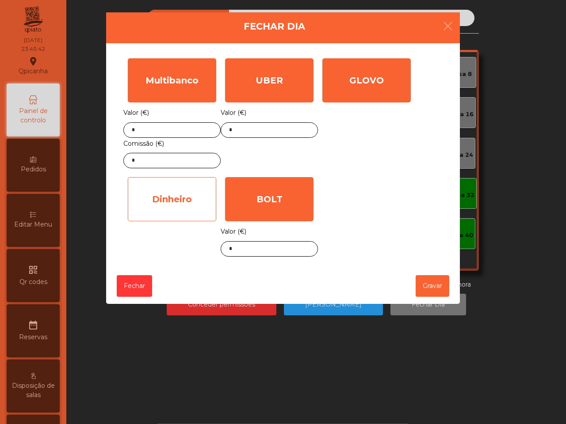
click at [185, 206] on div "Dinheiro" at bounding box center [172, 199] width 88 height 44
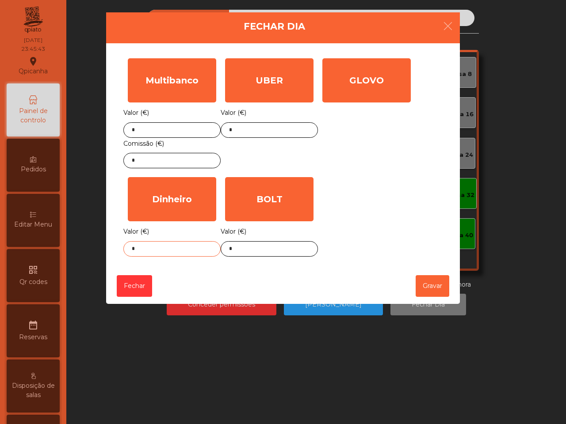
click at [182, 249] on input "*" at bounding box center [171, 248] width 97 height 15
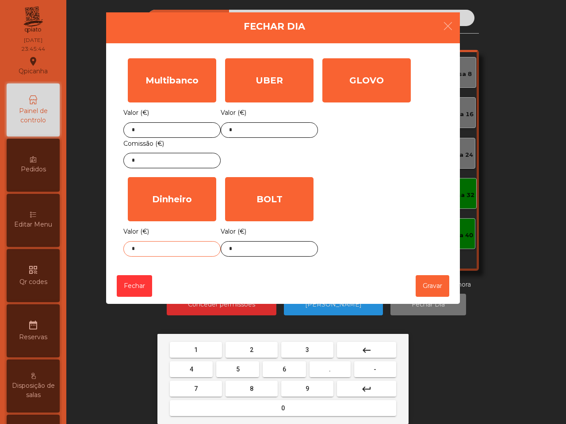
drag, startPoint x: 325, startPoint y: 366, endPoint x: 264, endPoint y: 354, distance: 61.7
click at [327, 366] on button "." at bounding box center [329, 370] width 41 height 16
drag, startPoint x: 266, startPoint y: 350, endPoint x: 235, endPoint y: 356, distance: 31.6
click at [267, 351] on button "2" at bounding box center [251, 350] width 52 height 16
click at [198, 391] on button "7" at bounding box center [196, 389] width 52 height 16
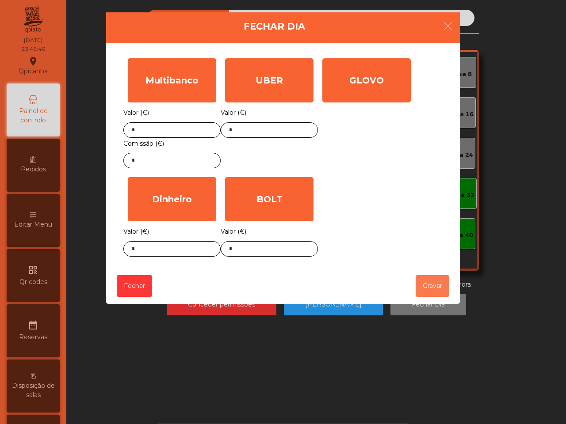
click at [435, 290] on button "Gravar" at bounding box center [433, 286] width 34 height 22
